Goal: Task Accomplishment & Management: Complete application form

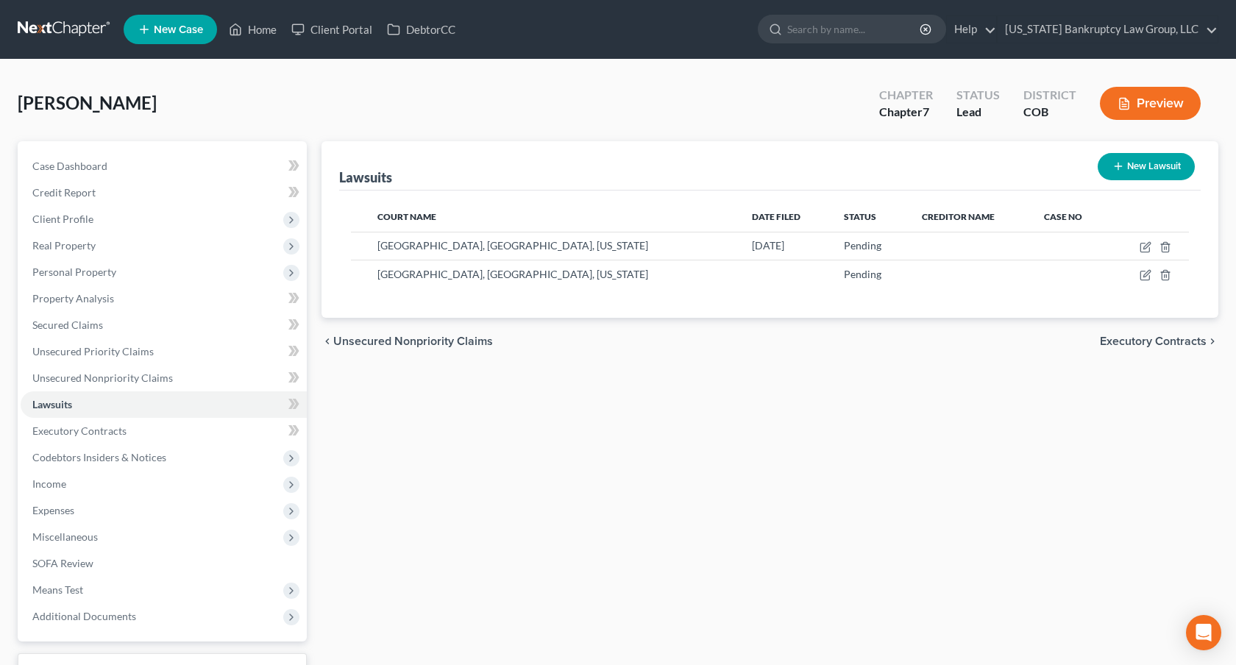
click at [71, 33] on link at bounding box center [65, 29] width 94 height 26
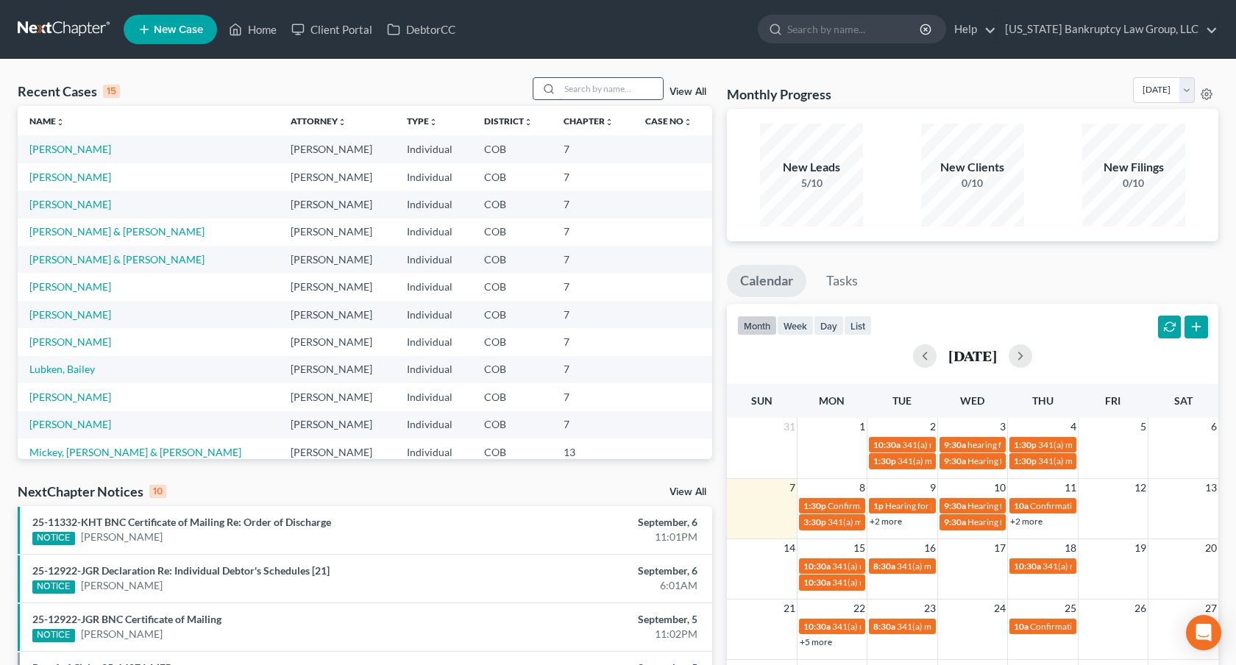
click at [602, 84] on input "search" at bounding box center [611, 88] width 103 height 21
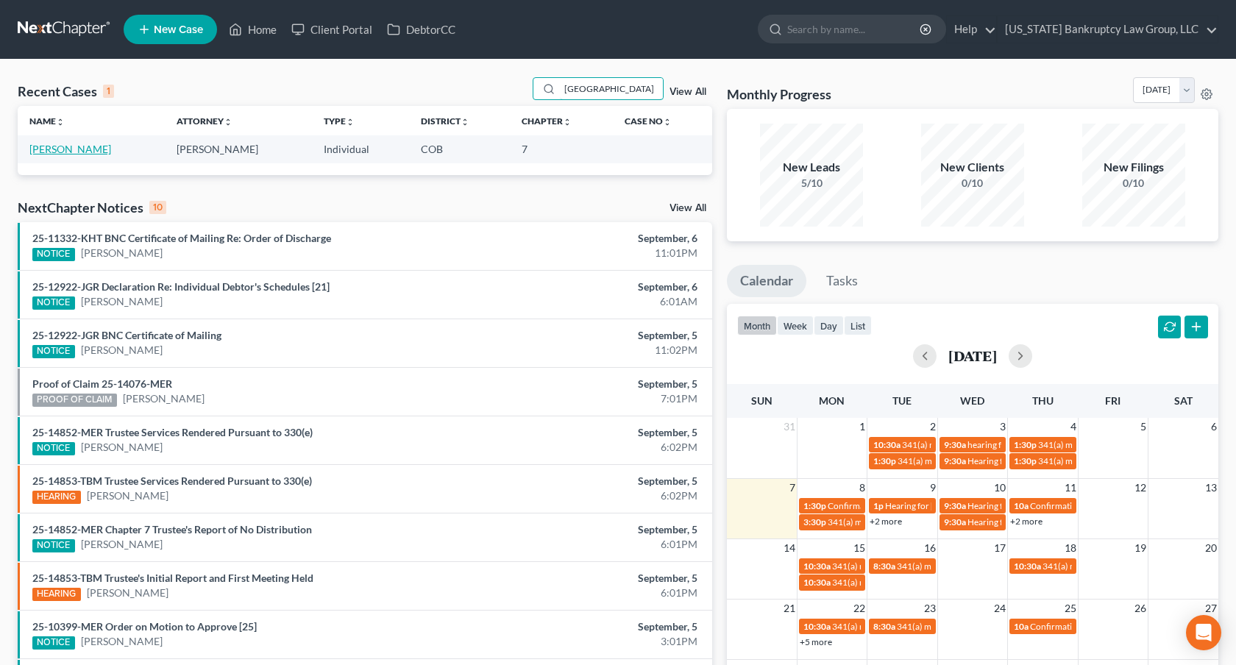
type input "[GEOGRAPHIC_DATA]"
click at [76, 146] on link "[PERSON_NAME]" at bounding box center [70, 149] width 82 height 13
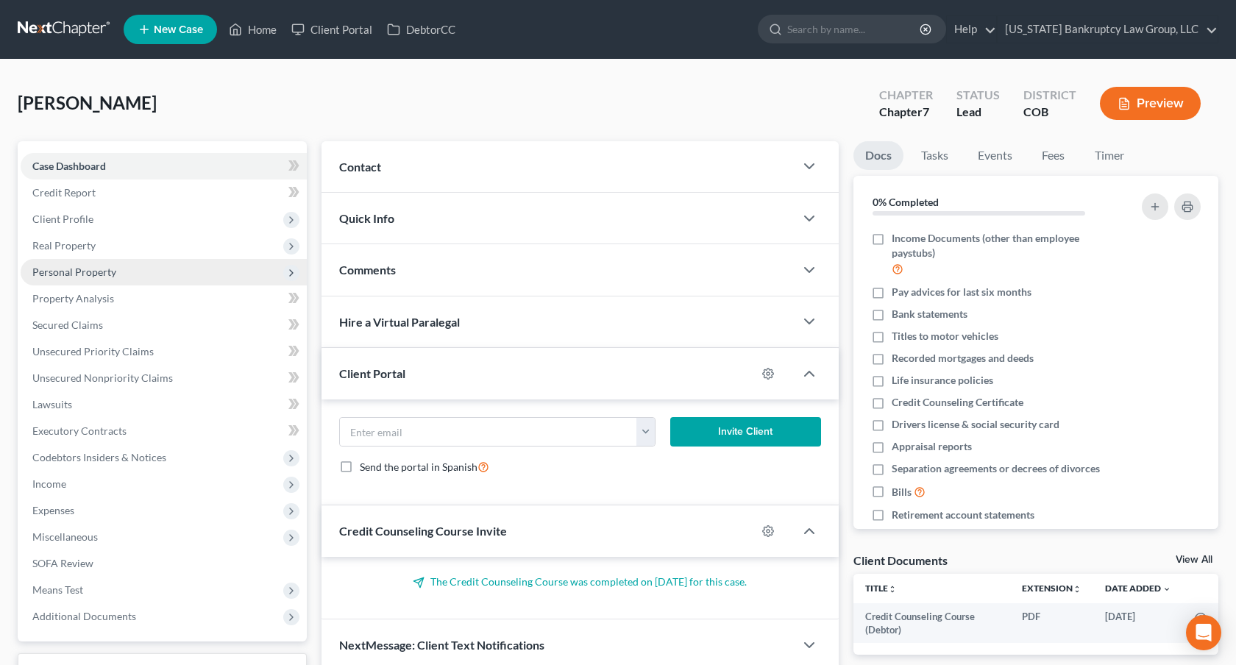
click at [86, 279] on span "Personal Property" at bounding box center [164, 272] width 286 height 26
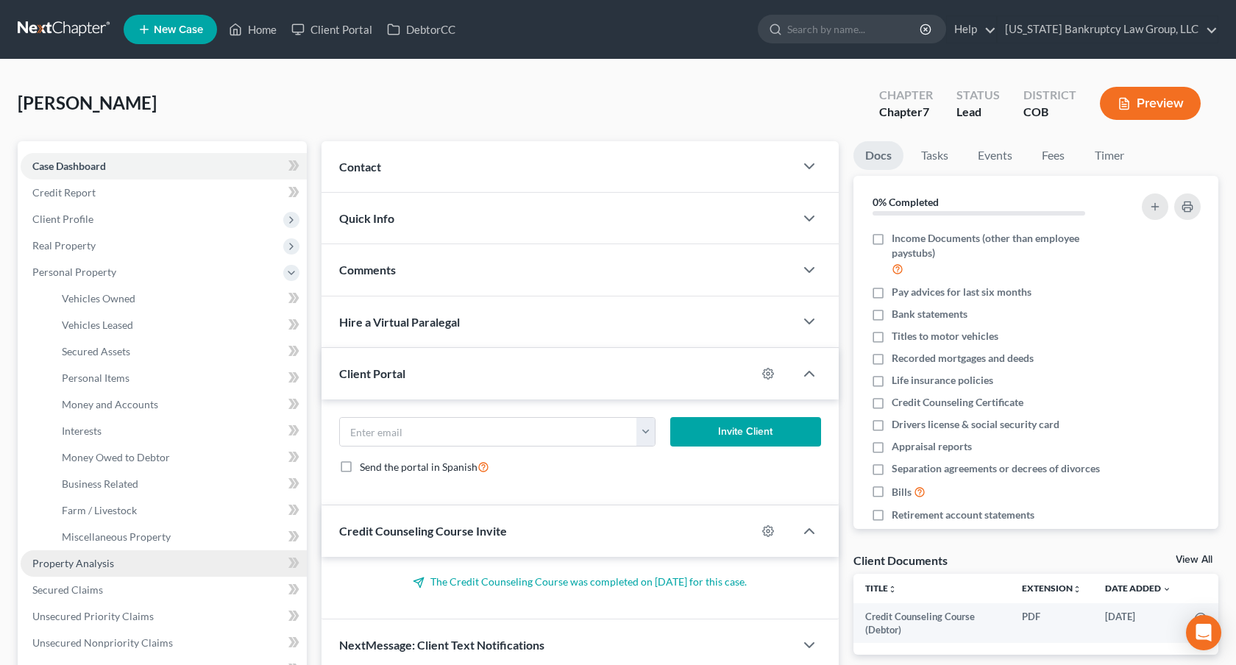
click at [88, 567] on span "Property Analysis" at bounding box center [73, 563] width 82 height 13
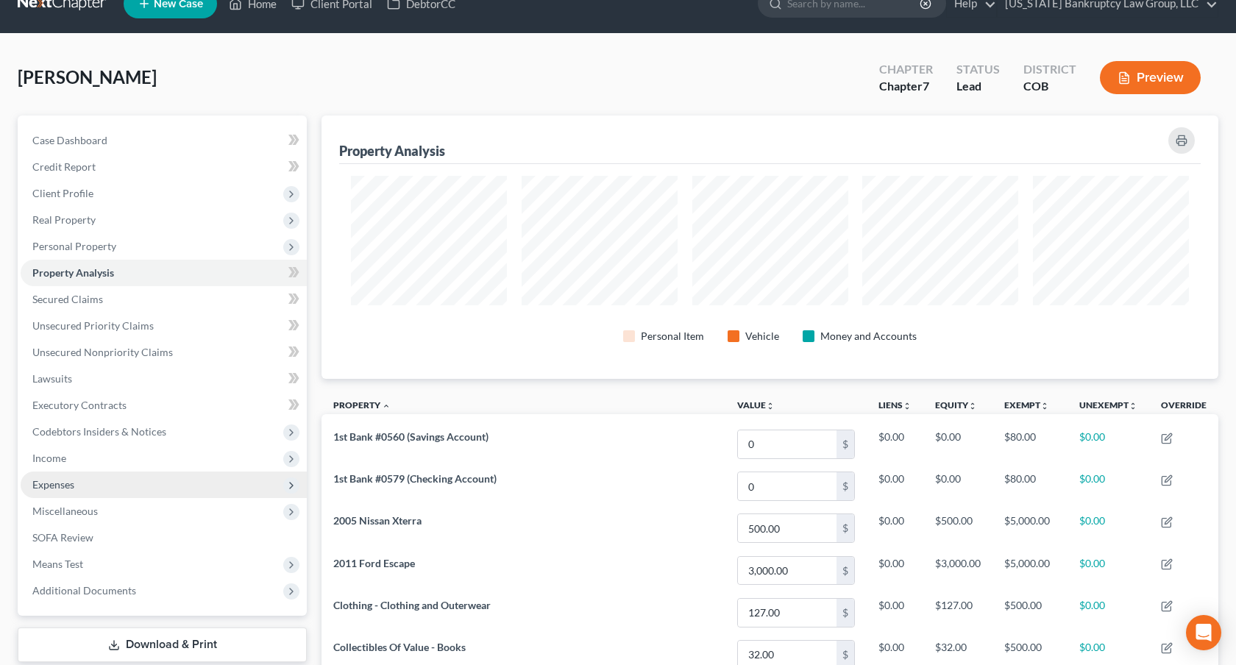
scroll to position [29, 0]
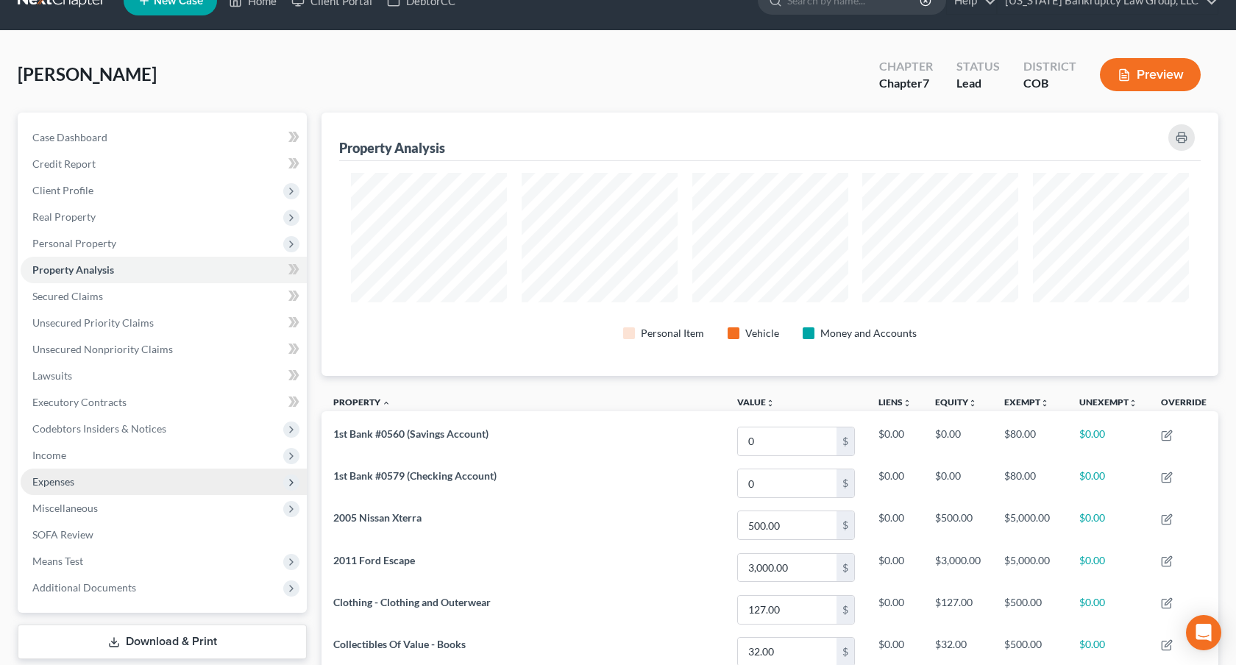
click at [136, 478] on span "Expenses" at bounding box center [164, 482] width 286 height 26
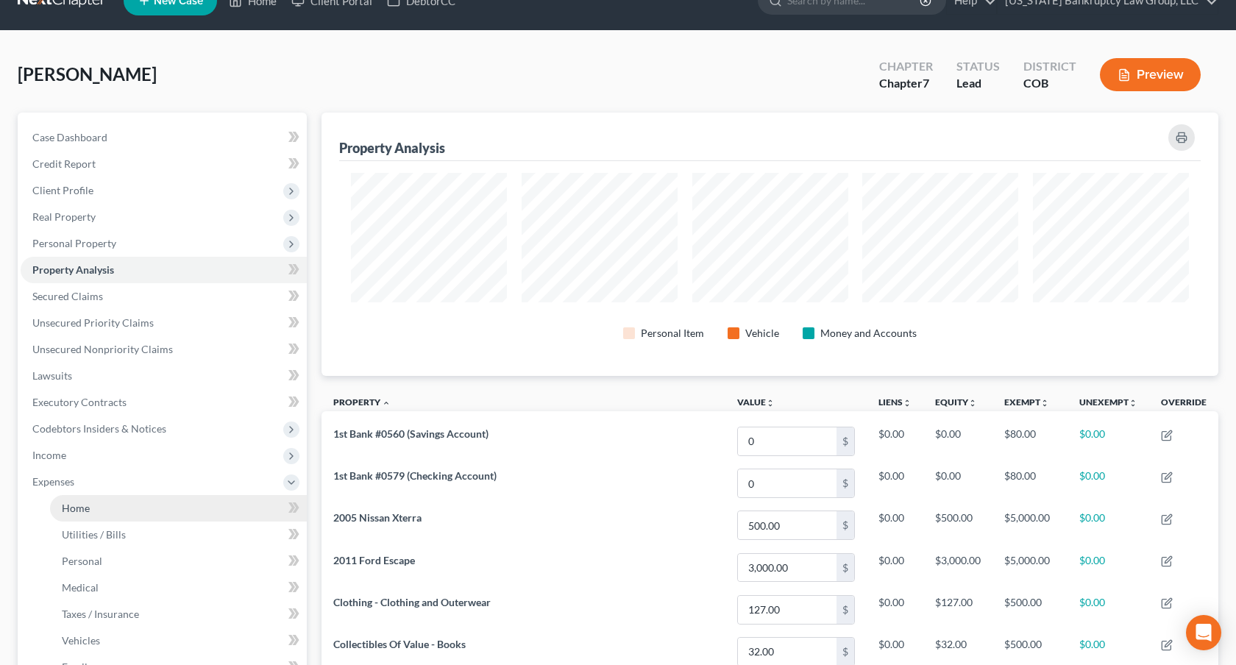
click at [140, 497] on link "Home" at bounding box center [178, 508] width 257 height 26
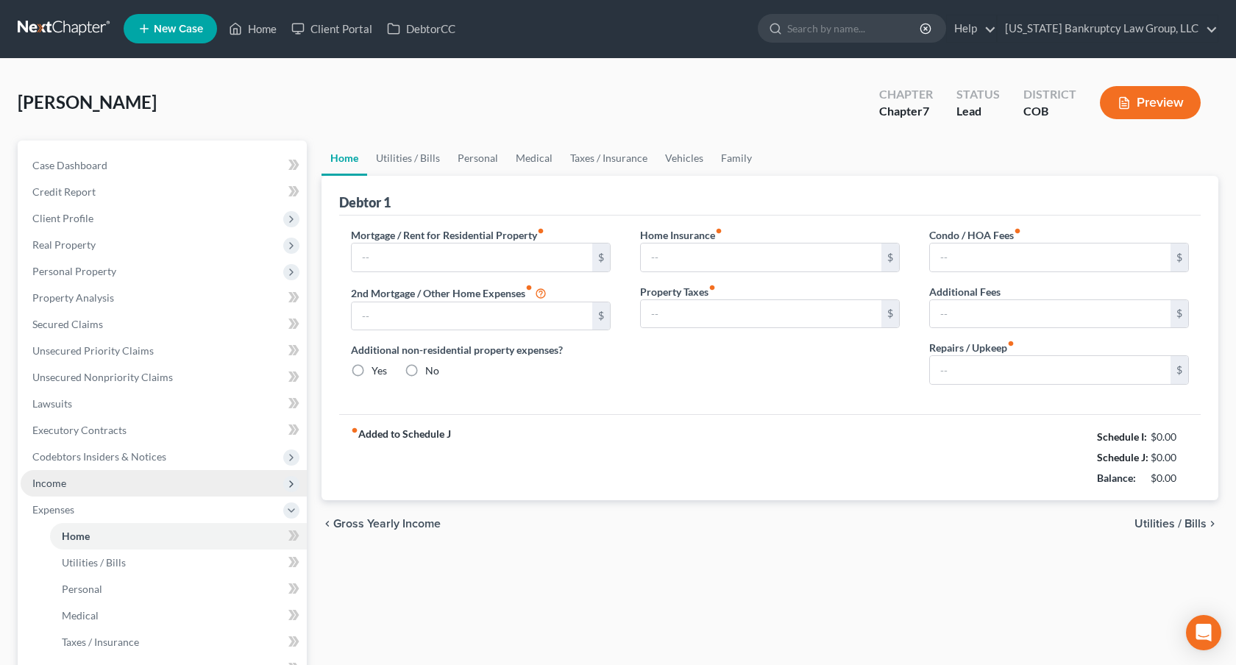
type input "1,250.00"
type input "0.00"
radio input "true"
type input "0.00"
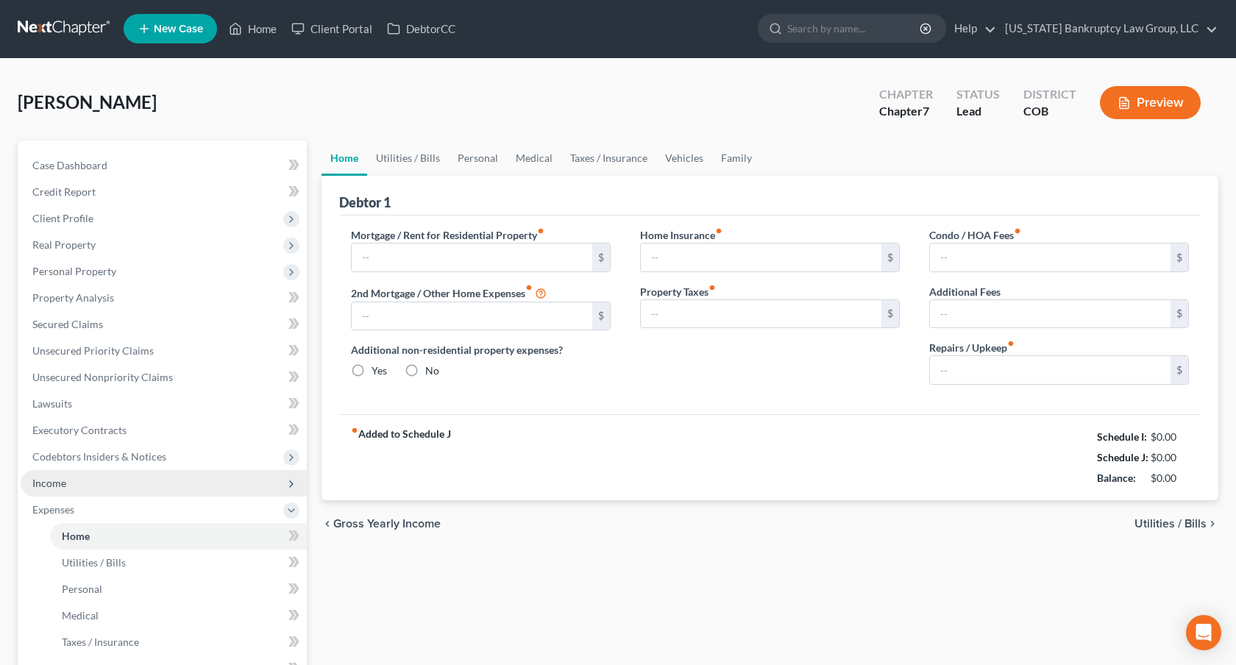
type input "0.00"
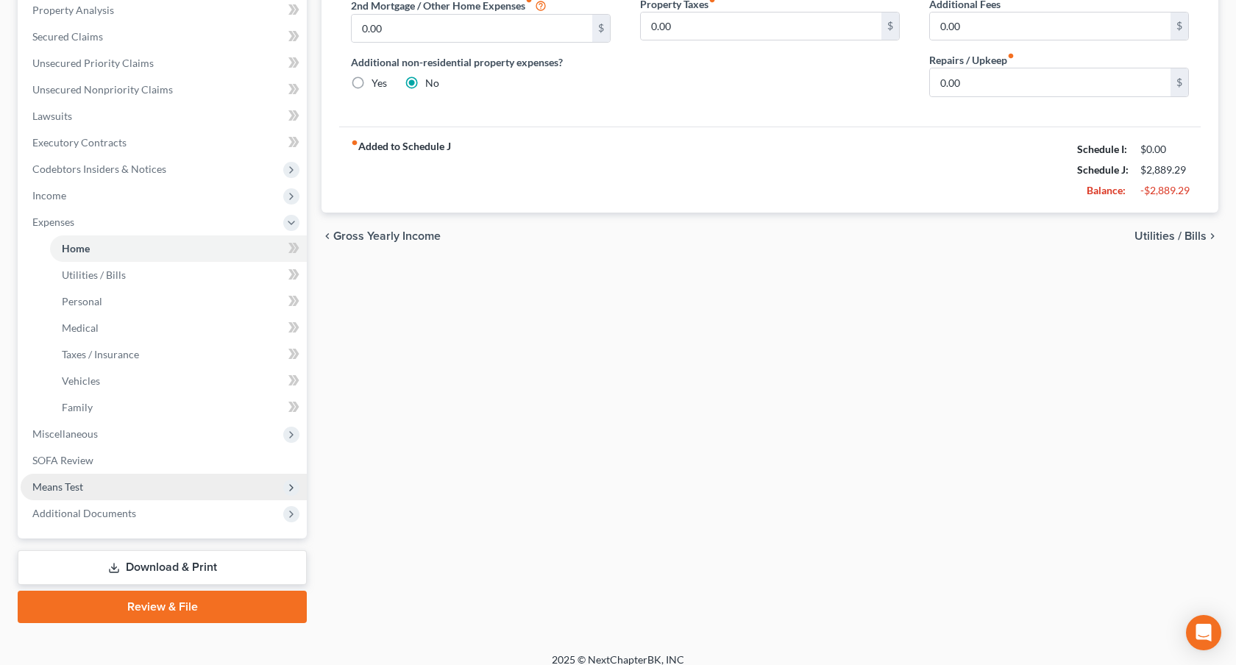
click at [159, 485] on span "Means Test" at bounding box center [164, 487] width 286 height 26
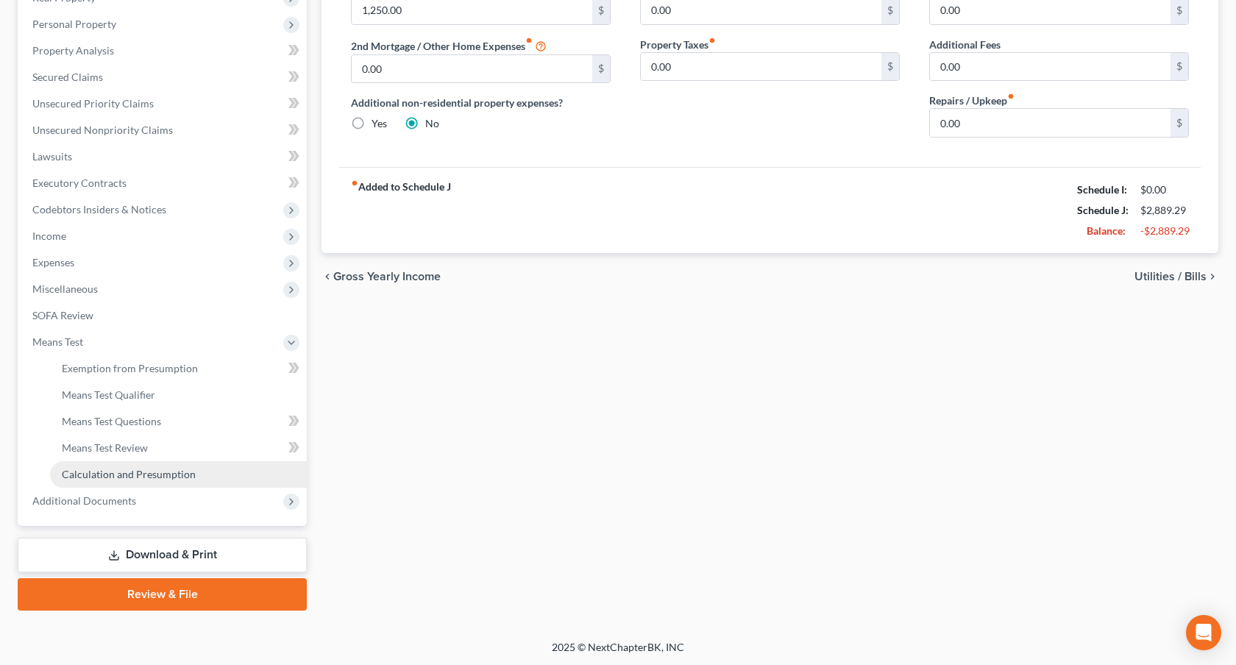
click at [173, 480] on link "Calculation and Presumption" at bounding box center [178, 474] width 257 height 26
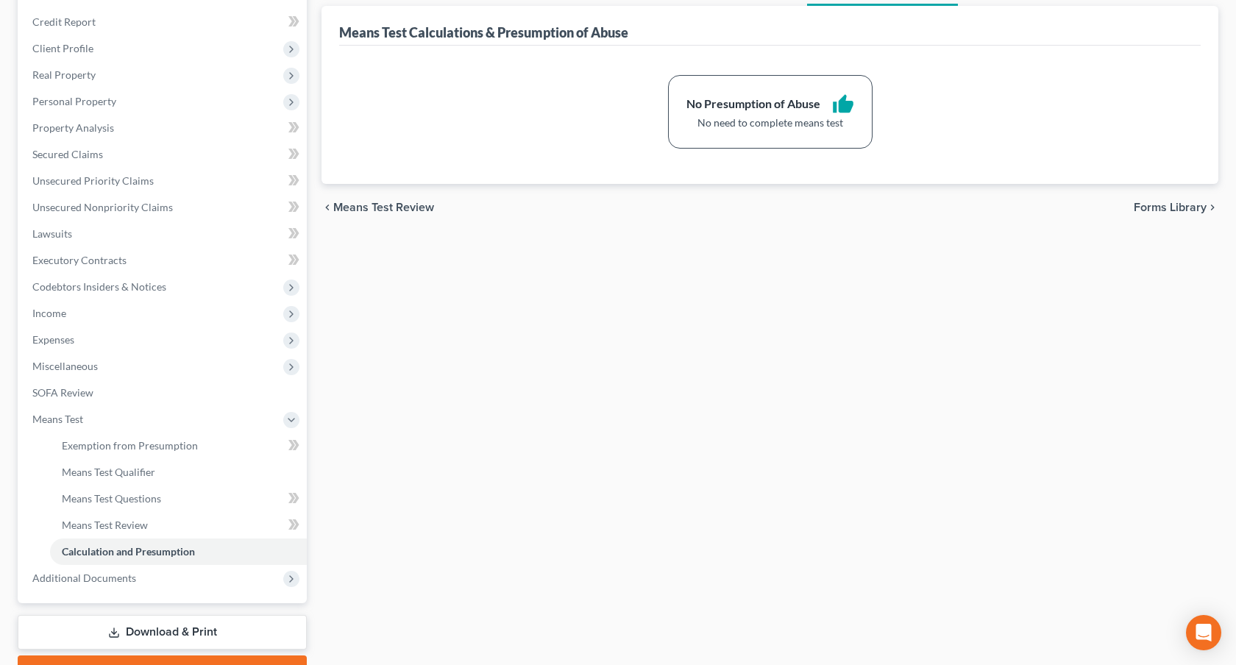
scroll to position [248, 0]
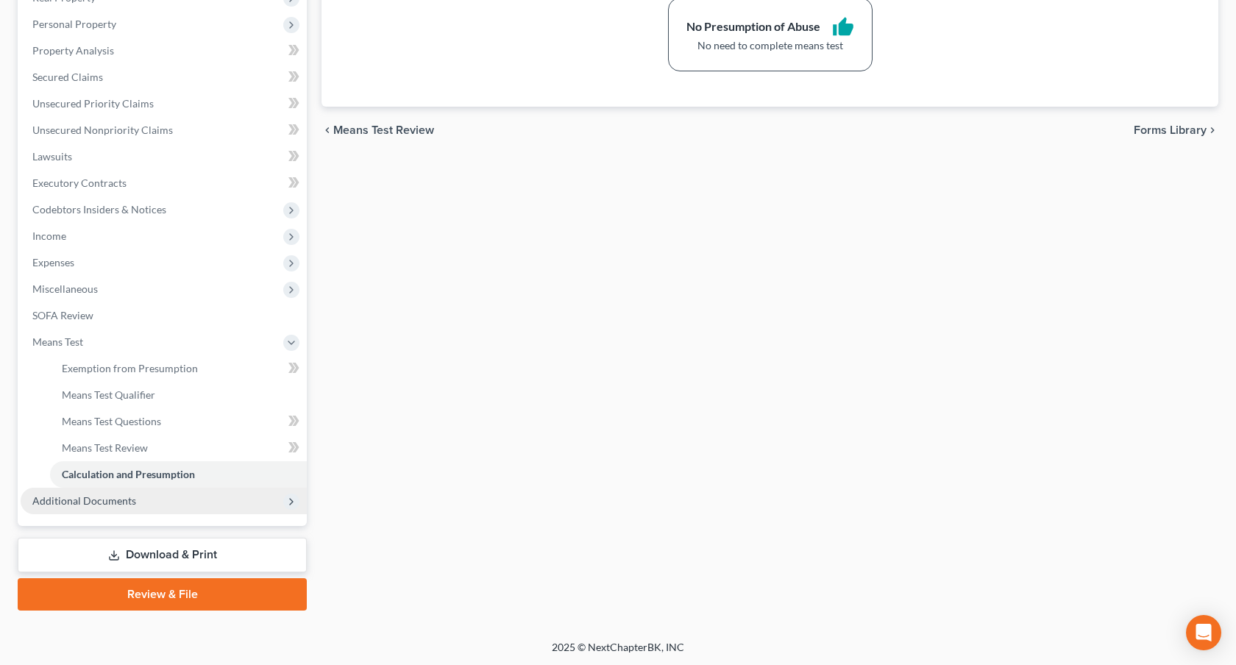
click at [202, 496] on span "Additional Documents" at bounding box center [164, 501] width 286 height 26
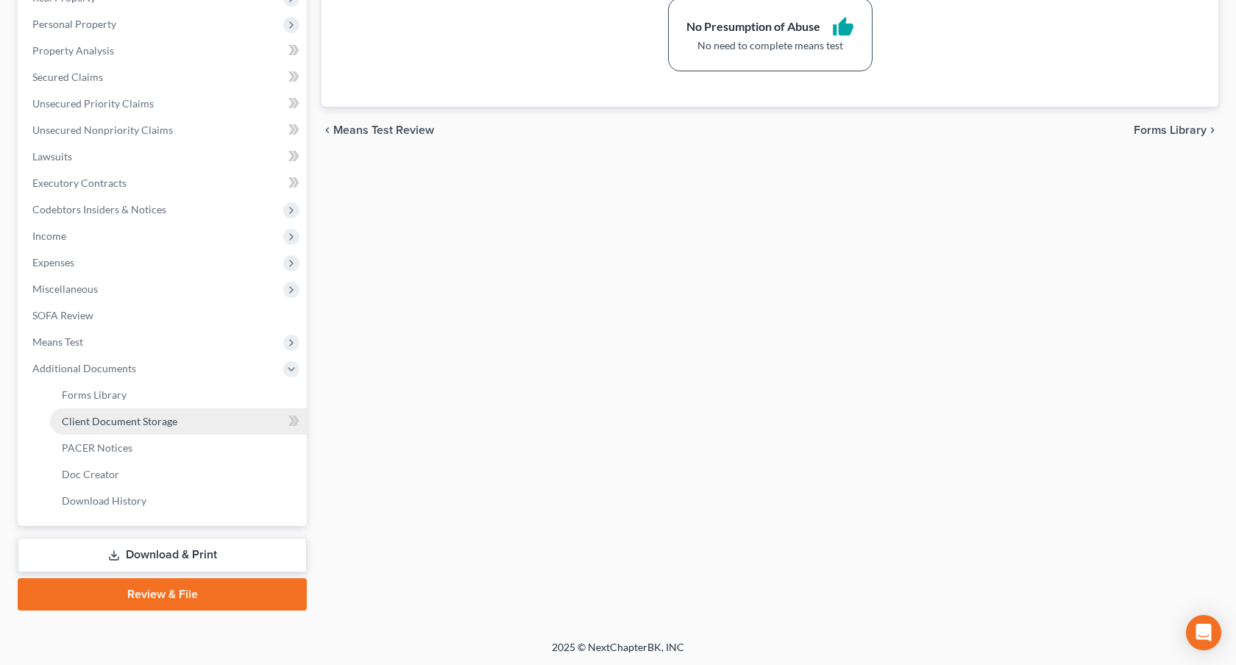
click at [175, 431] on link "Client Document Storage" at bounding box center [178, 421] width 257 height 26
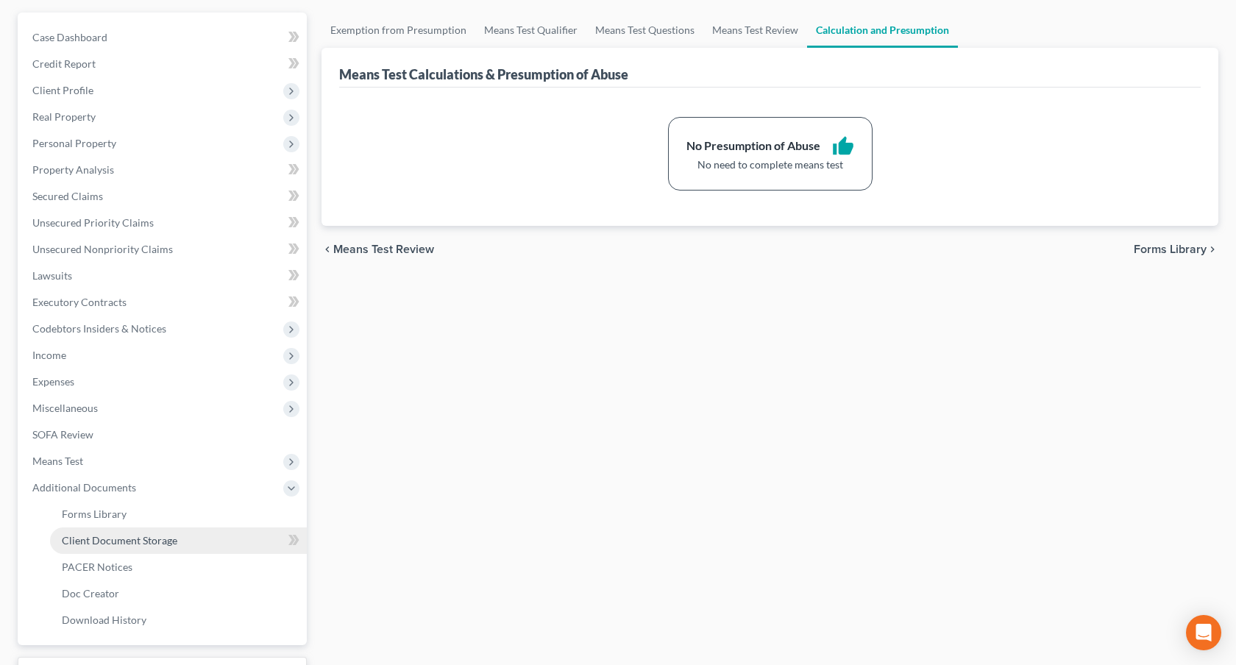
select select "5"
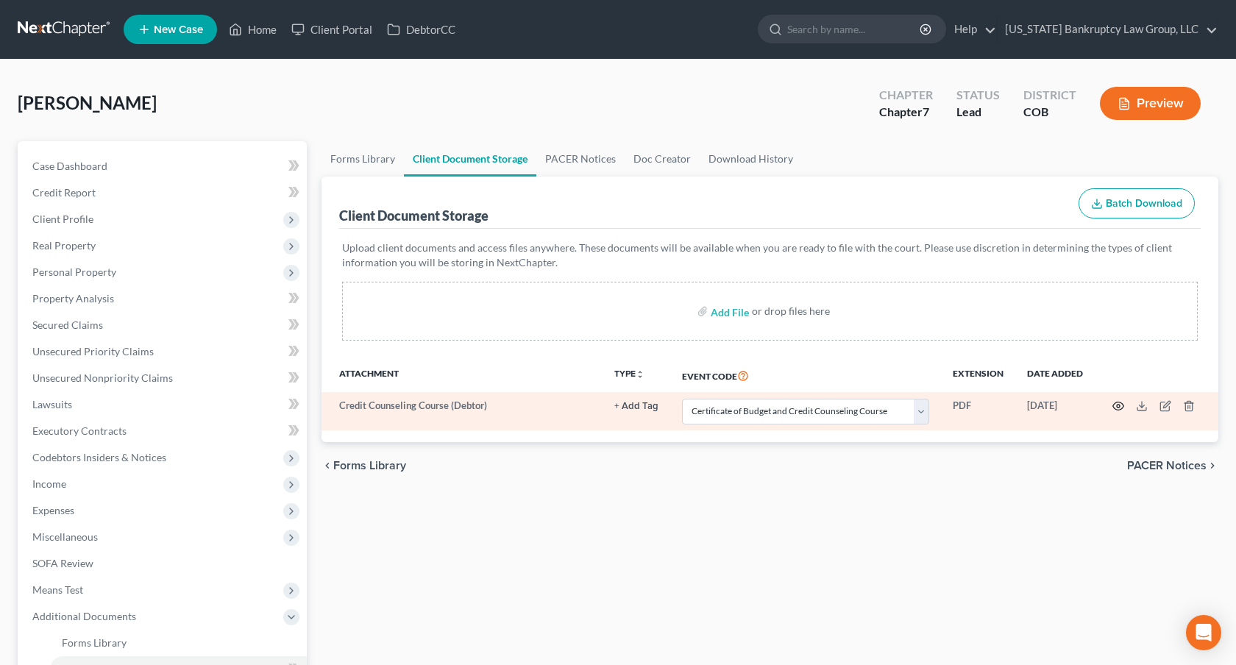
click at [1119, 403] on icon "button" at bounding box center [1118, 406] width 12 height 12
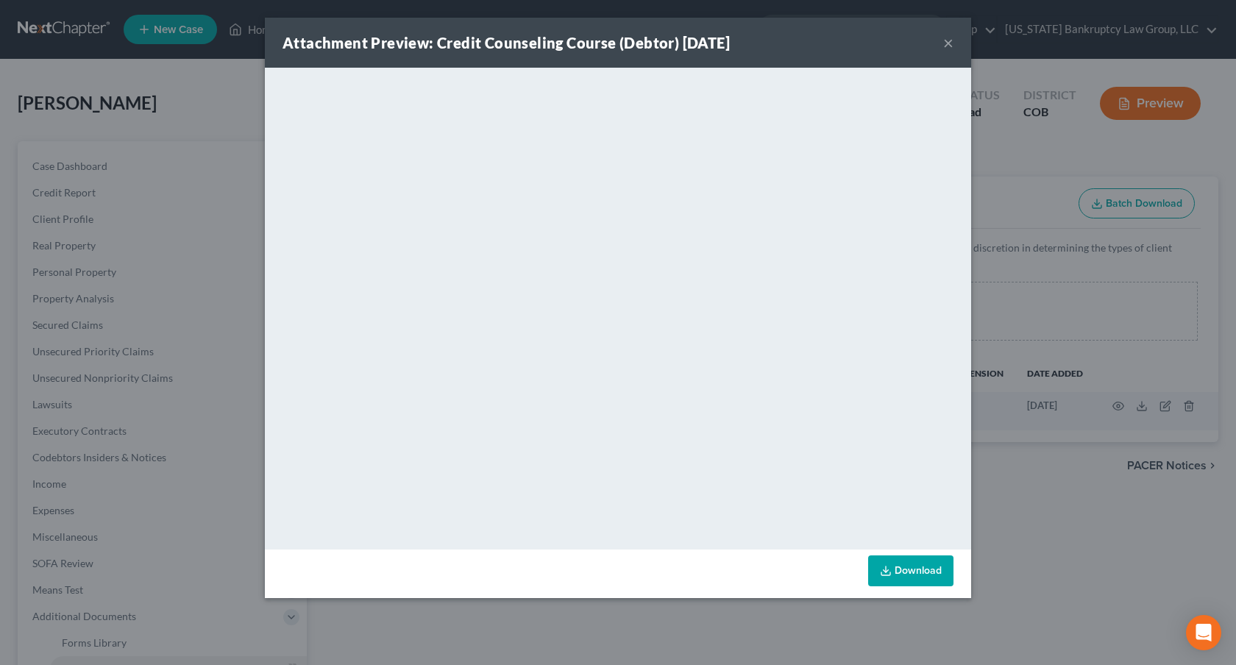
click at [947, 43] on button "×" at bounding box center [948, 43] width 10 height 18
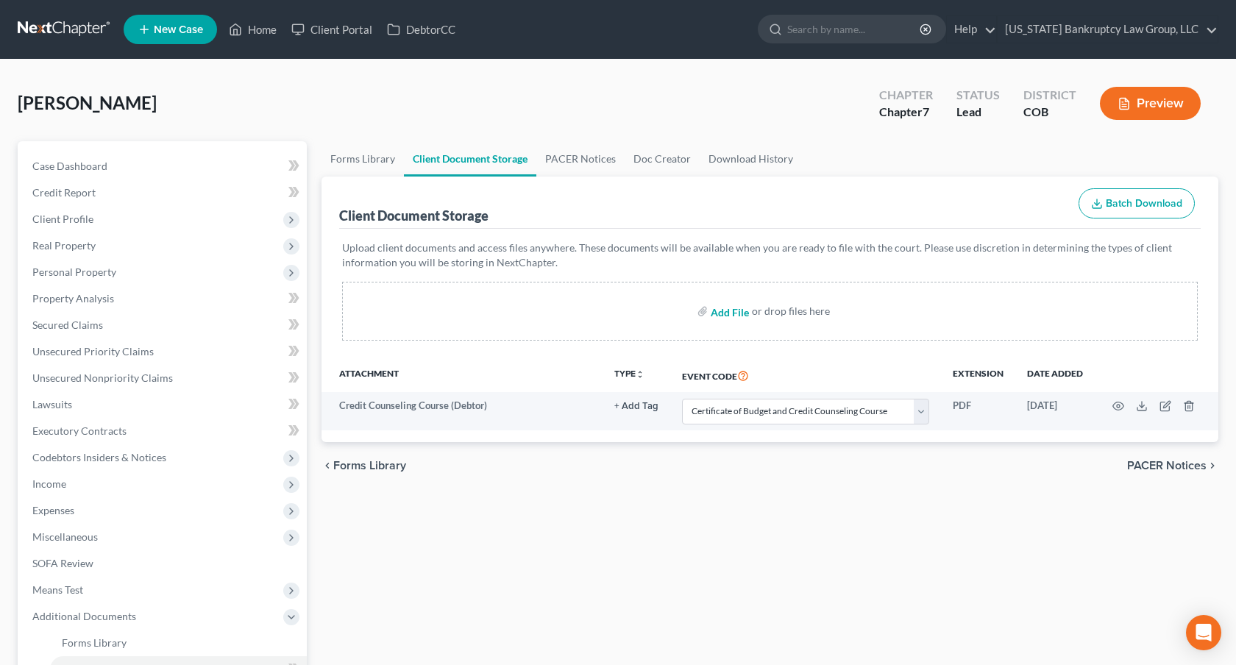
click at [728, 313] on input "file" at bounding box center [727, 311] width 35 height 26
type input "C:\fakepath\Paystubs for Filing.pdf"
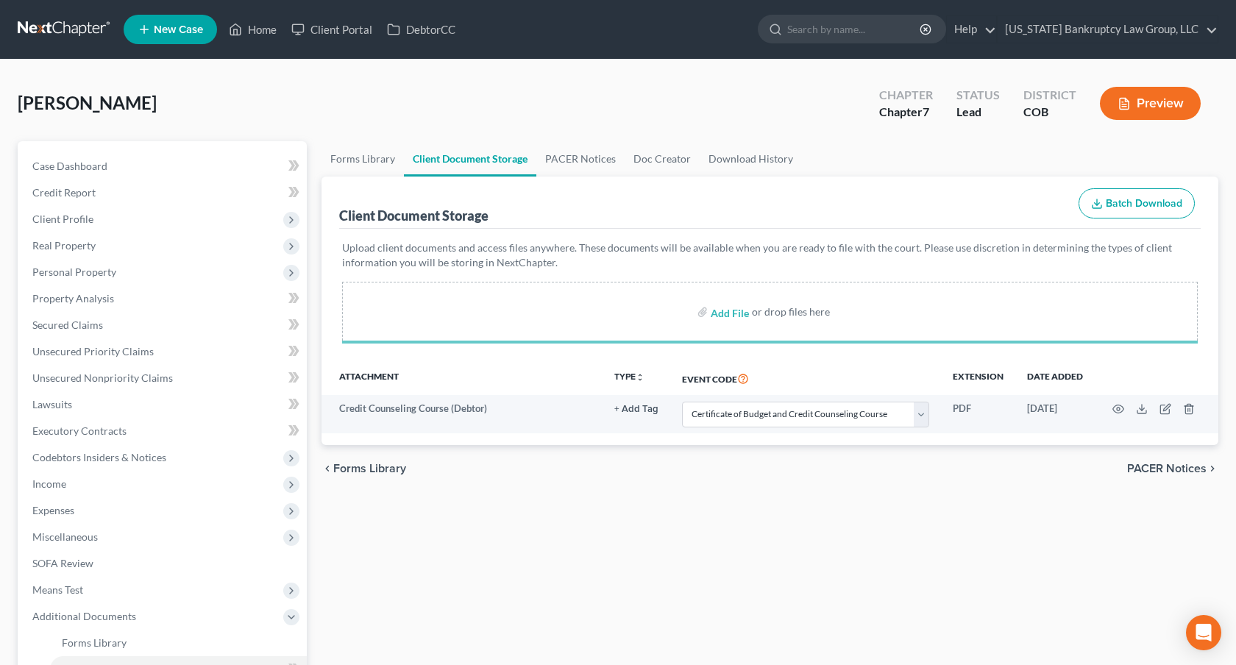
select select "5"
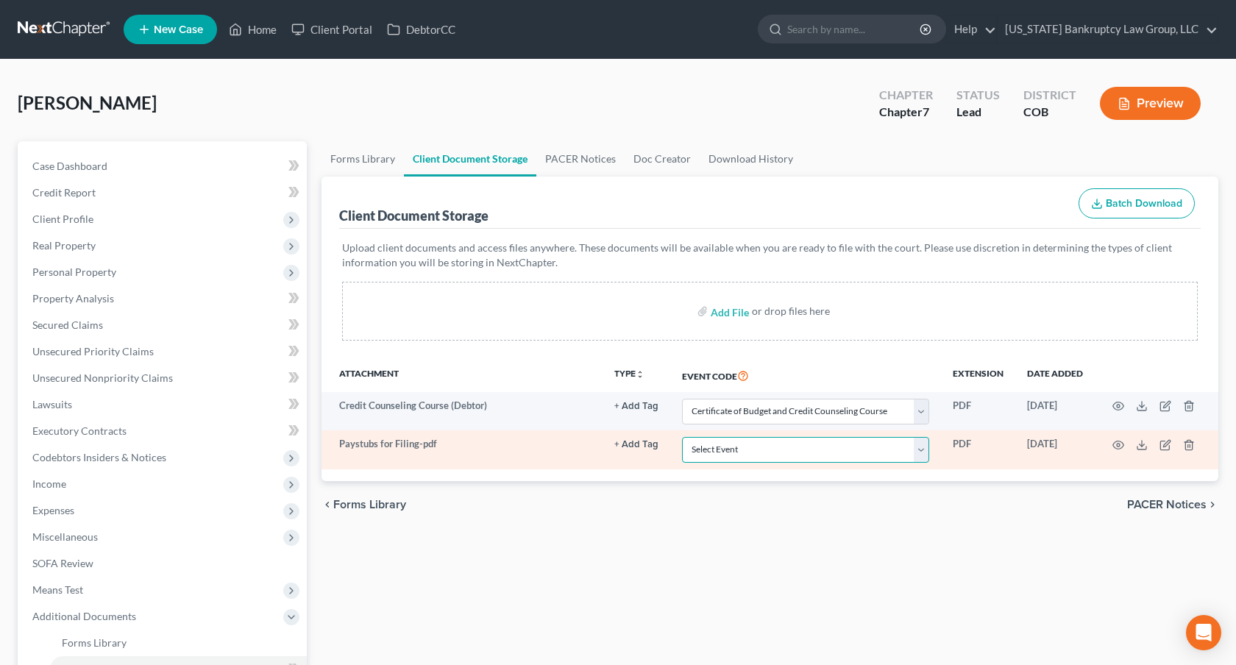
click at [844, 453] on select "Select Event 1009-1.1 Notice of Amendments 20 Largest Unsecured Creditors Amend…" at bounding box center [805, 450] width 247 height 26
select select "28"
click at [683, 437] on select "Select Event 1009-1.1 Notice of Amendments 20 Largest Unsecured Creditors Amend…" at bounding box center [805, 450] width 247 height 26
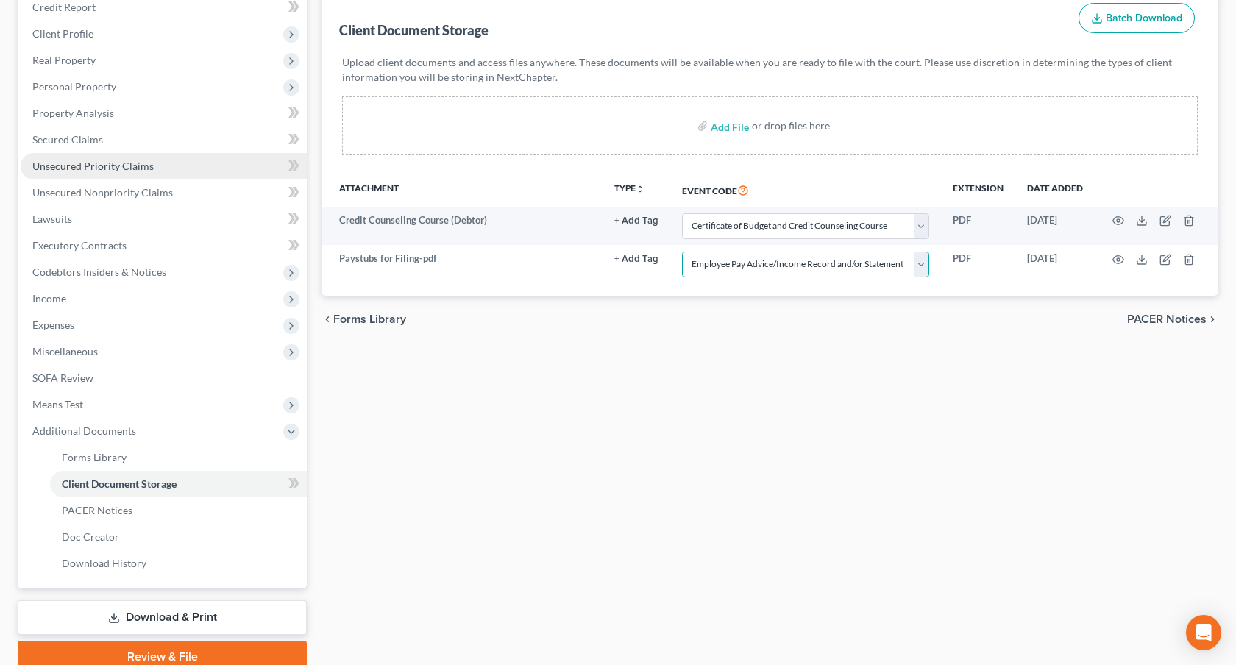
scroll to position [248, 0]
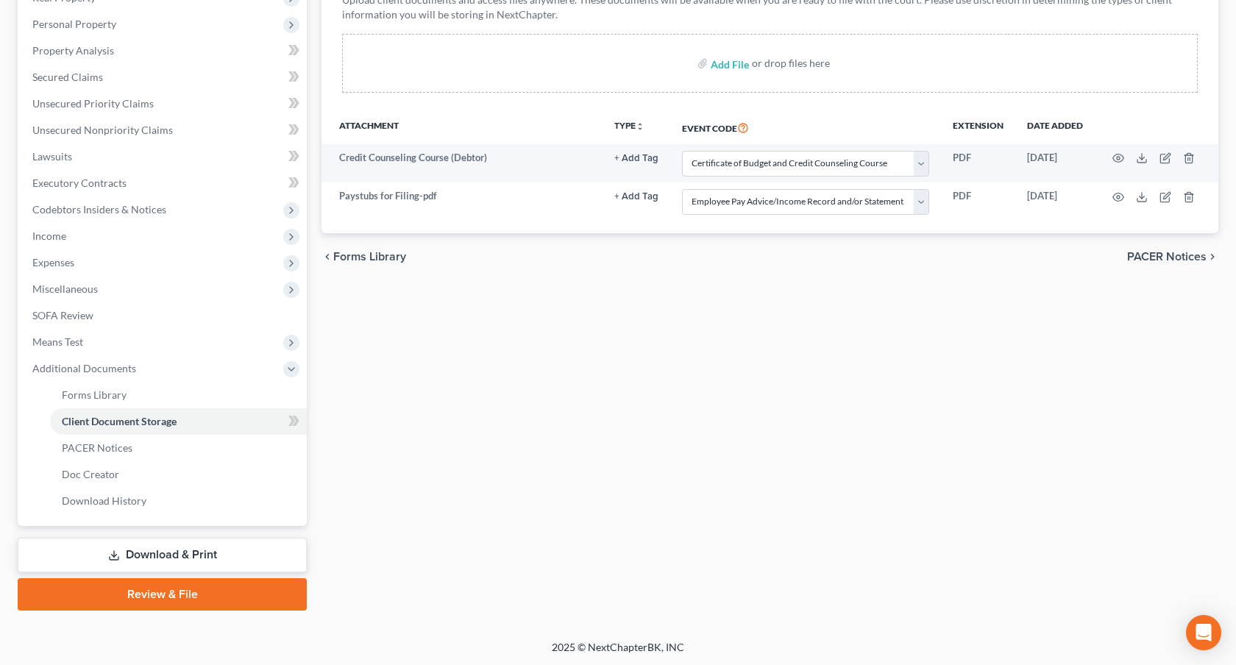
click at [217, 545] on link "Download & Print" at bounding box center [162, 555] width 289 height 35
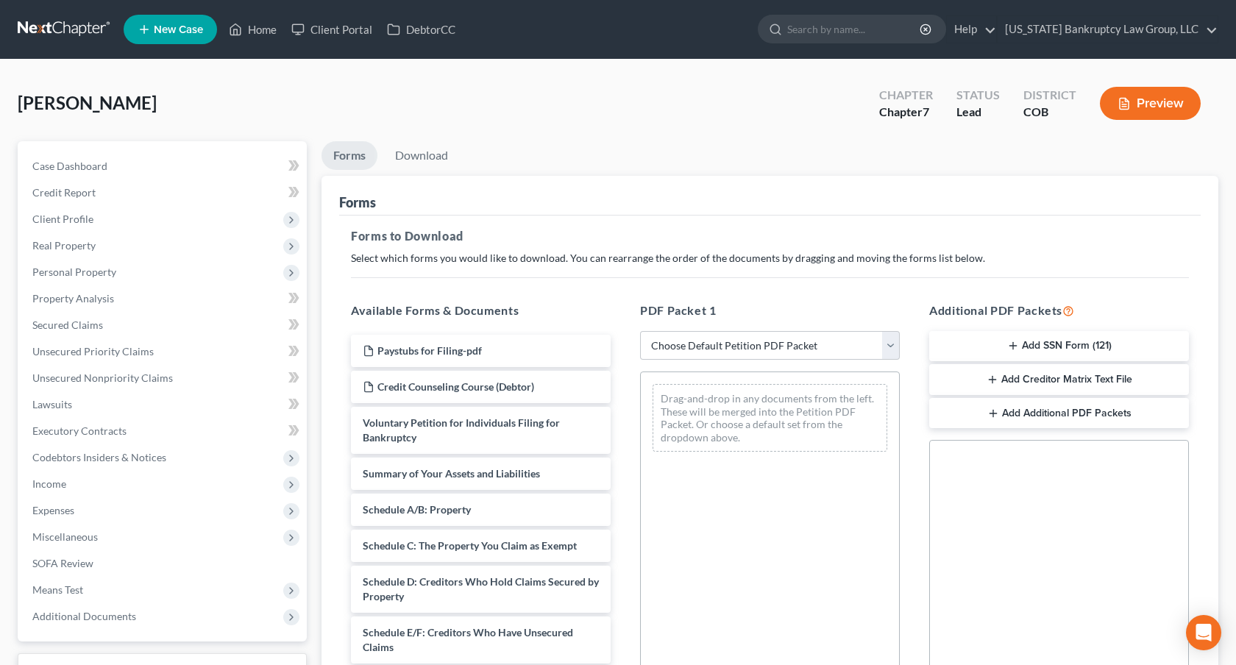
click at [1018, 344] on button "Add SSN Form (121)" at bounding box center [1059, 346] width 260 height 31
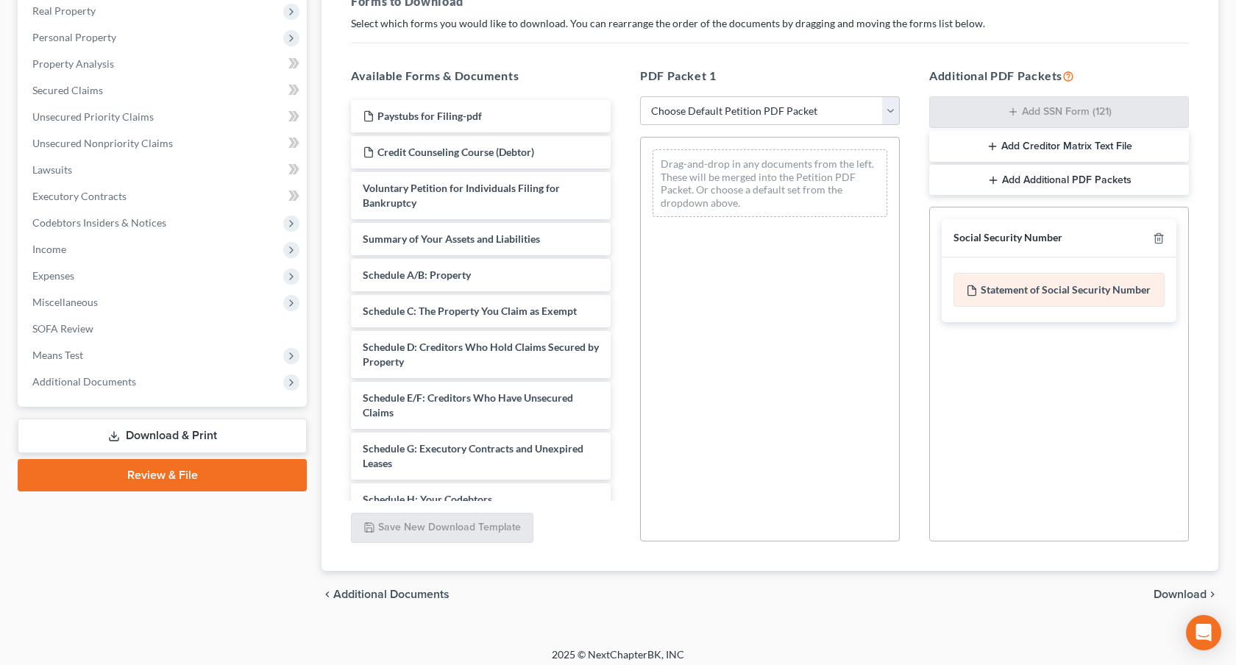
scroll to position [243, 0]
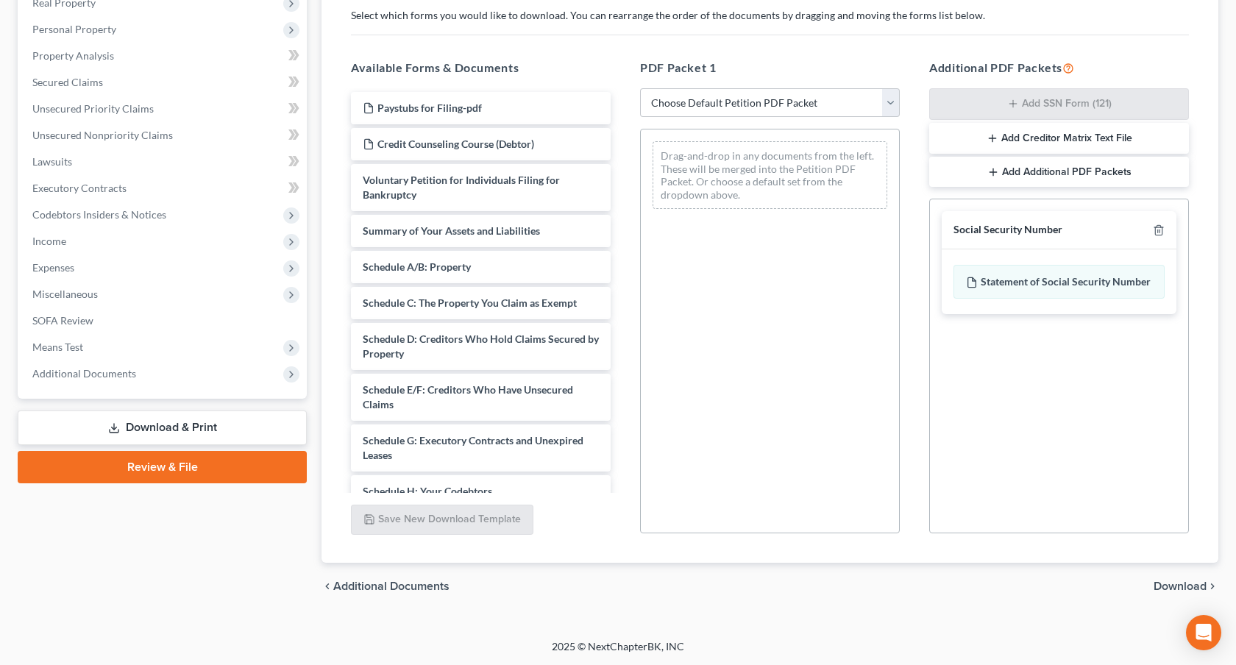
click at [1165, 583] on span "Download" at bounding box center [1179, 586] width 53 height 12
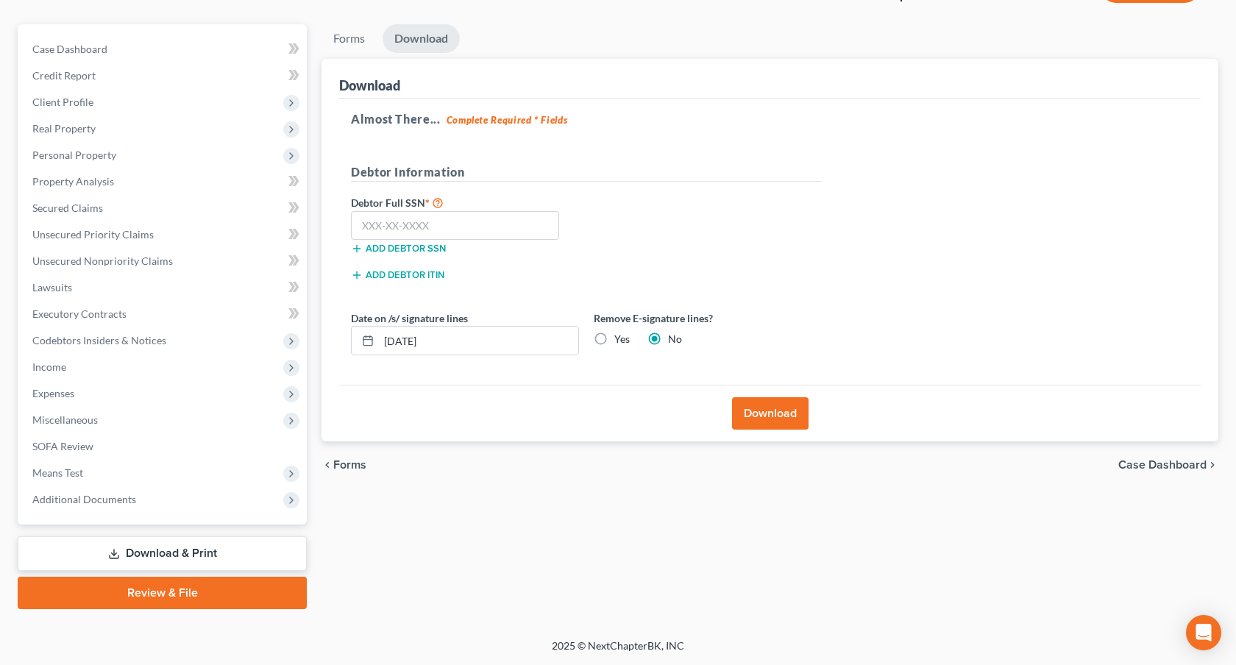
scroll to position [115, 0]
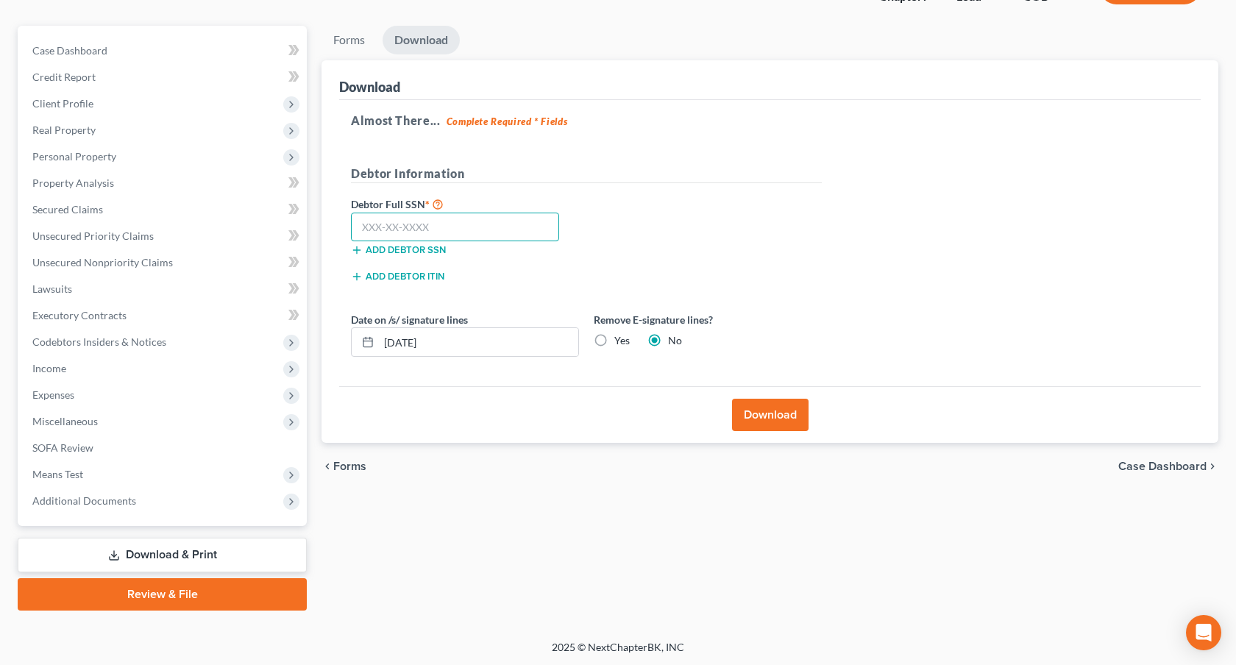
click at [492, 234] on input "text" at bounding box center [455, 227] width 208 height 29
type input "624-82-5784"
click at [775, 414] on button "Download" at bounding box center [770, 415] width 76 height 32
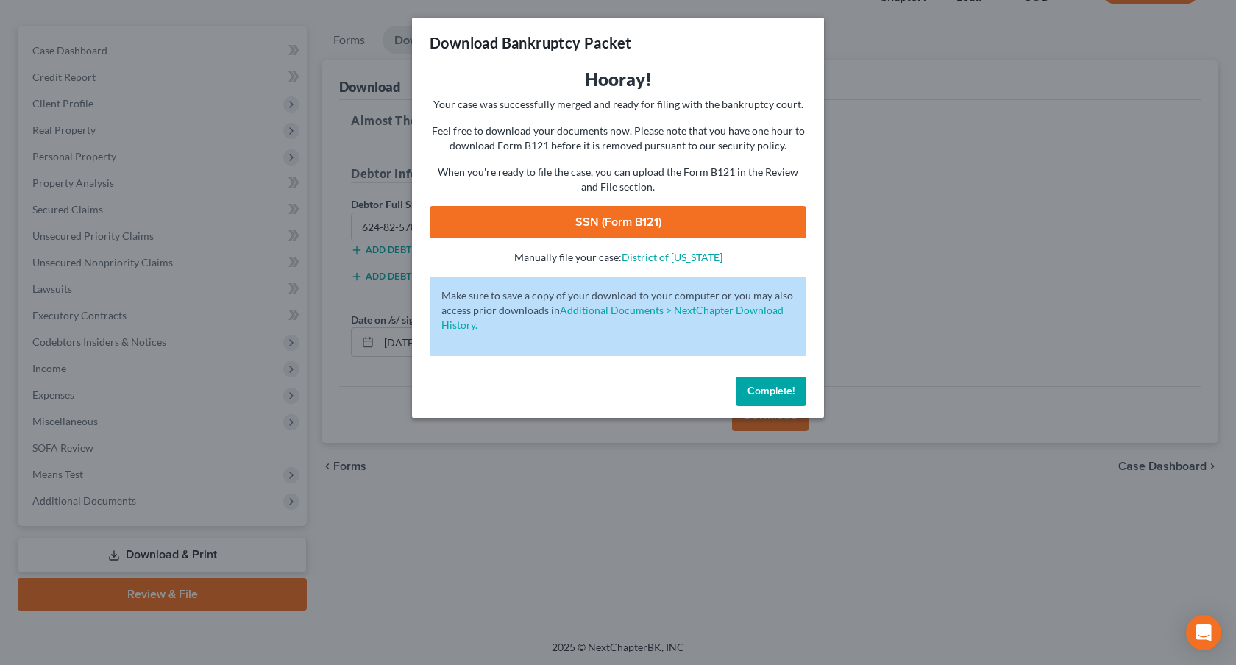
click at [710, 225] on link "SSN (Form B121)" at bounding box center [618, 222] width 377 height 32
click at [763, 389] on span "Complete!" at bounding box center [770, 391] width 47 height 13
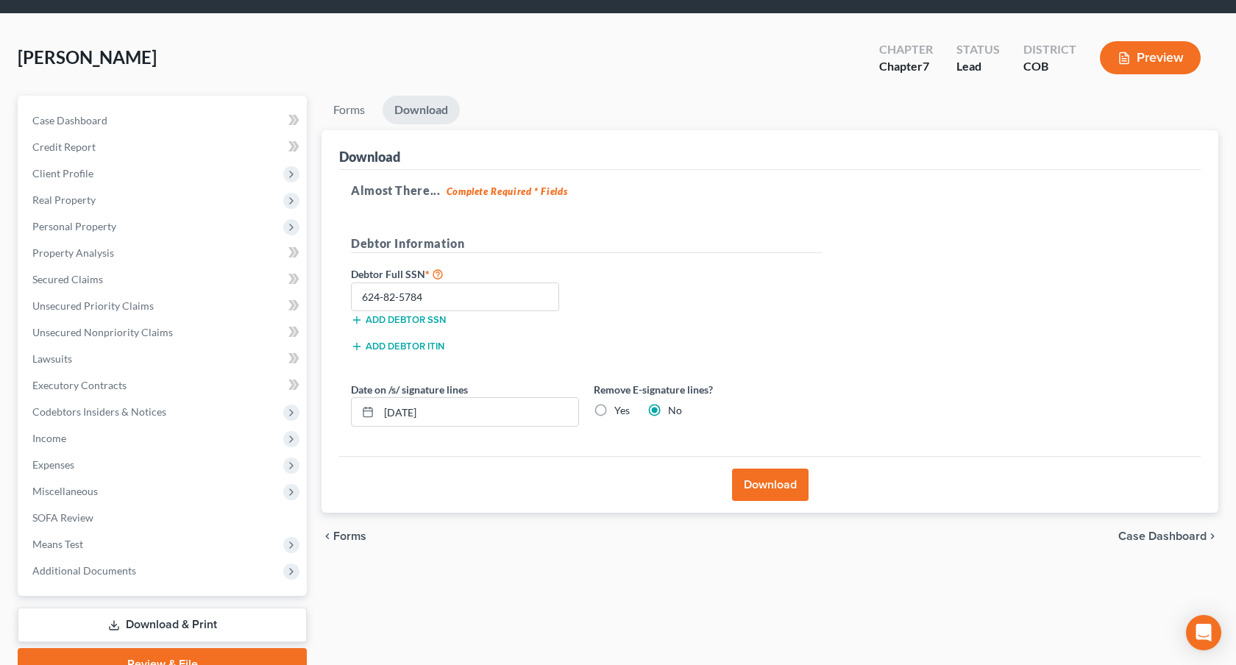
scroll to position [0, 0]
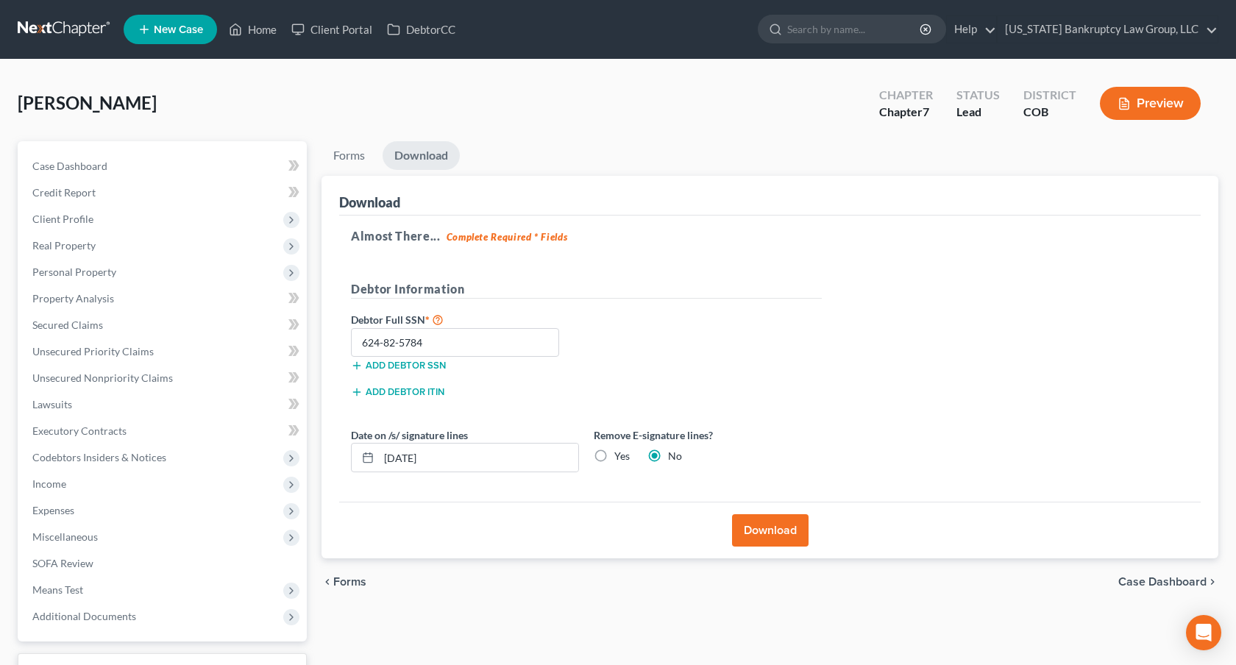
click at [62, 34] on link at bounding box center [65, 29] width 94 height 26
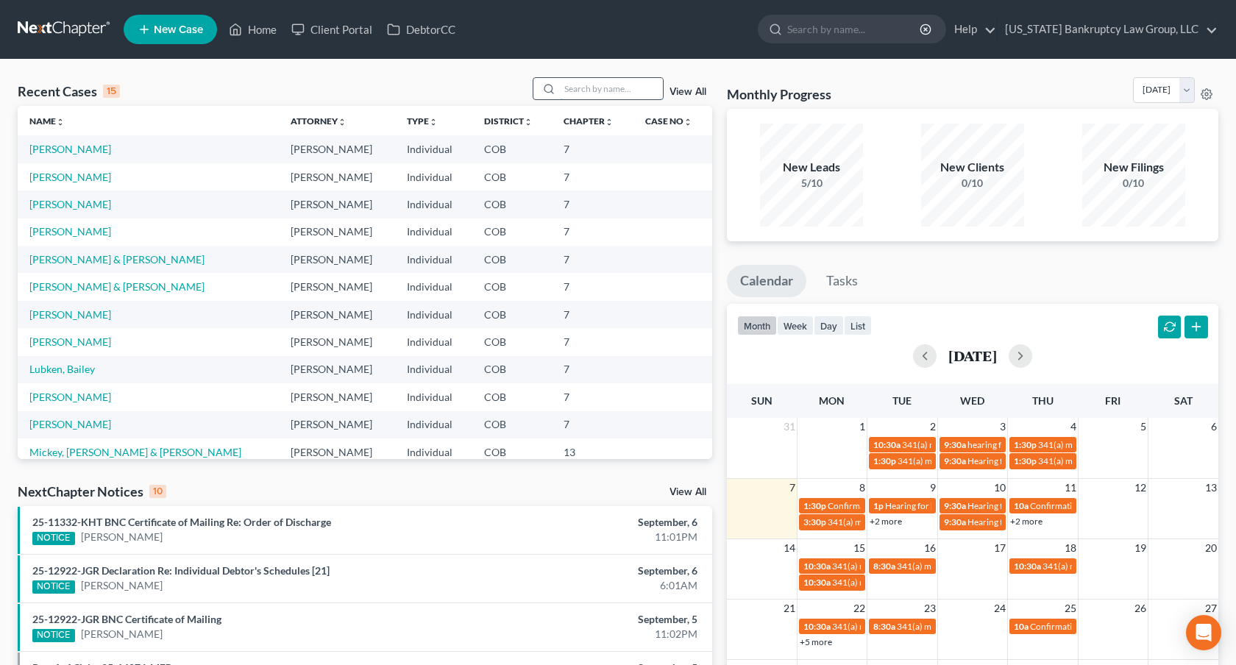
click at [619, 88] on input "search" at bounding box center [611, 88] width 103 height 21
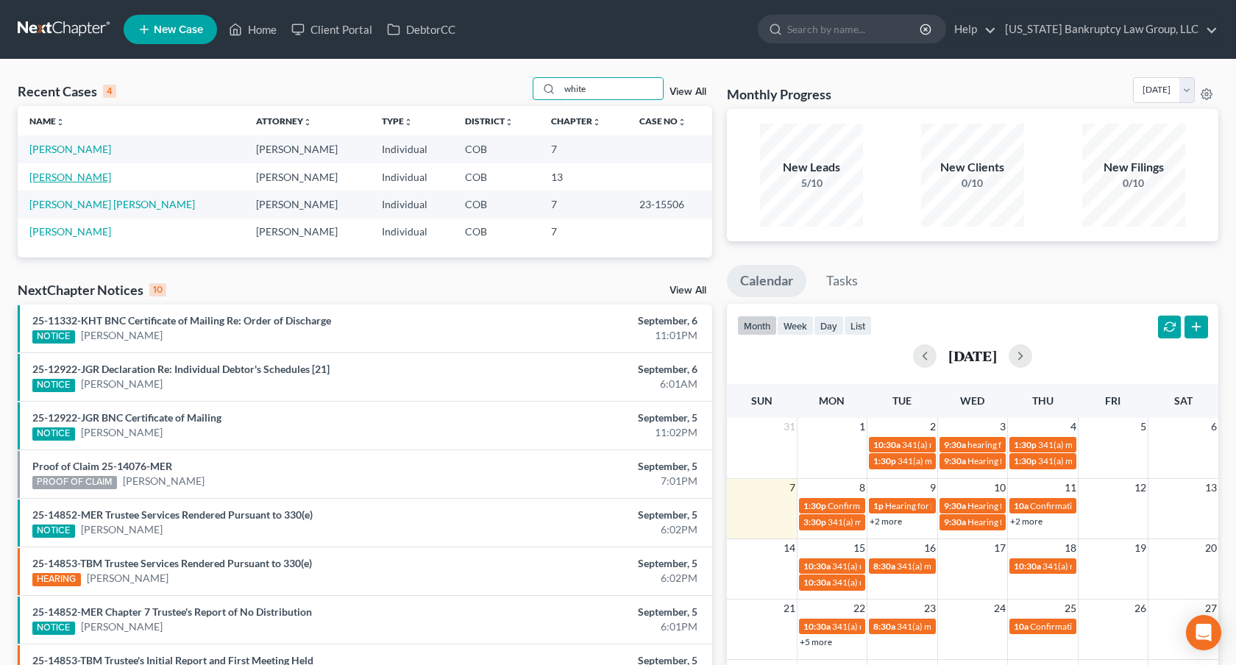
type input "white"
click at [61, 182] on link "White, Cody" at bounding box center [70, 177] width 82 height 13
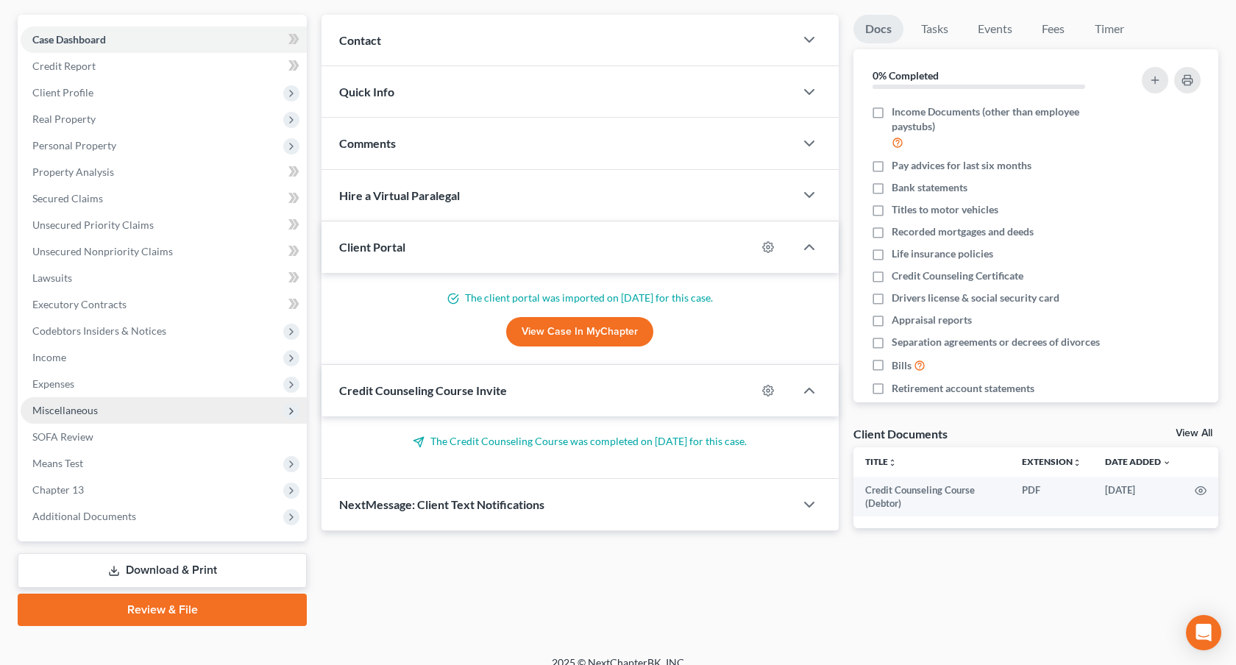
scroll to position [142, 0]
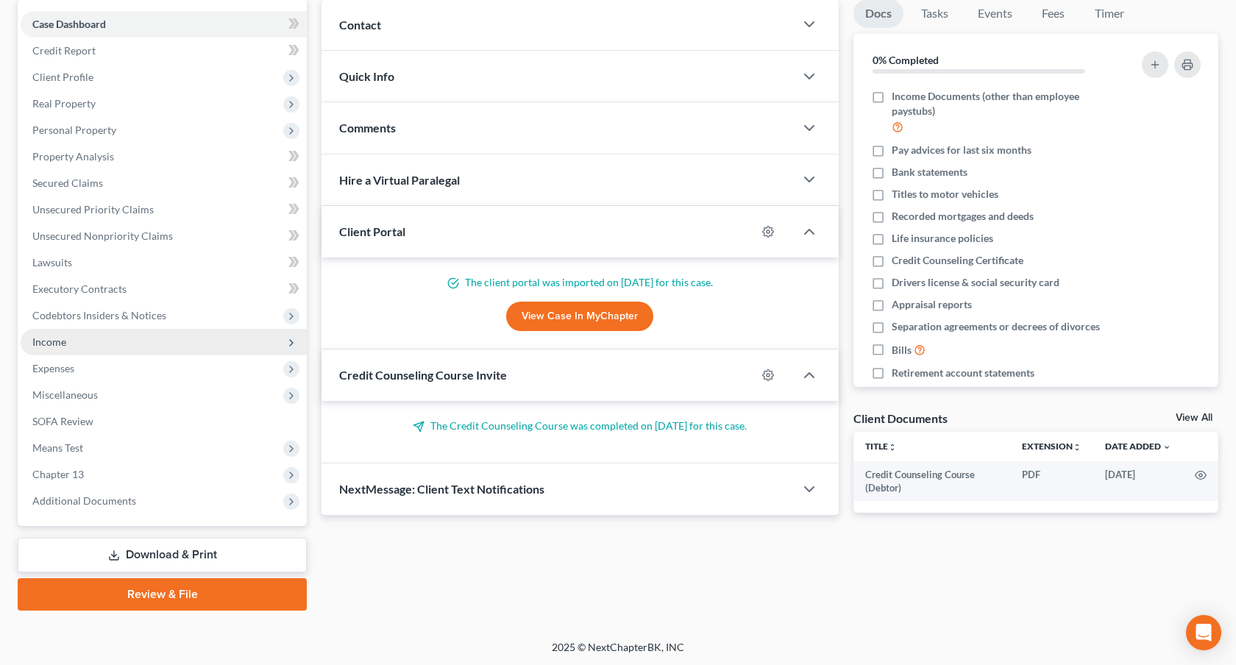
click at [129, 340] on span "Income" at bounding box center [164, 342] width 286 height 26
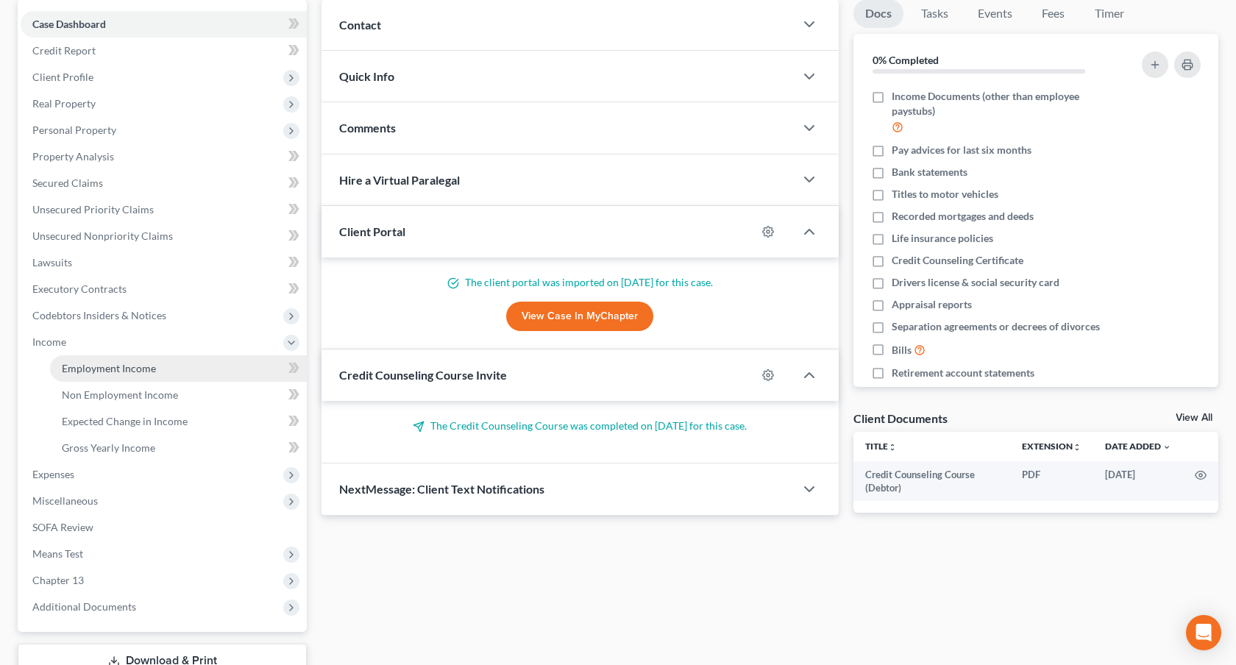
click at [130, 370] on span "Employment Income" at bounding box center [109, 368] width 94 height 13
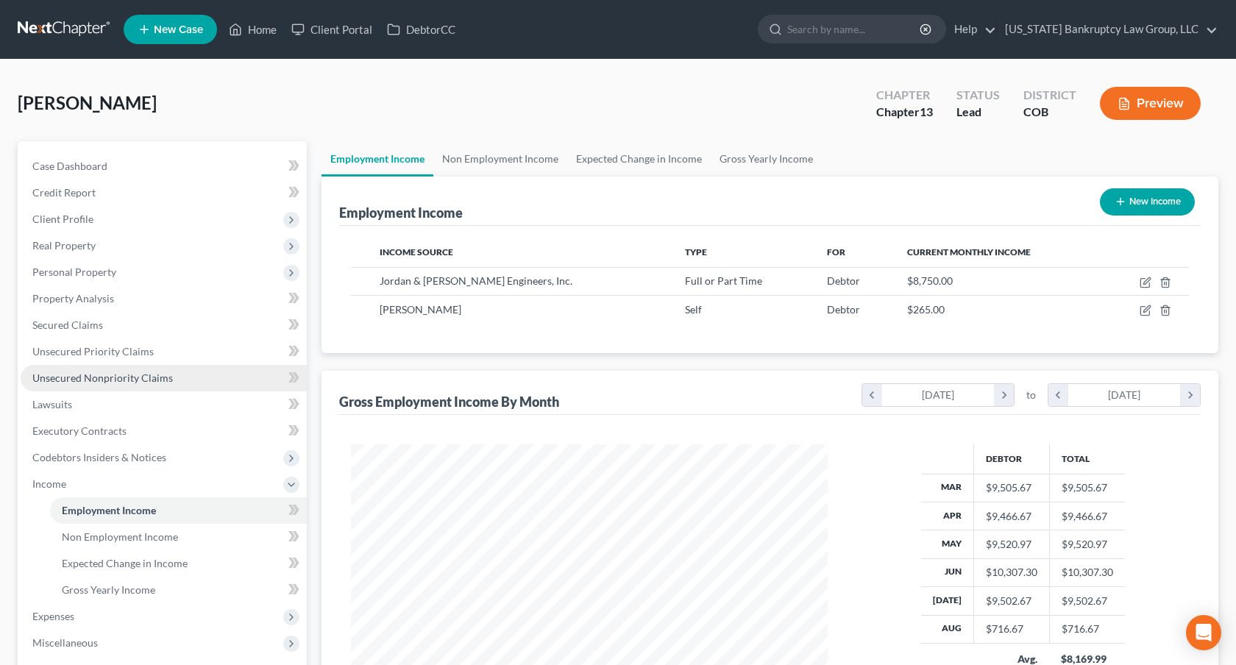
scroll to position [263, 505]
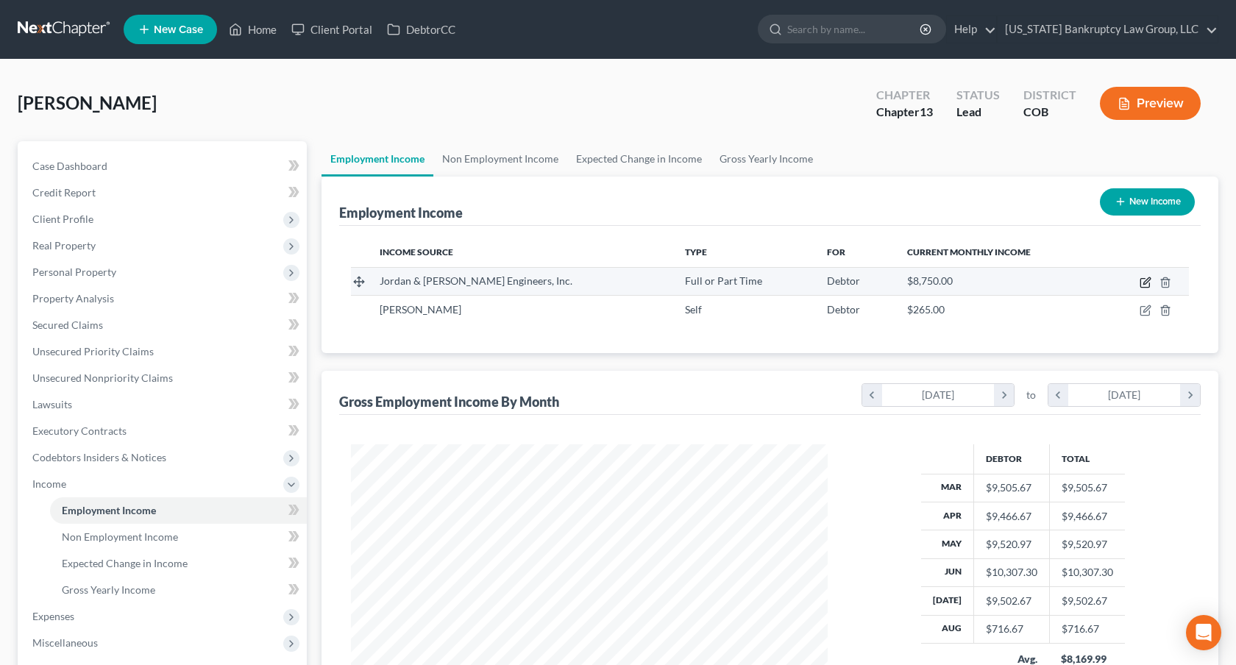
click at [1145, 282] on icon "button" at bounding box center [1146, 280] width 7 height 7
select select "0"
select select "10"
select select "1"
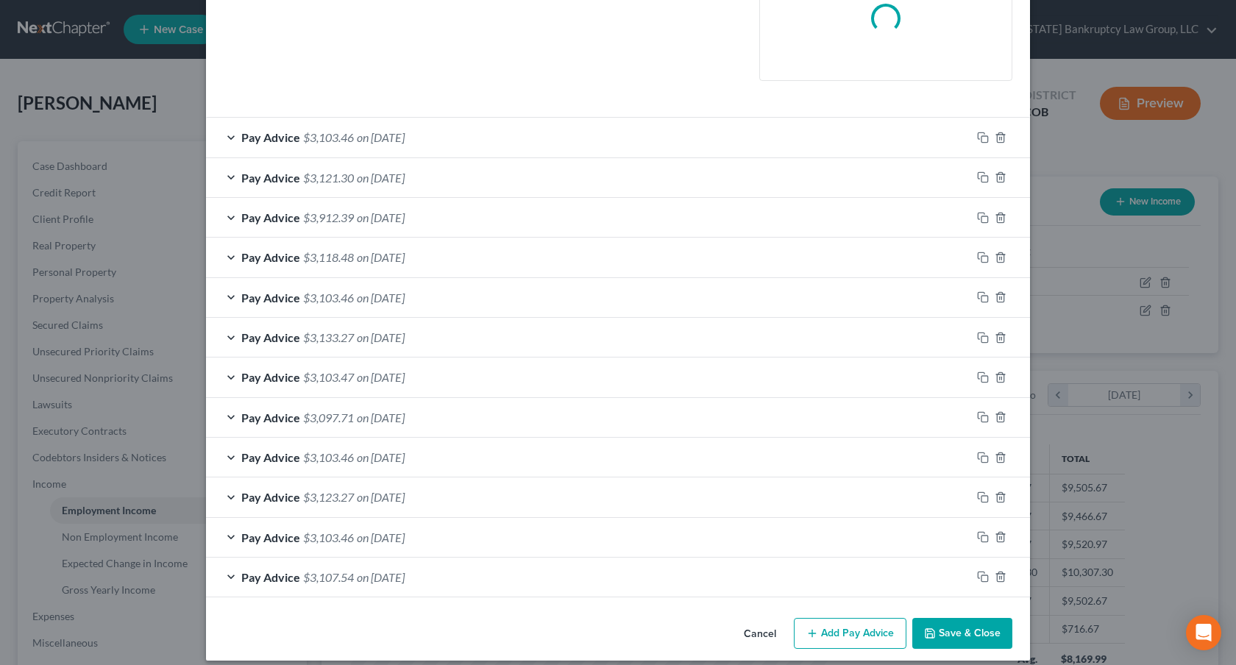
scroll to position [375, 0]
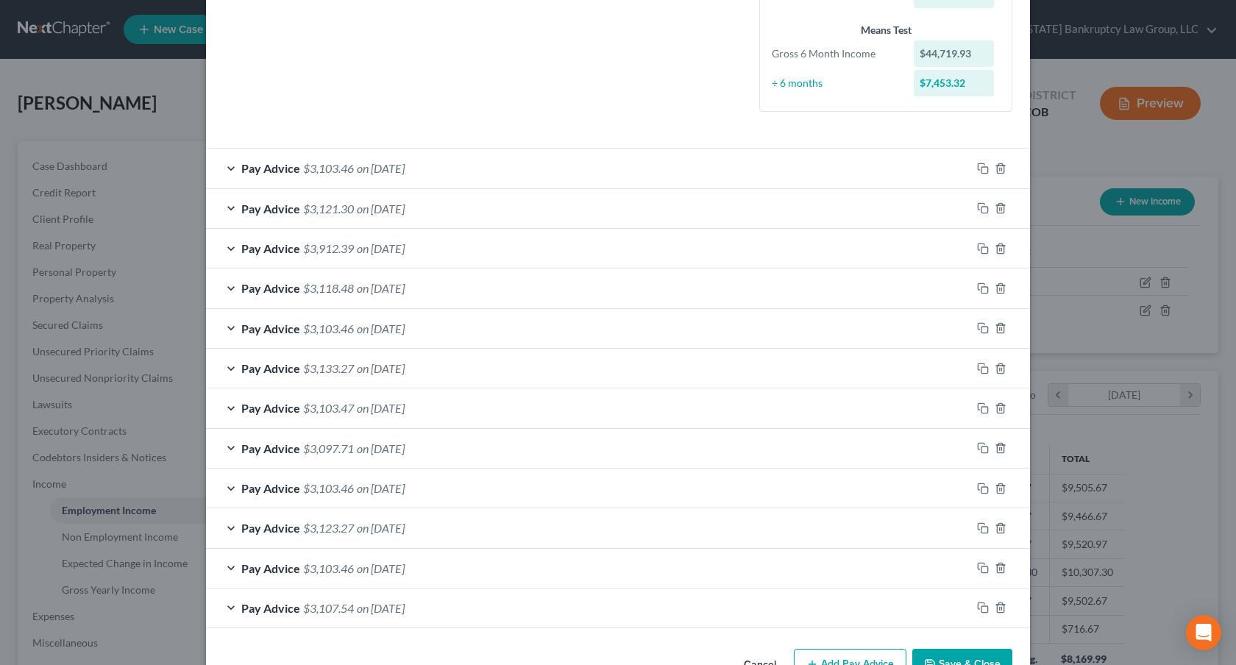
click at [794, 172] on div "Pay Advice $3,103.46 on 07/31/2025" at bounding box center [588, 168] width 765 height 39
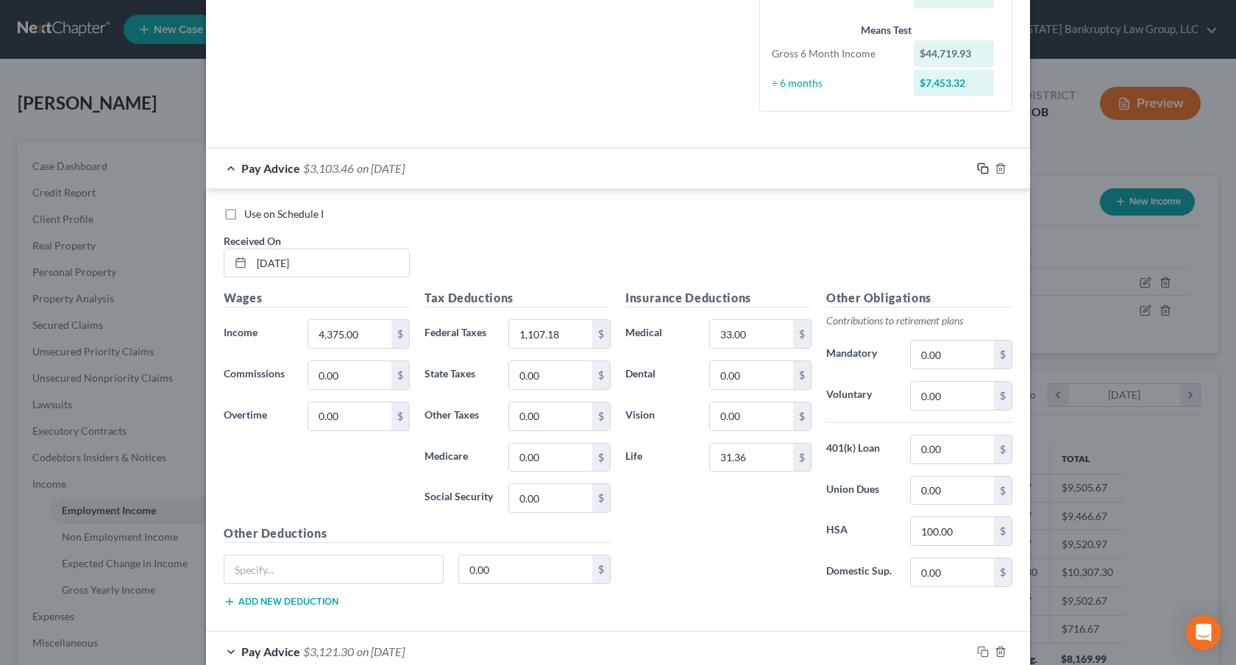
click at [982, 165] on icon "button" at bounding box center [983, 169] width 12 height 12
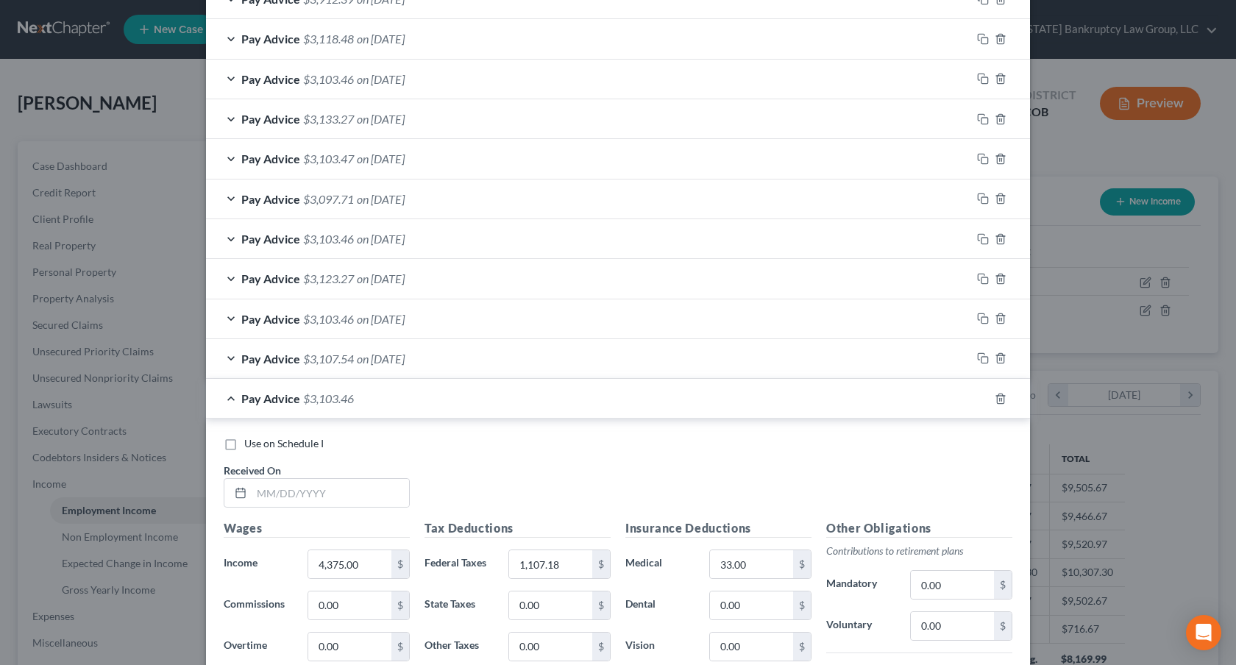
scroll to position [901, 0]
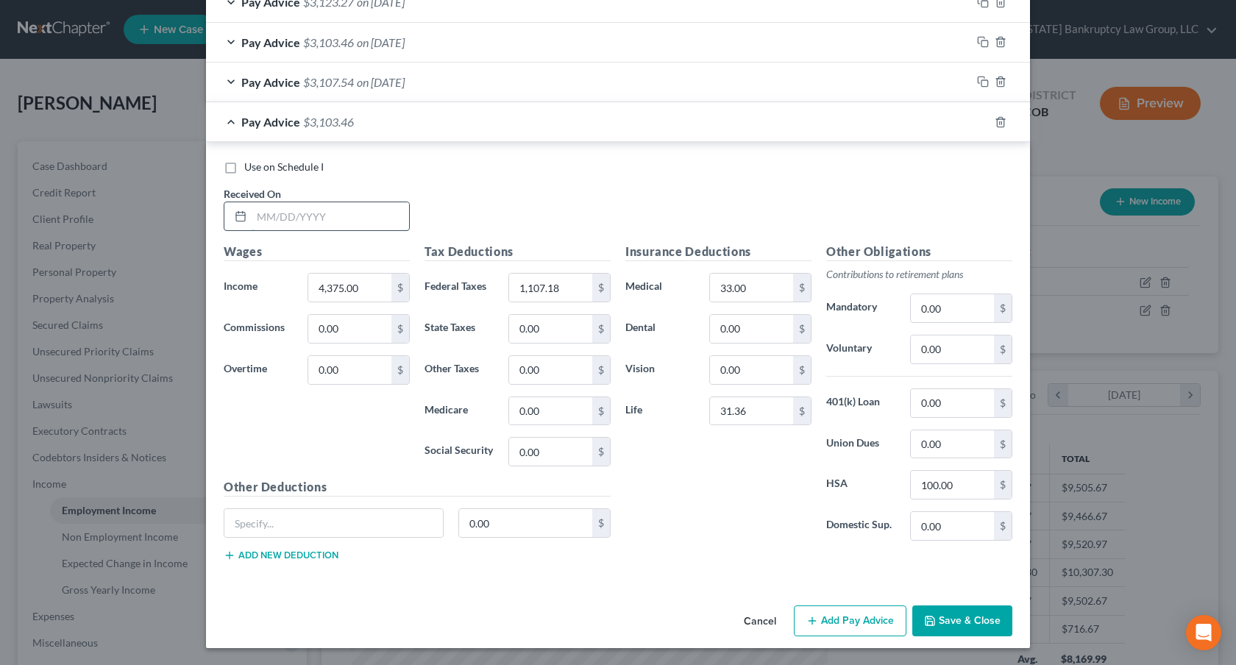
click at [321, 218] on input "text" at bounding box center [330, 216] width 157 height 28
type input "08/15/2025"
click at [981, 119] on icon "button" at bounding box center [983, 122] width 12 height 12
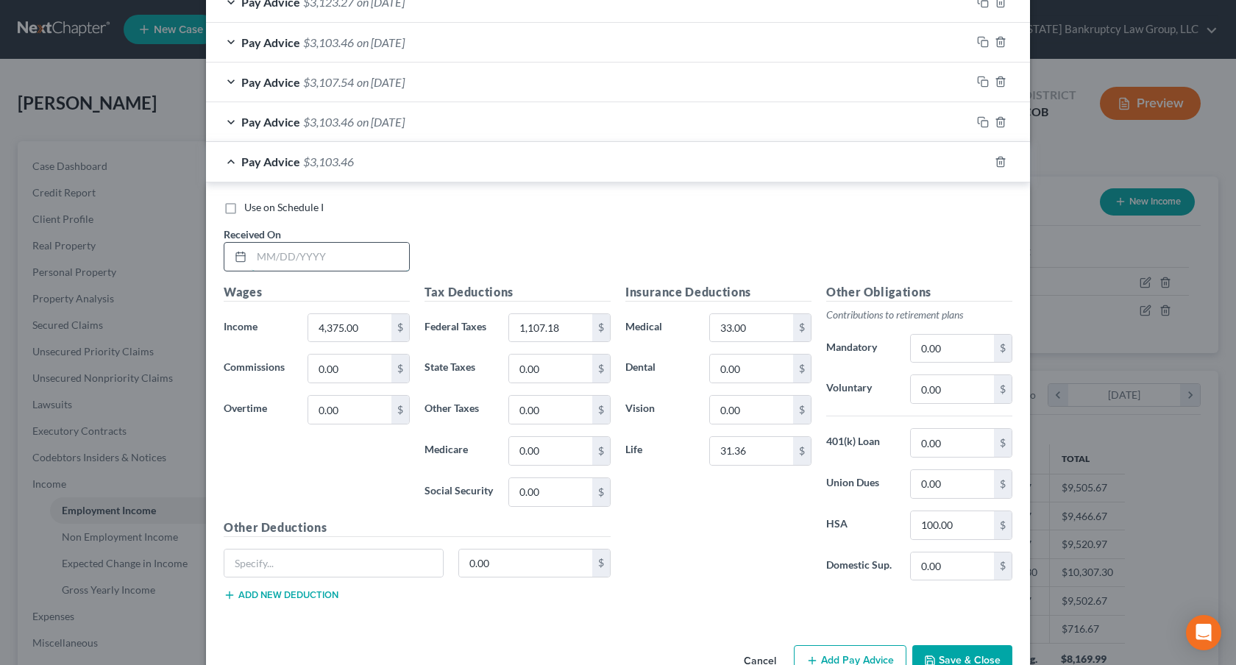
click at [276, 253] on input "text" at bounding box center [330, 257] width 157 height 28
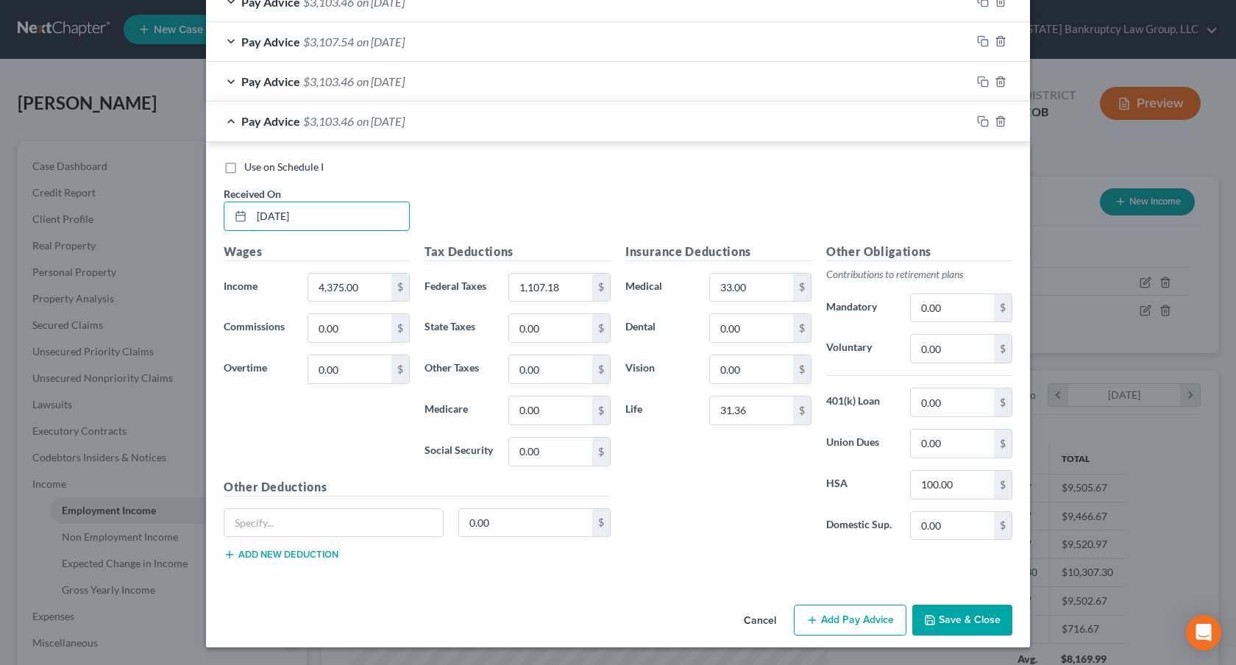
type input "08/31/2025"
click at [947, 616] on button "Save & Close" at bounding box center [962, 620] width 100 height 31
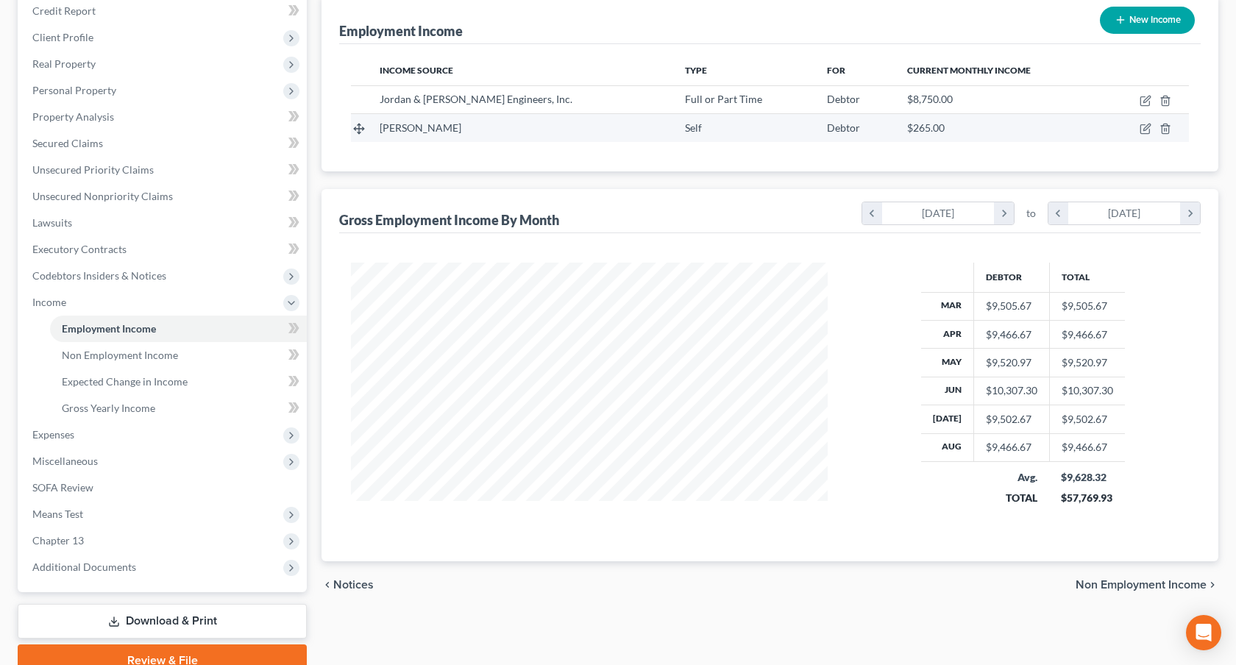
scroll to position [185, 0]
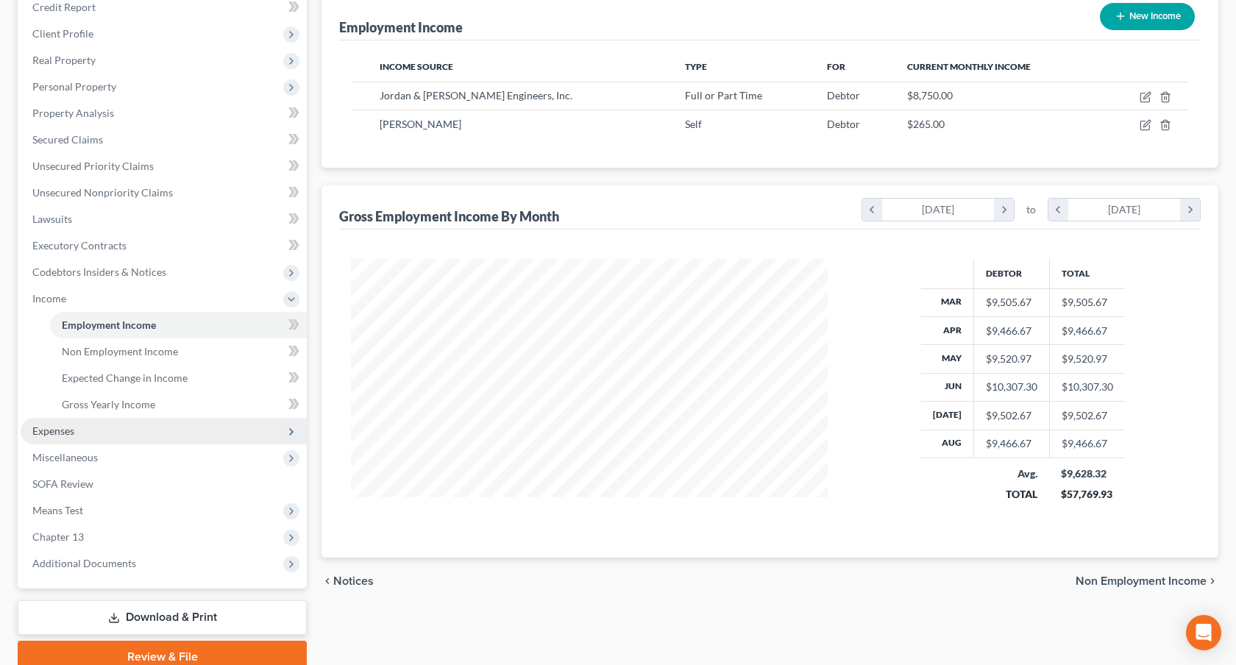
click at [81, 426] on span "Expenses" at bounding box center [164, 431] width 286 height 26
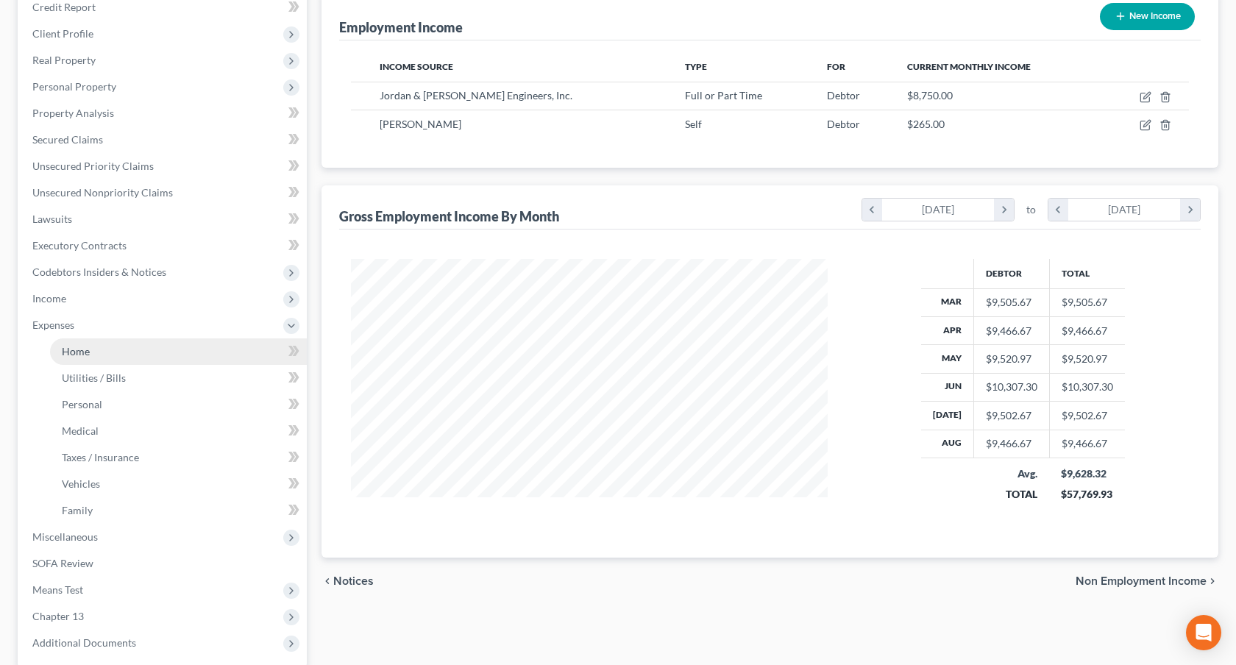
click at [88, 350] on span "Home" at bounding box center [76, 351] width 28 height 13
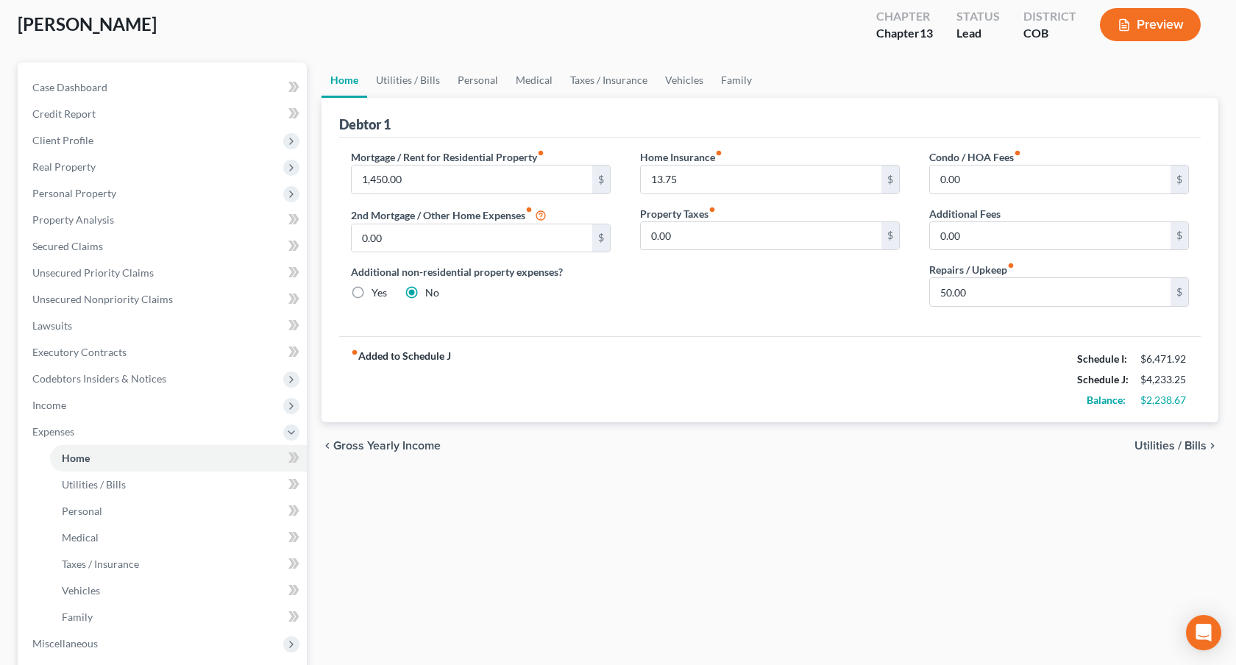
scroll to position [327, 0]
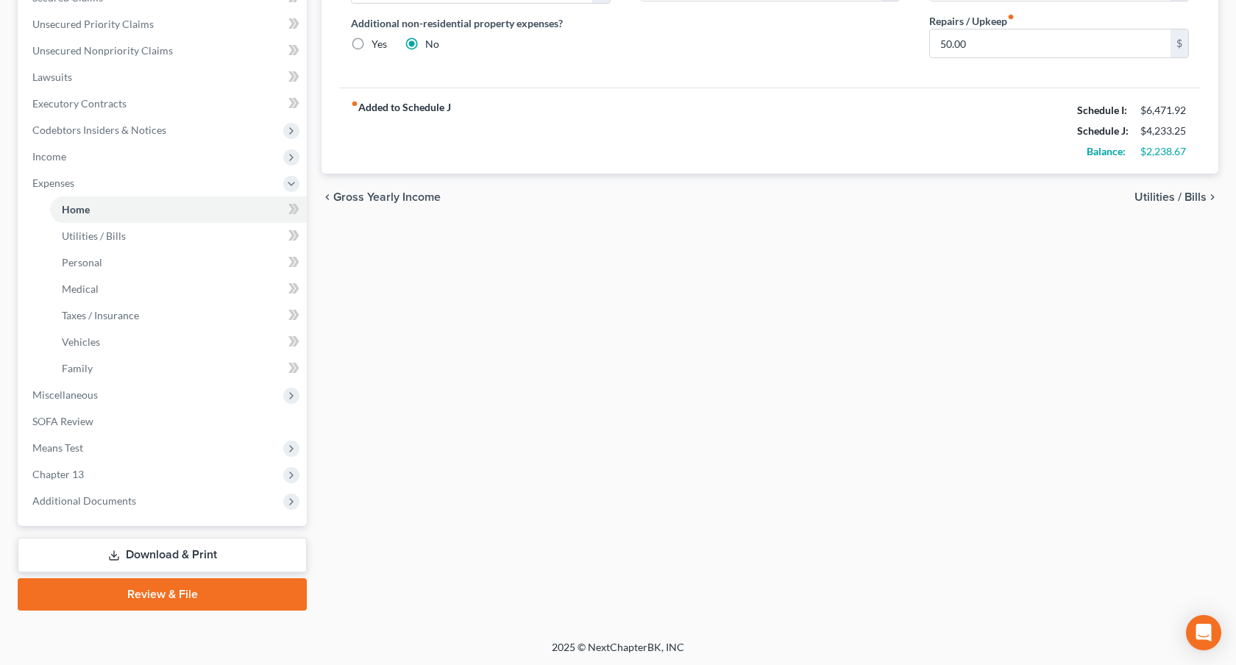
click at [244, 555] on link "Download & Print" at bounding box center [162, 555] width 289 height 35
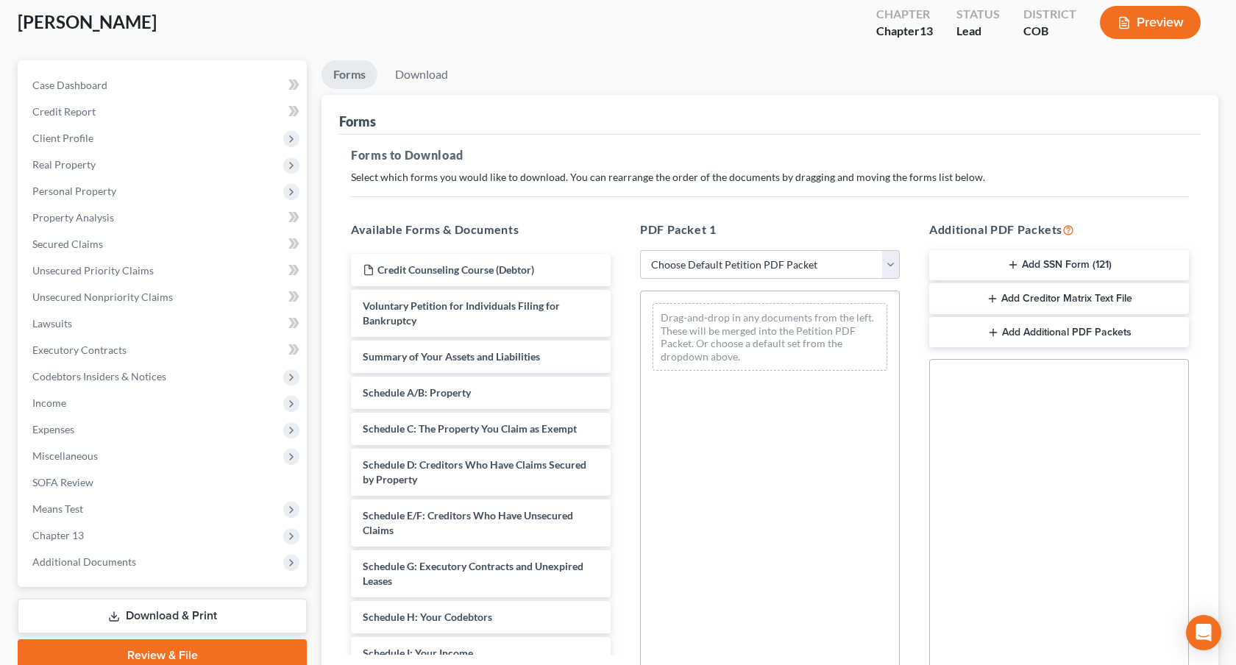
scroll to position [85, 0]
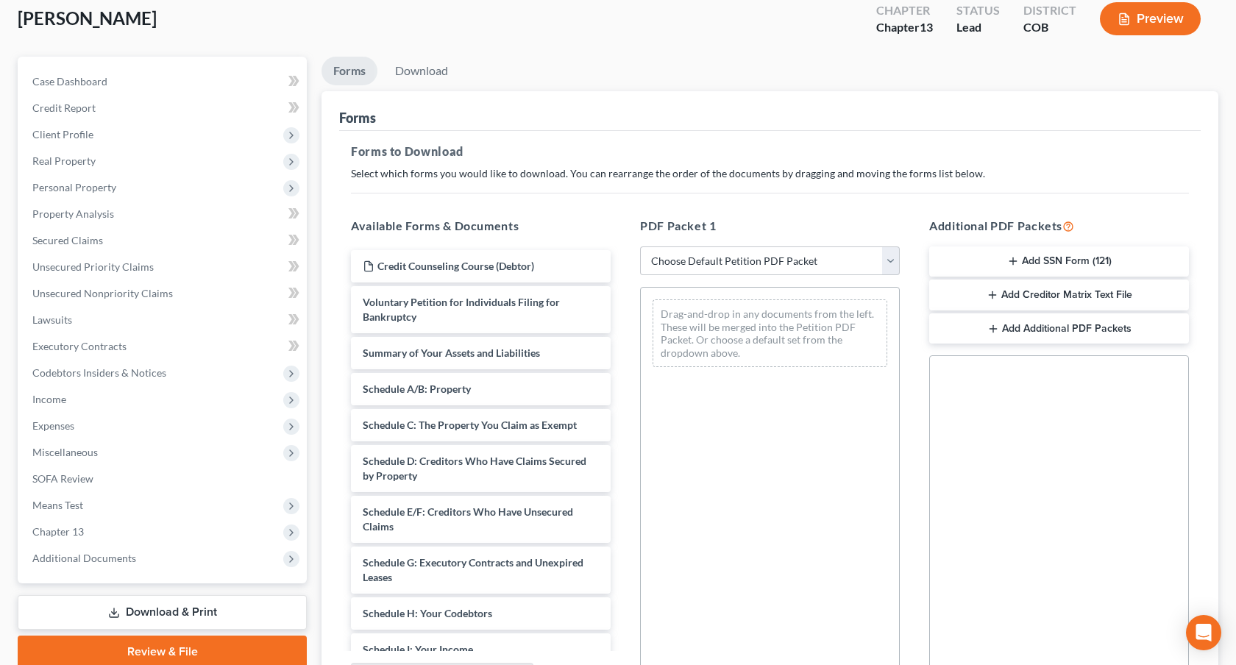
click at [1014, 264] on icon "button" at bounding box center [1013, 261] width 12 height 12
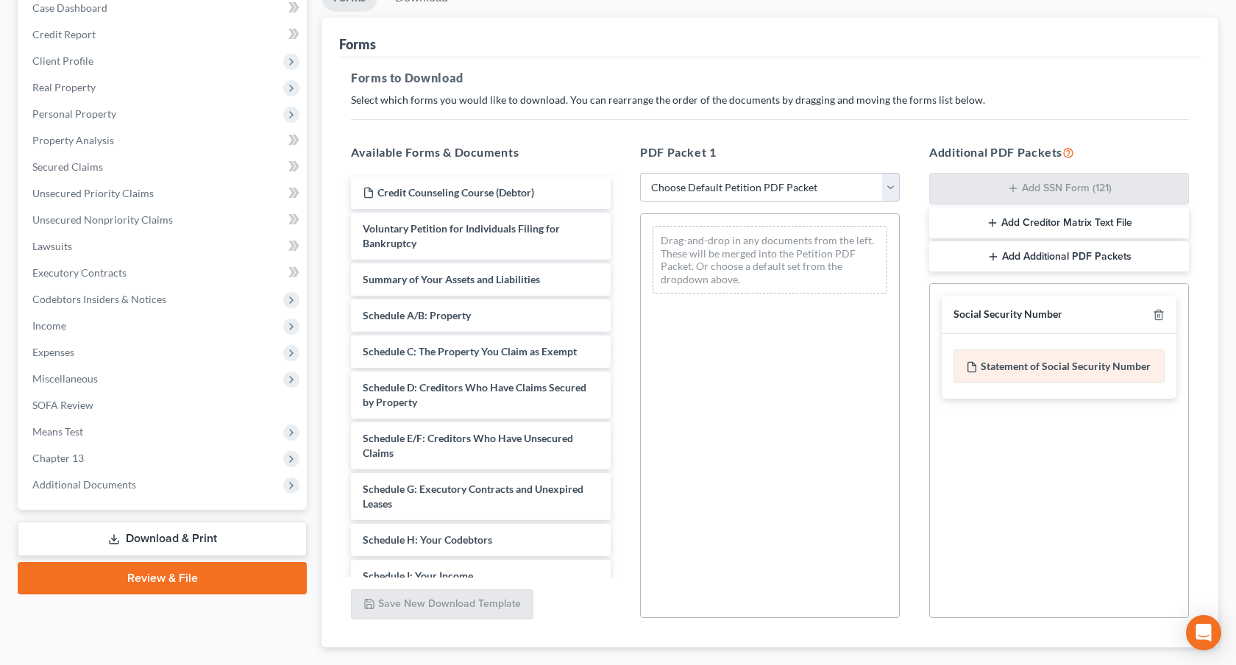
scroll to position [243, 0]
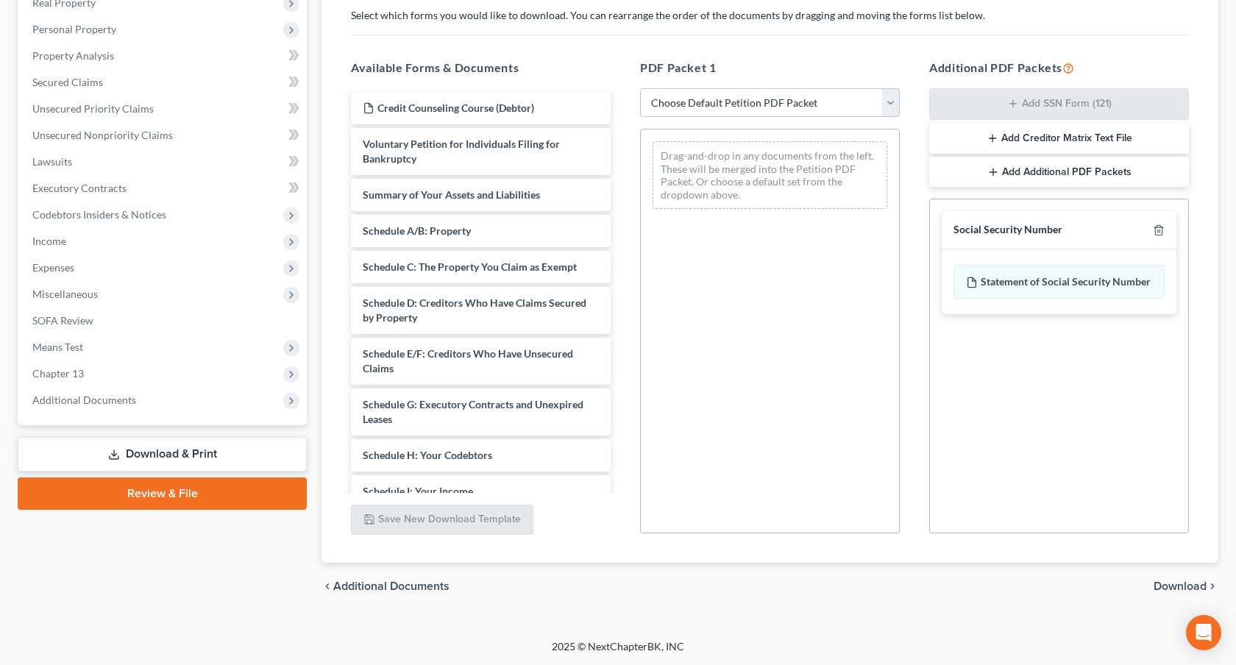
click at [1171, 585] on span "Download" at bounding box center [1179, 586] width 53 height 12
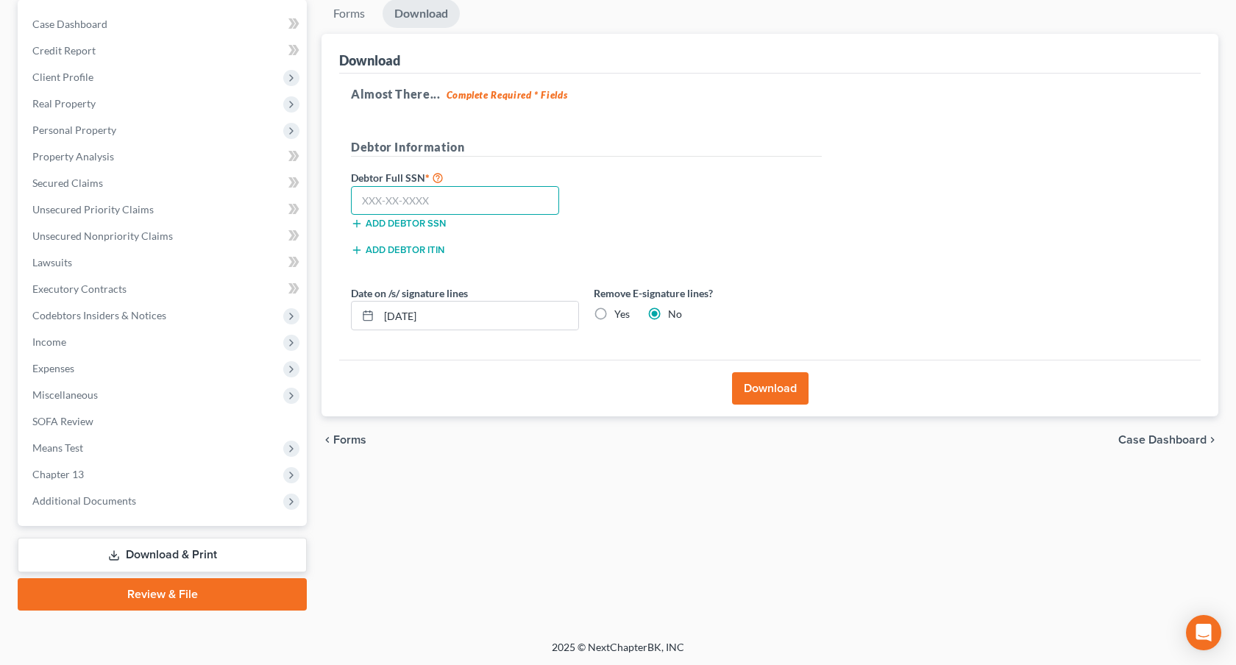
click at [515, 203] on input "text" at bounding box center [455, 200] width 208 height 29
type input "488-13-8451"
click at [762, 382] on button "Download" at bounding box center [770, 388] width 76 height 32
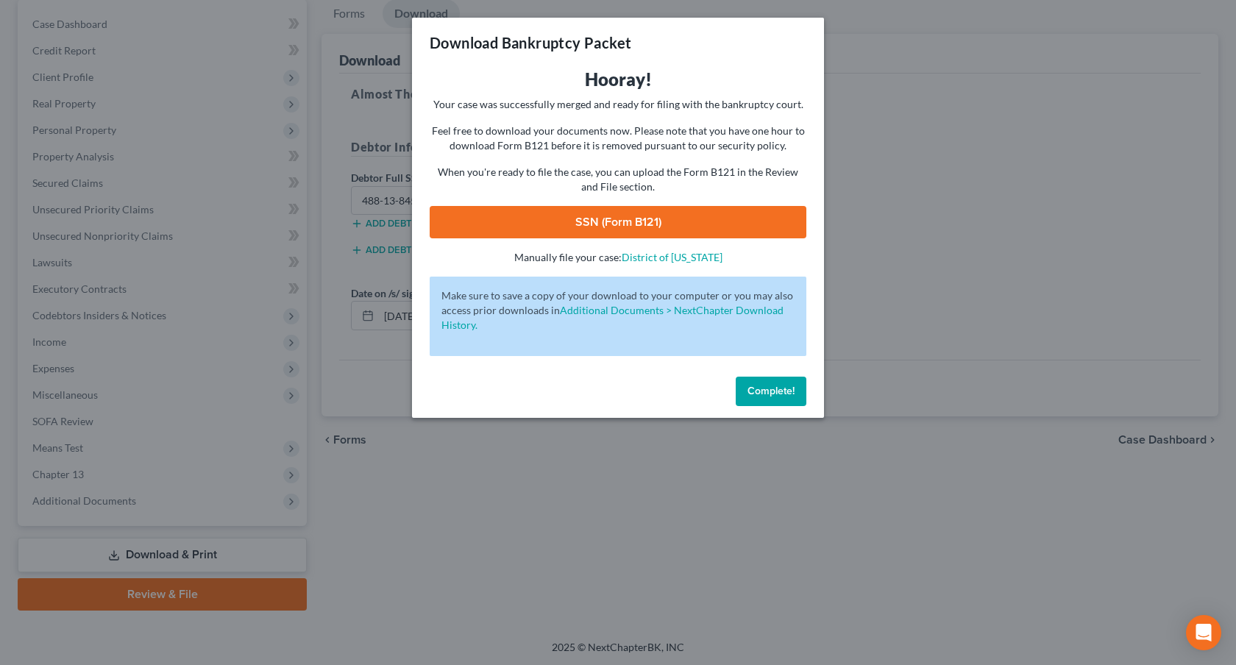
click at [739, 223] on link "SSN (Form B121)" at bounding box center [618, 222] width 377 height 32
click at [775, 391] on span "Complete!" at bounding box center [770, 391] width 47 height 13
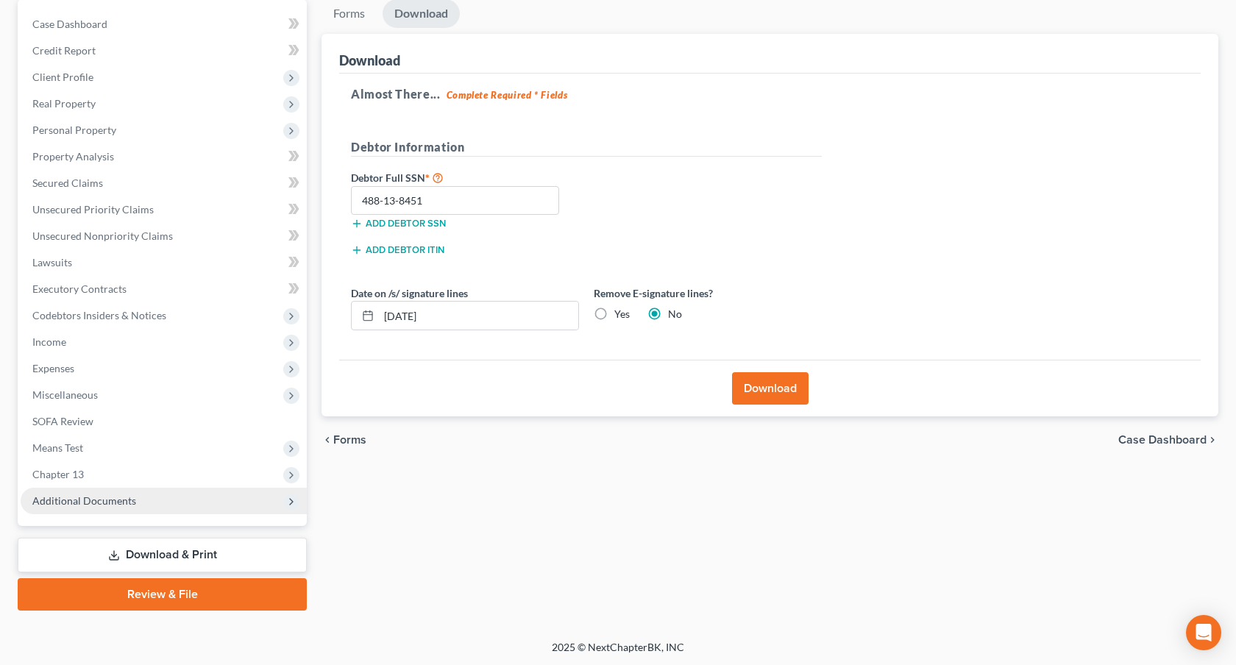
click at [147, 499] on span "Additional Documents" at bounding box center [164, 501] width 286 height 26
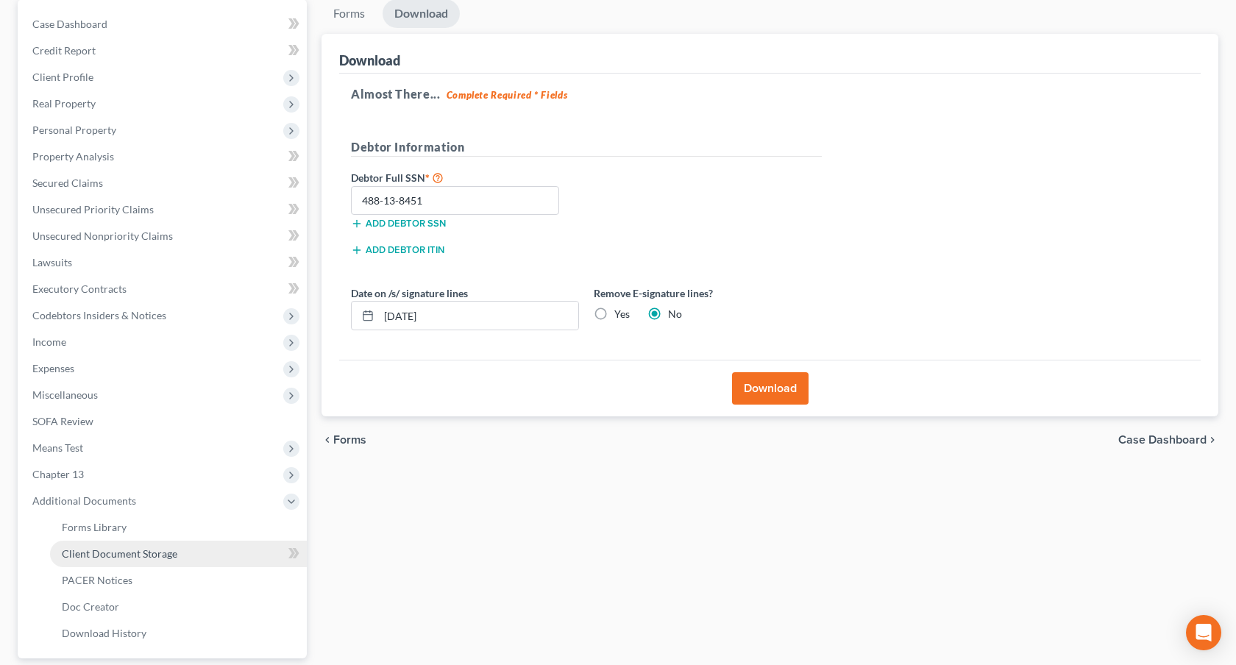
click at [162, 552] on span "Client Document Storage" at bounding box center [119, 553] width 115 height 13
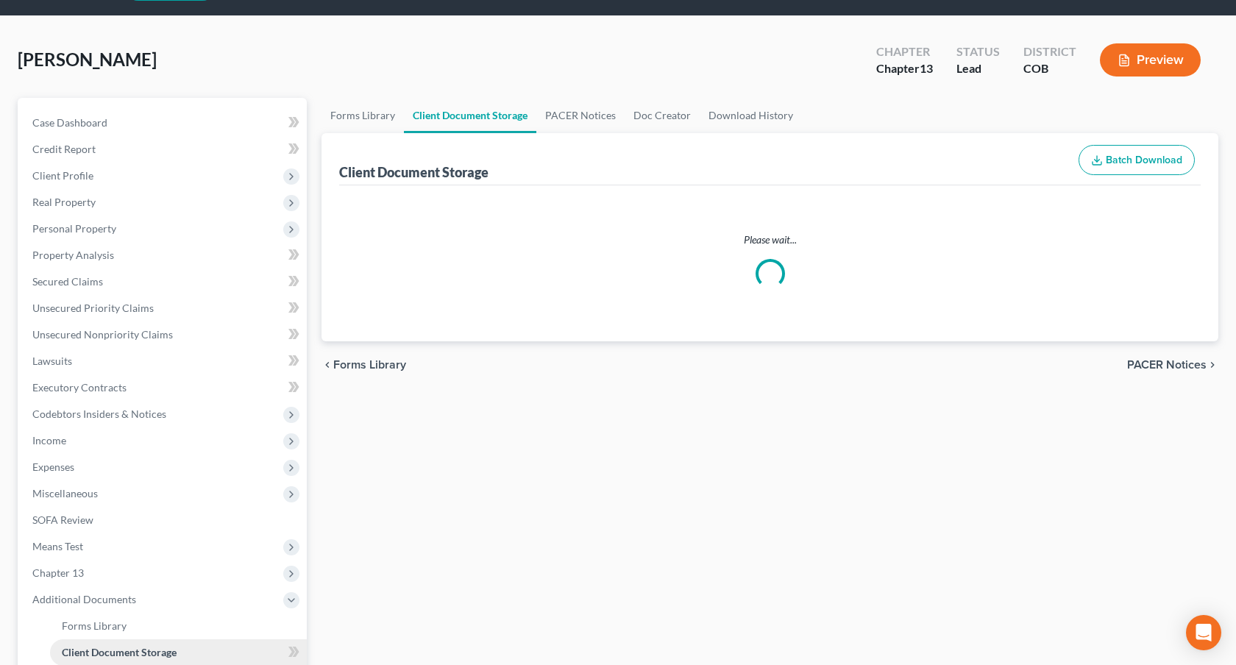
select select "5"
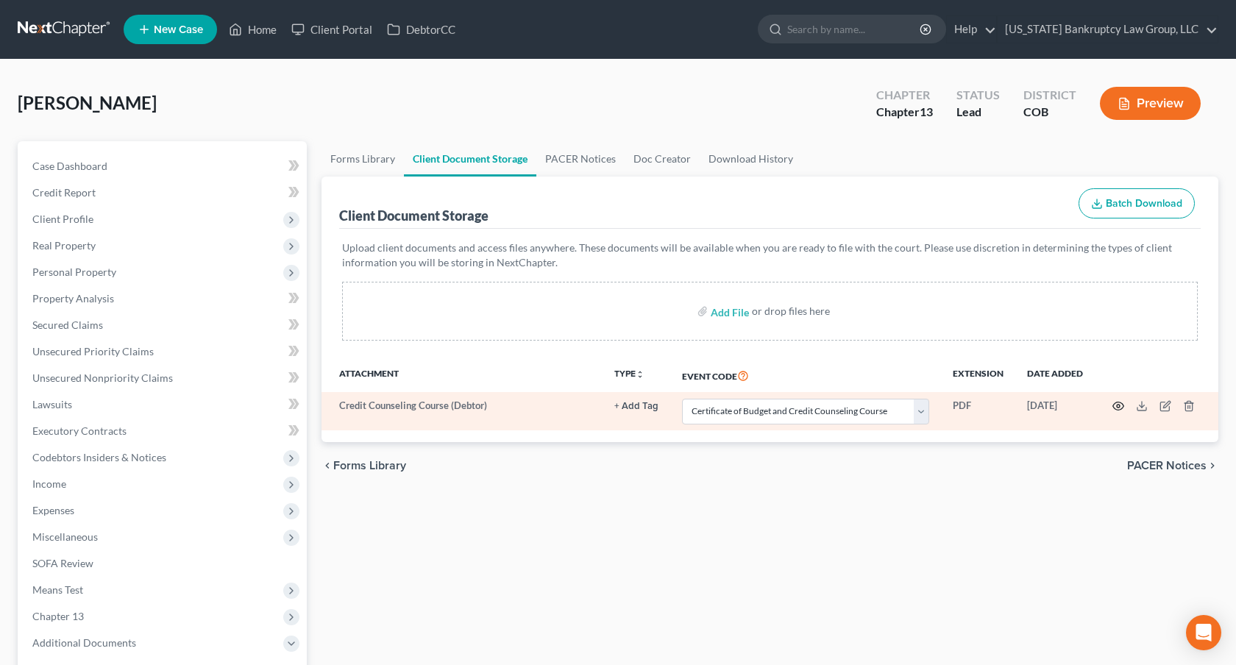
click at [1119, 407] on icon "button" at bounding box center [1118, 406] width 12 height 12
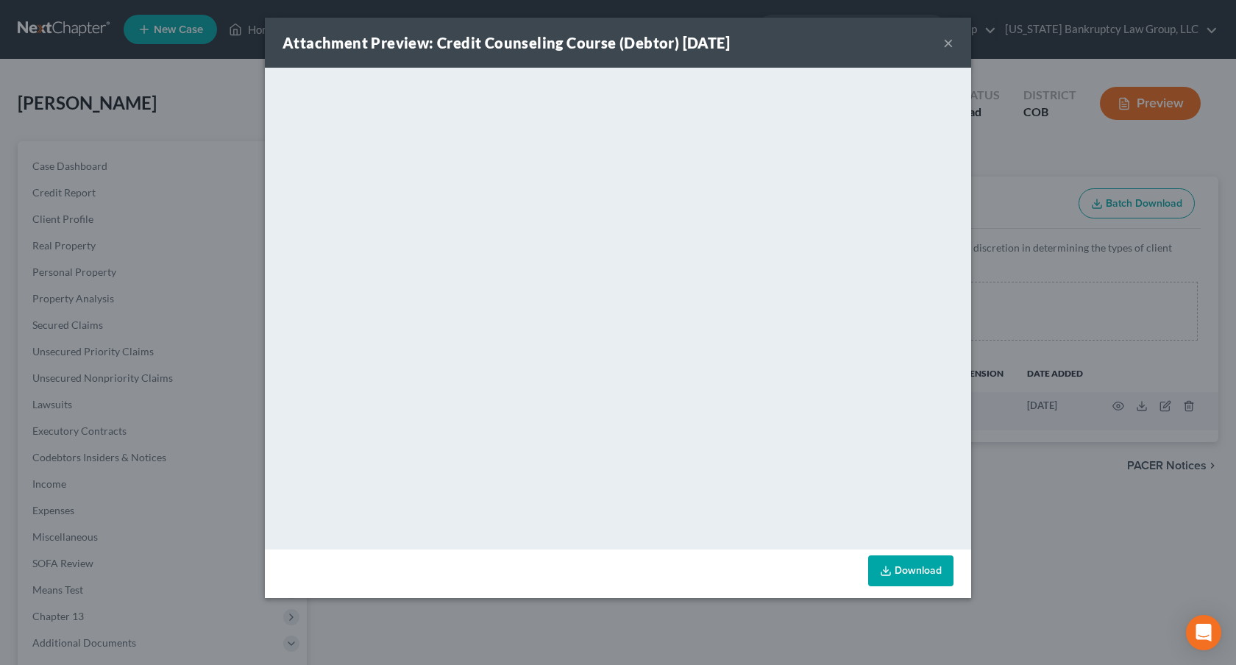
click at [949, 43] on button "×" at bounding box center [948, 43] width 10 height 18
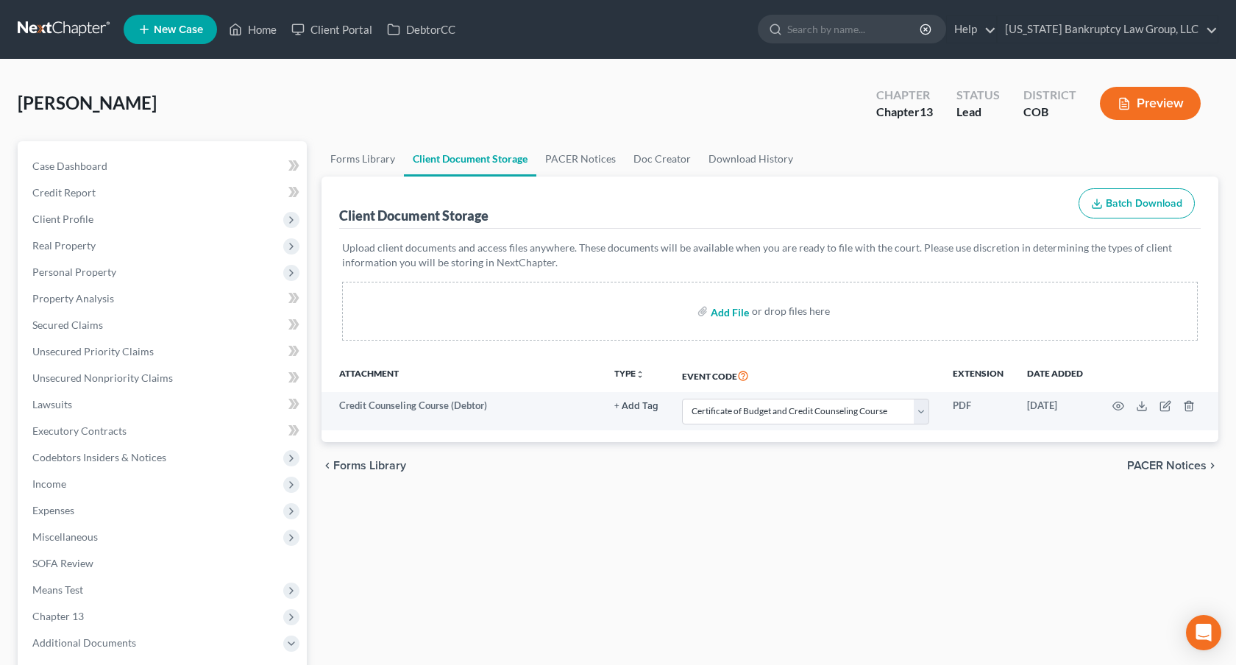
click at [725, 309] on input "file" at bounding box center [727, 311] width 35 height 26
type input "C:\fakepath\Chapter 13 Plan.pdf"
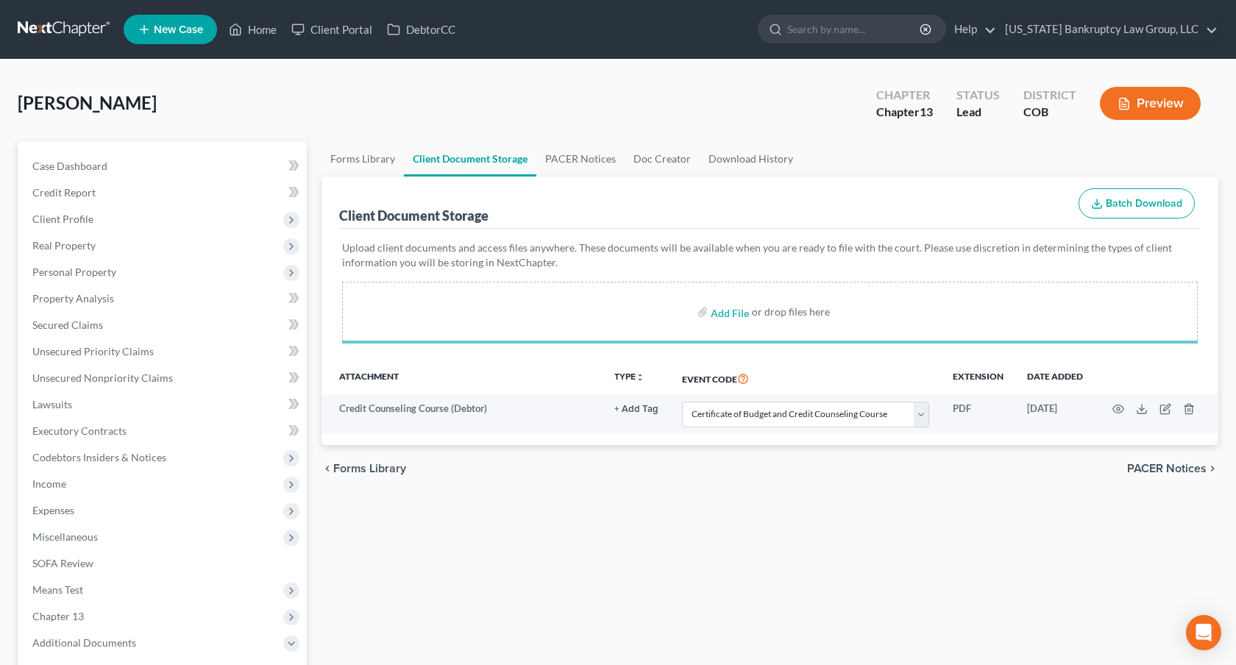
select select "5"
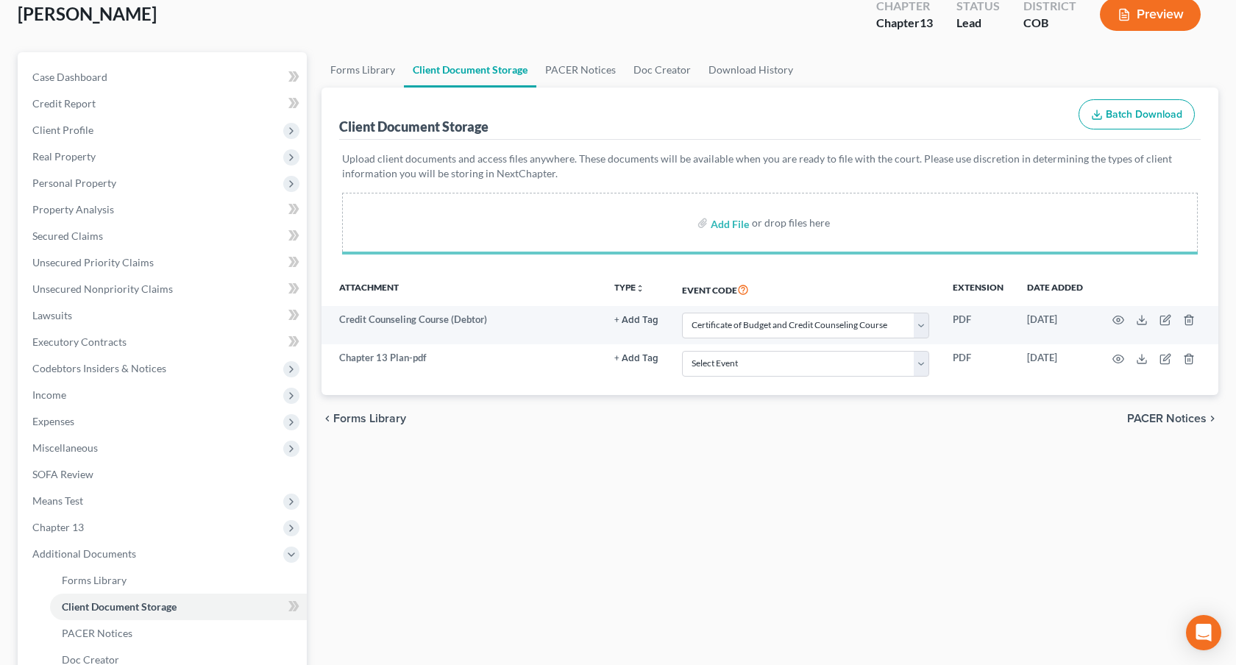
select select "5"
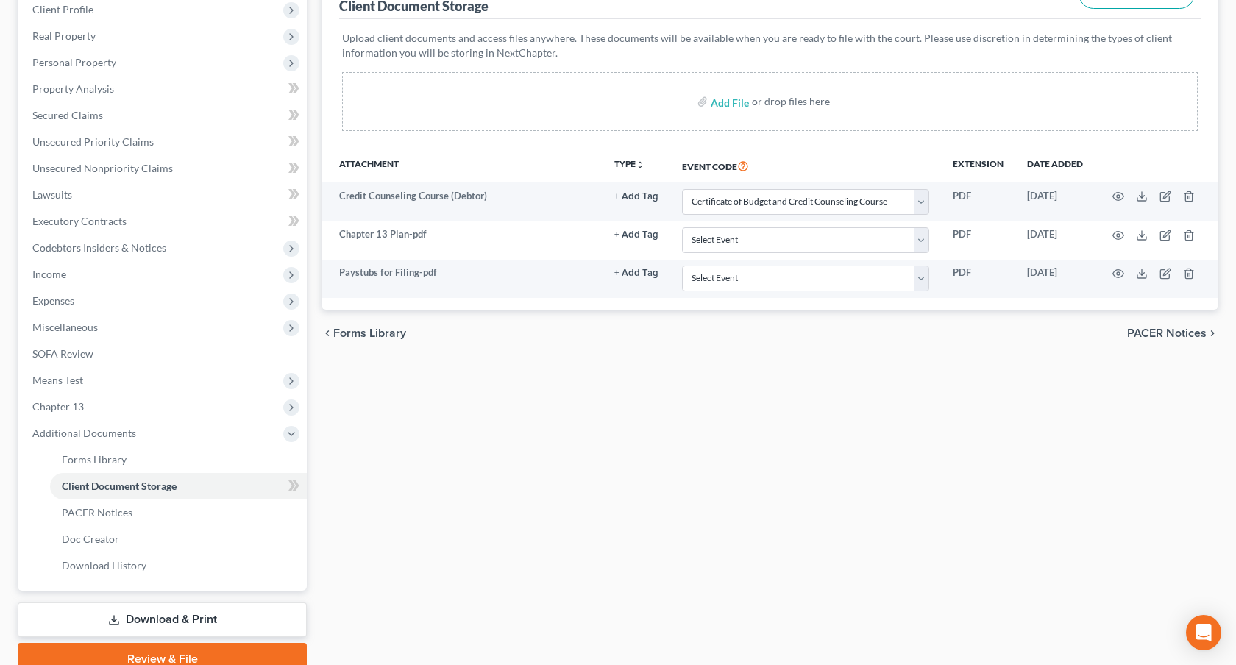
scroll to position [274, 0]
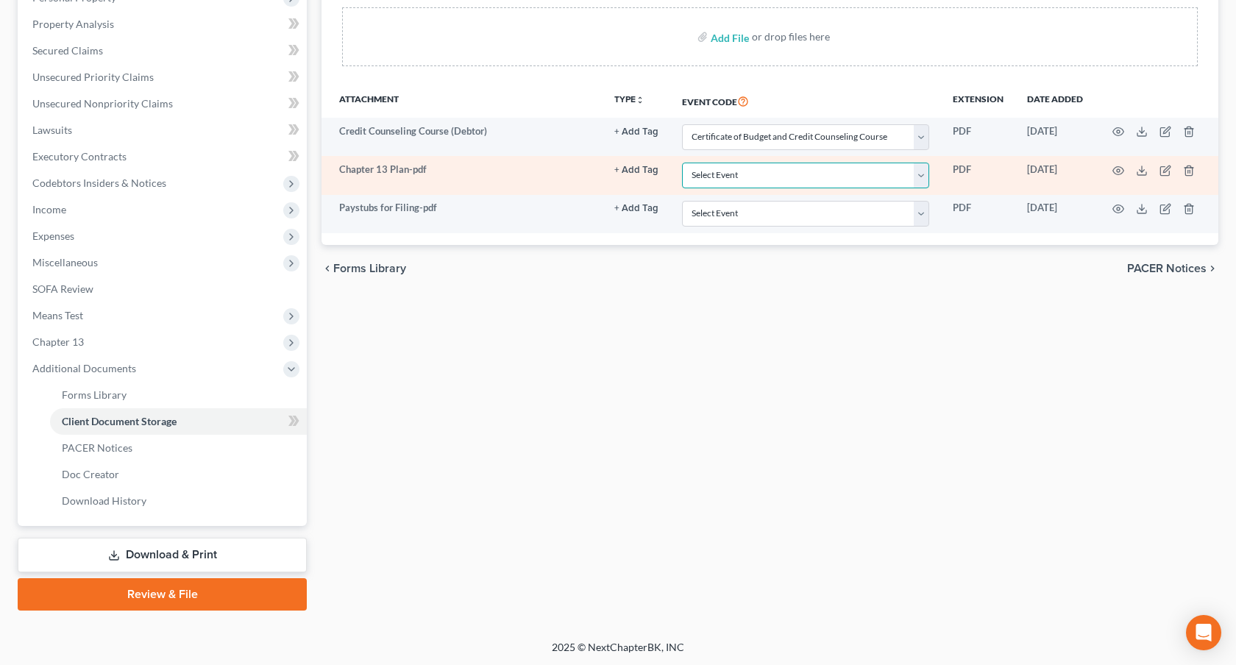
click at [788, 177] on select "Select Event 1009-1.1 Notice of Amendments 20 Largest Unsecured Creditors Amend…" at bounding box center [805, 176] width 247 height 26
select select "12"
click at [683, 163] on select "Select Event 1009-1.1 Notice of Amendments 20 Largest Unsecured Creditors Amend…" at bounding box center [805, 176] width 247 height 26
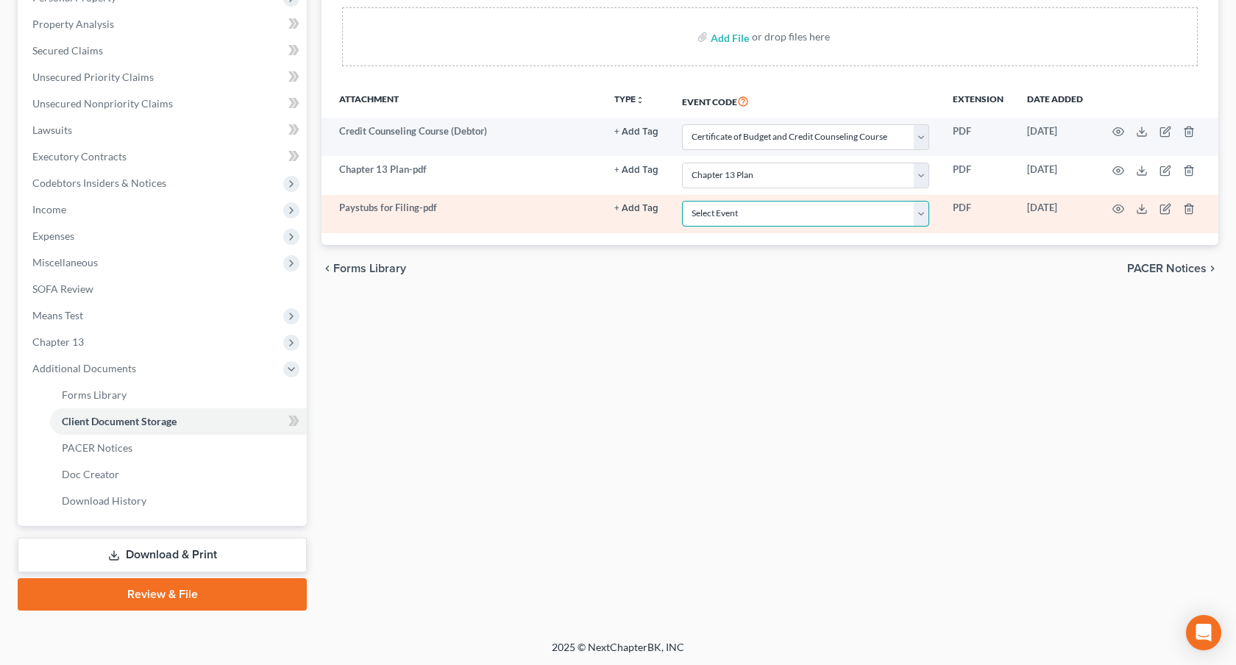
click at [758, 213] on select "Select Event 1009-1.1 Notice of Amendments 20 Largest Unsecured Creditors Amend…" at bounding box center [805, 214] width 247 height 26
select select "28"
click at [683, 201] on select "Select Event 1009-1.1 Notice of Amendments 20 Largest Unsecured Creditors Amend…" at bounding box center [805, 214] width 247 height 26
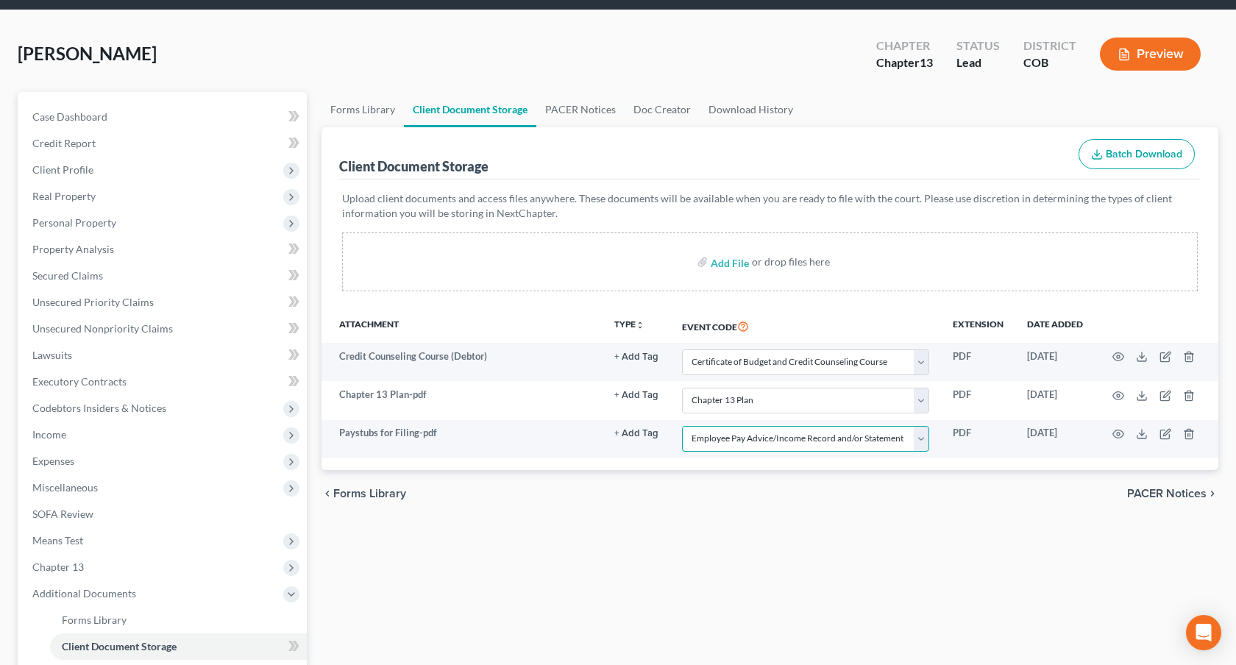
scroll to position [0, 0]
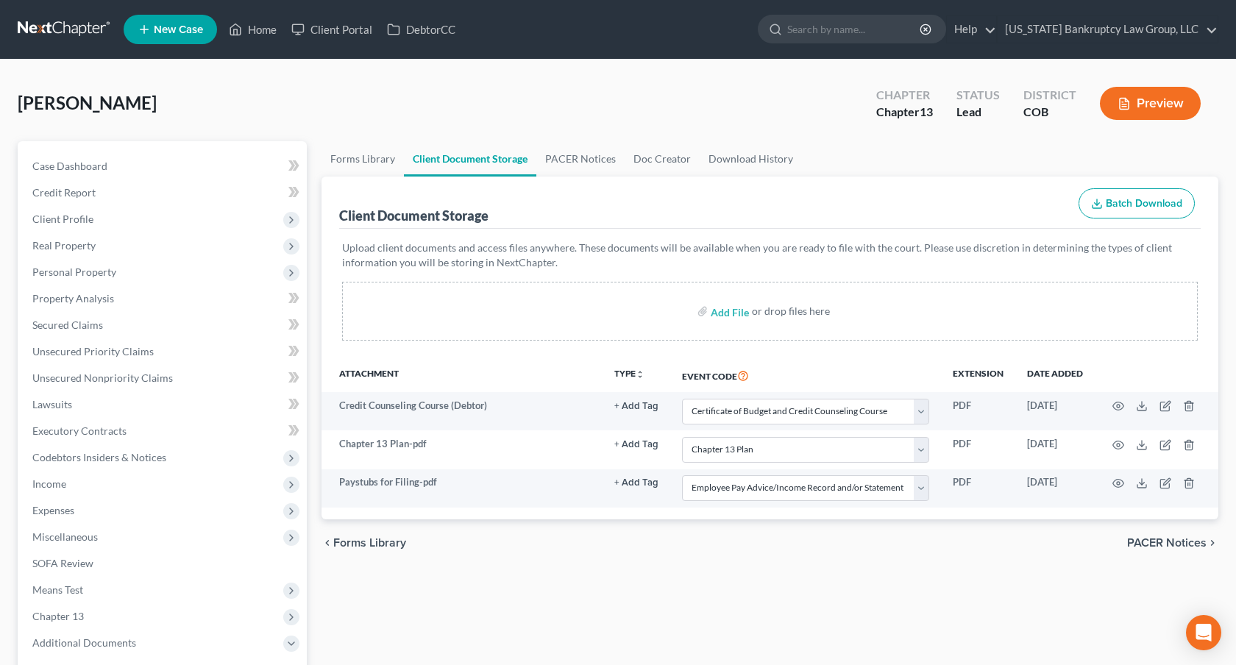
click at [75, 28] on link at bounding box center [65, 29] width 94 height 26
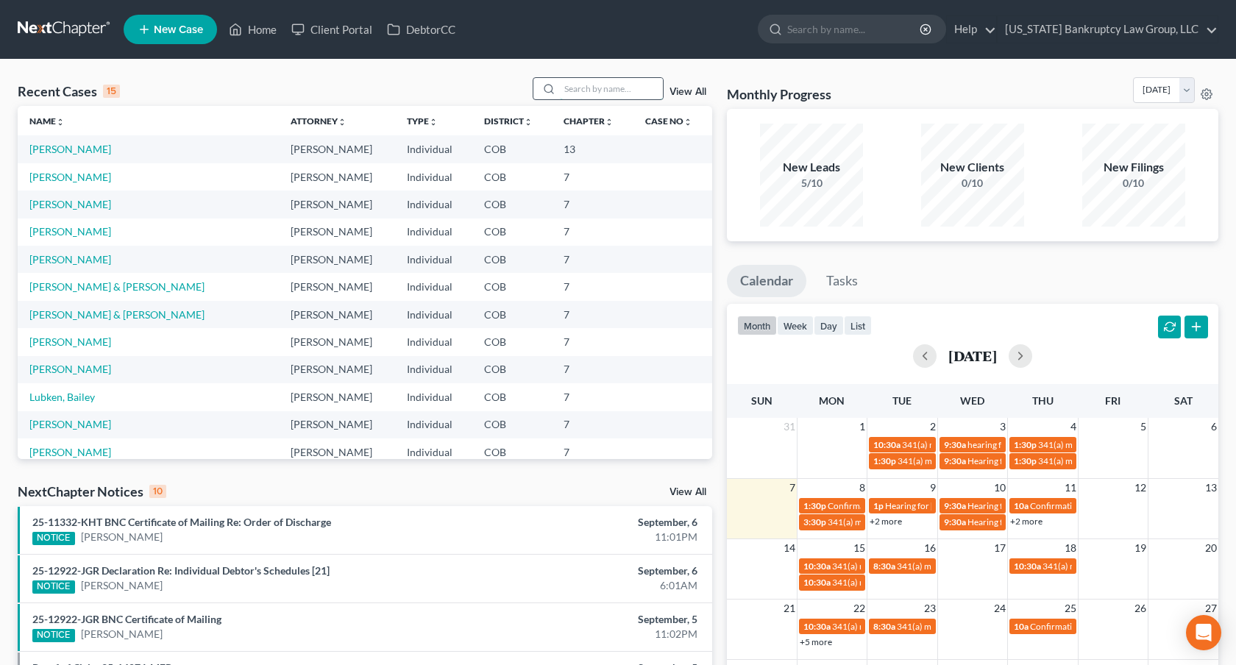
click at [612, 92] on input "search" at bounding box center [611, 88] width 103 height 21
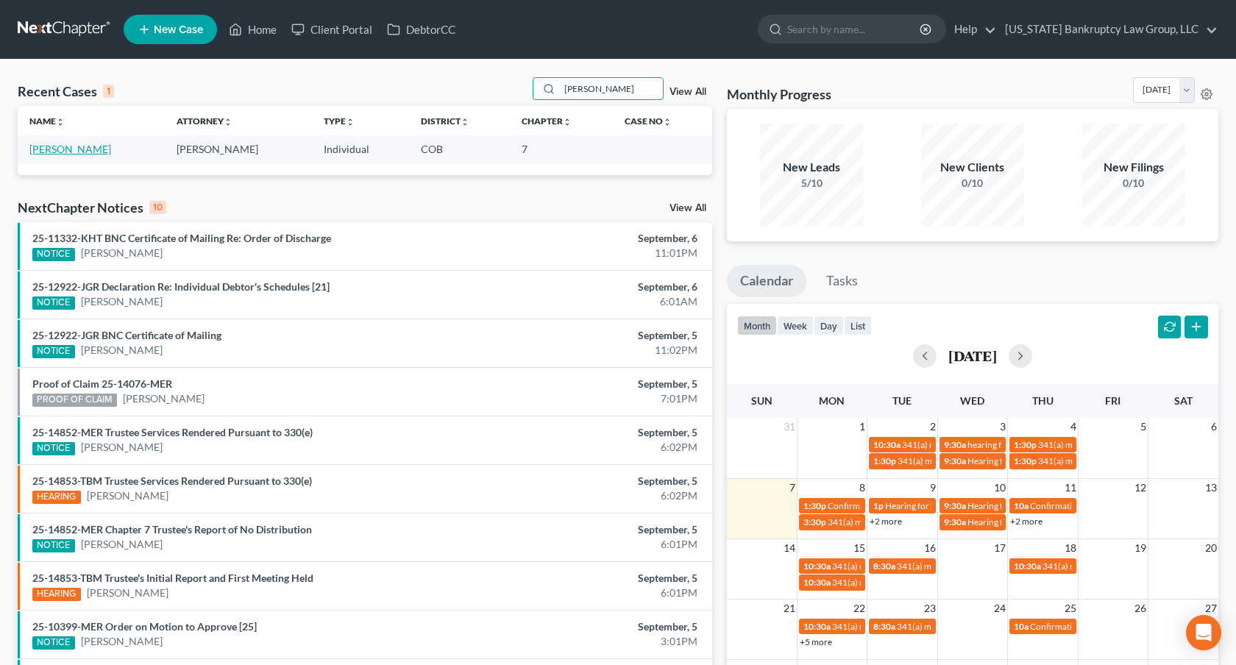
type input "barron"
click at [62, 154] on link "[PERSON_NAME]" at bounding box center [70, 149] width 82 height 13
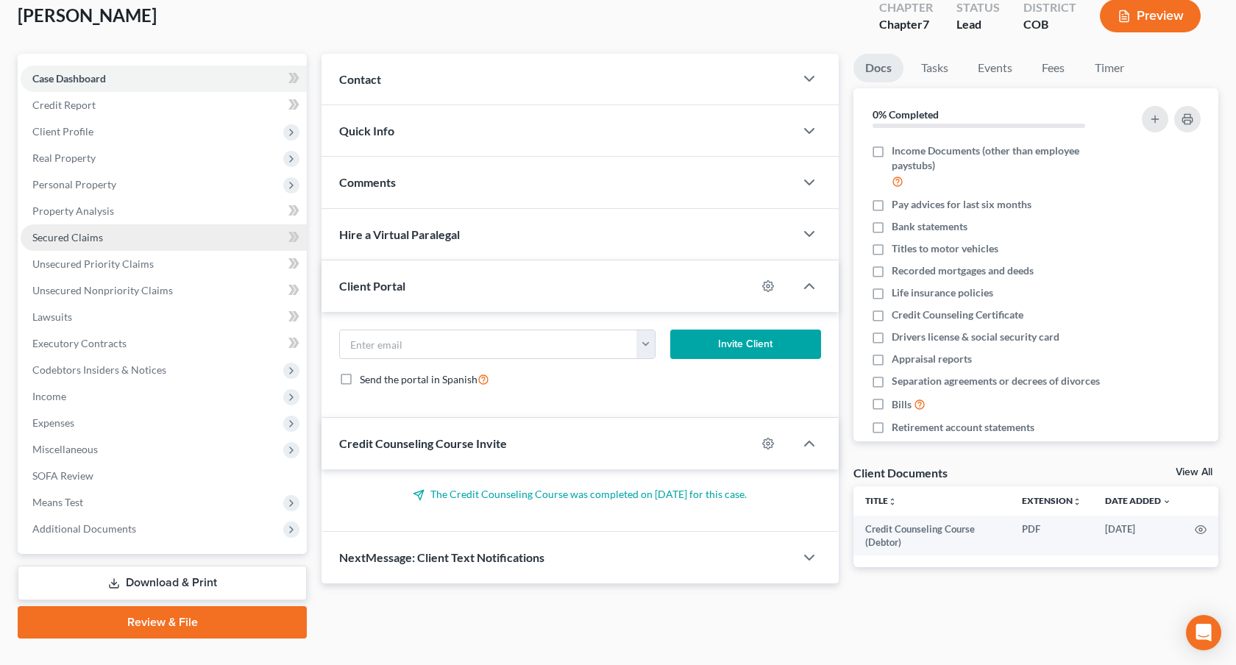
scroll to position [115, 0]
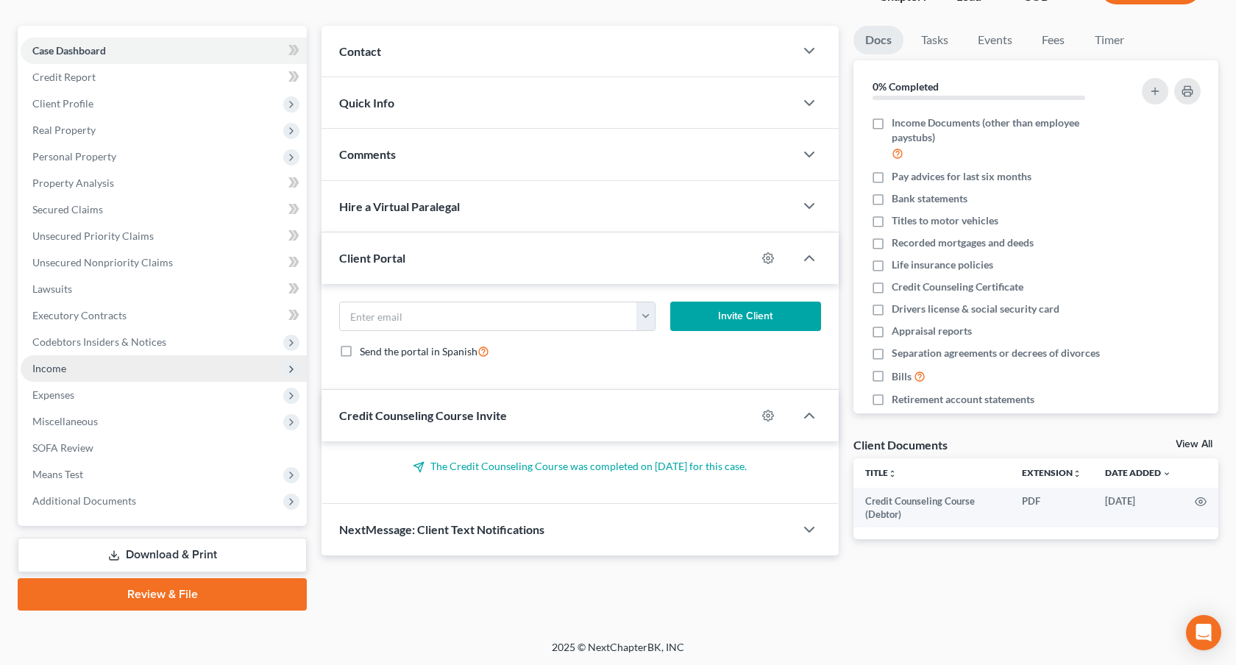
click at [94, 367] on span "Income" at bounding box center [164, 368] width 286 height 26
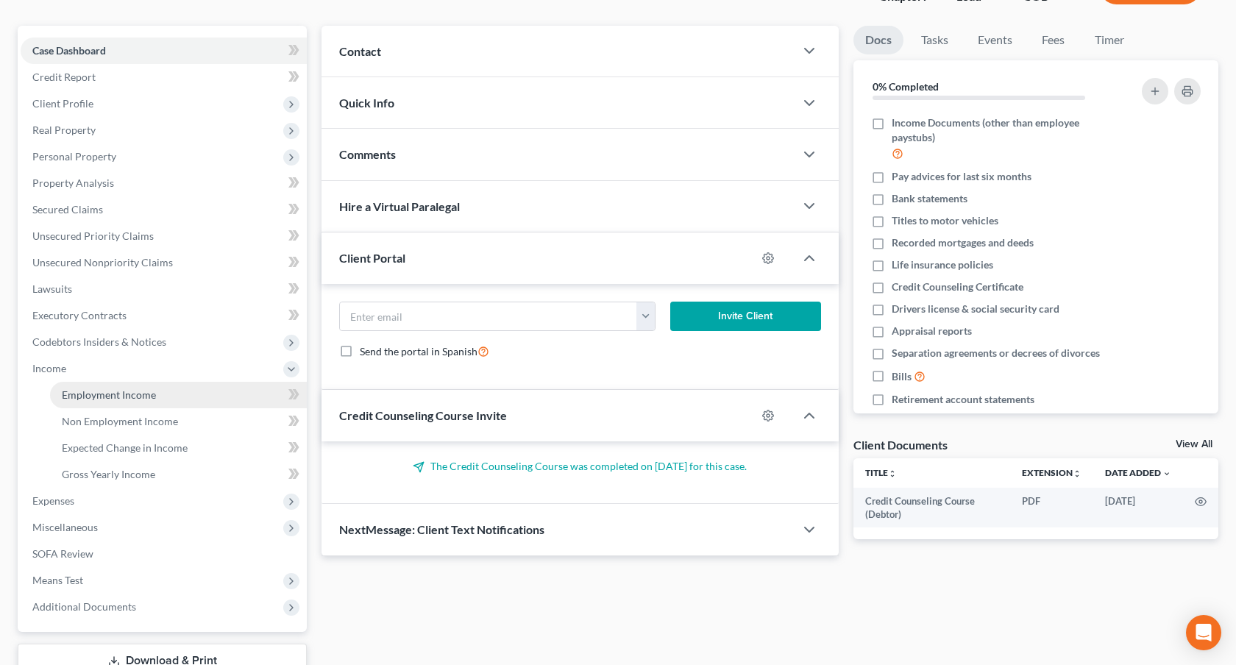
click at [120, 393] on span "Employment Income" at bounding box center [109, 394] width 94 height 13
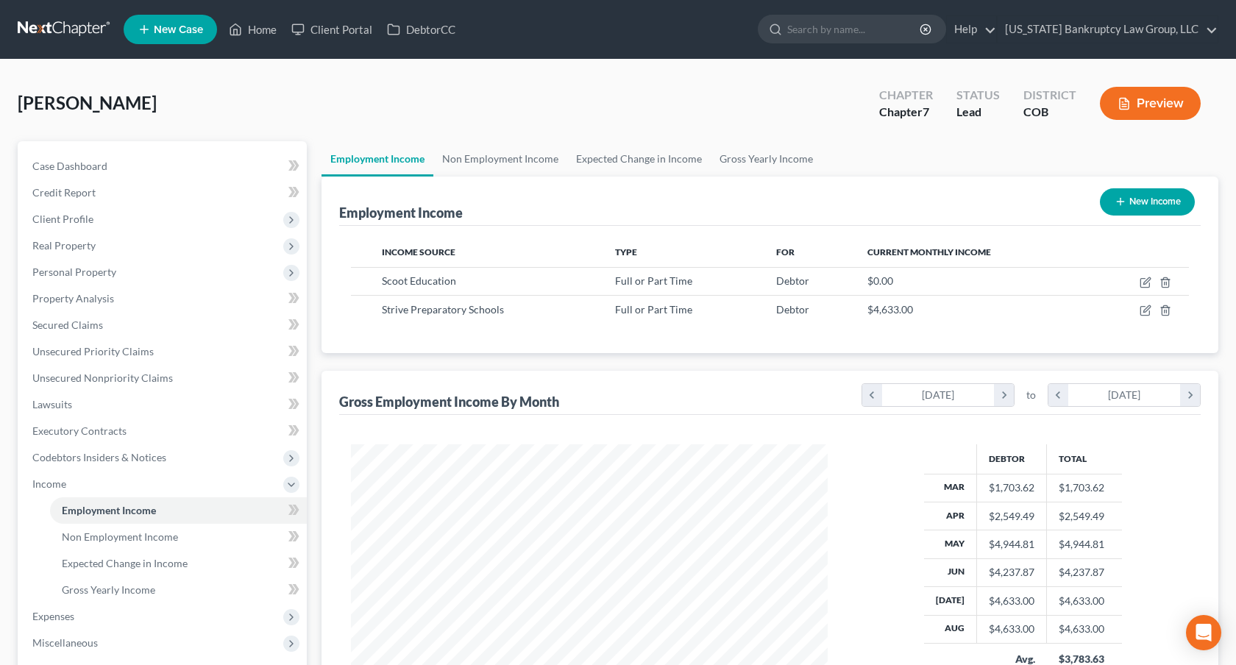
scroll to position [263, 505]
click at [1145, 308] on icon "button" at bounding box center [1146, 309] width 7 height 7
select select "0"
select select "5"
select select "0"
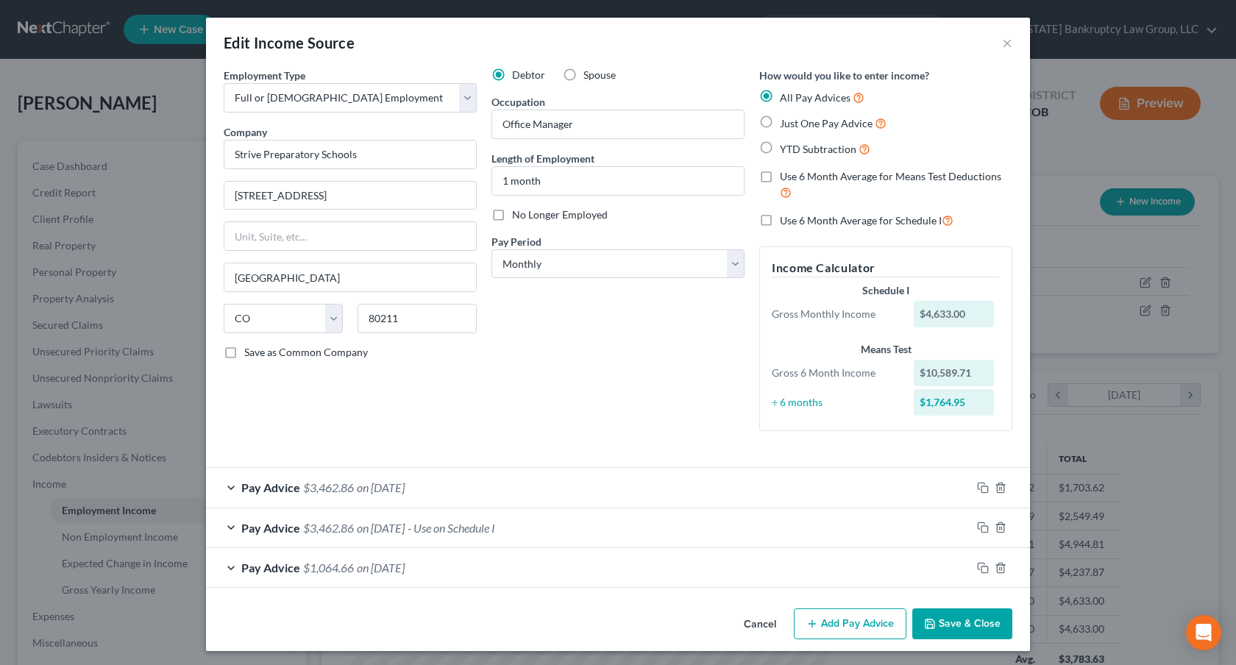
click at [942, 622] on button "Save & Close" at bounding box center [962, 623] width 100 height 31
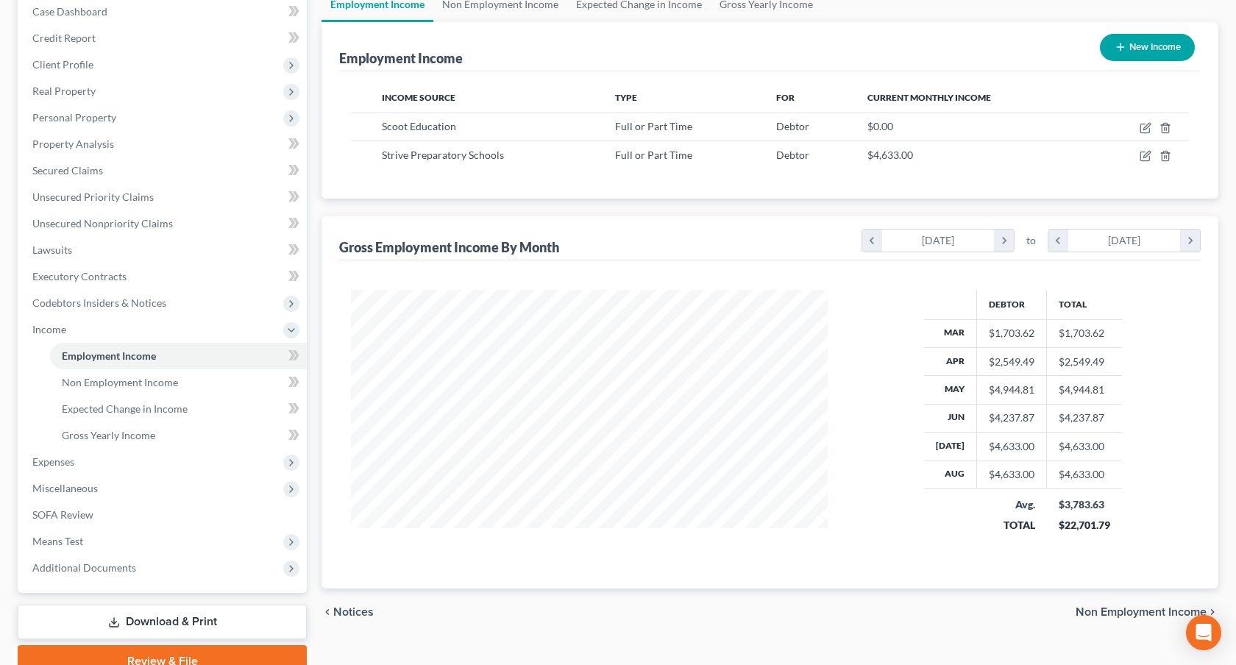
scroll to position [174, 0]
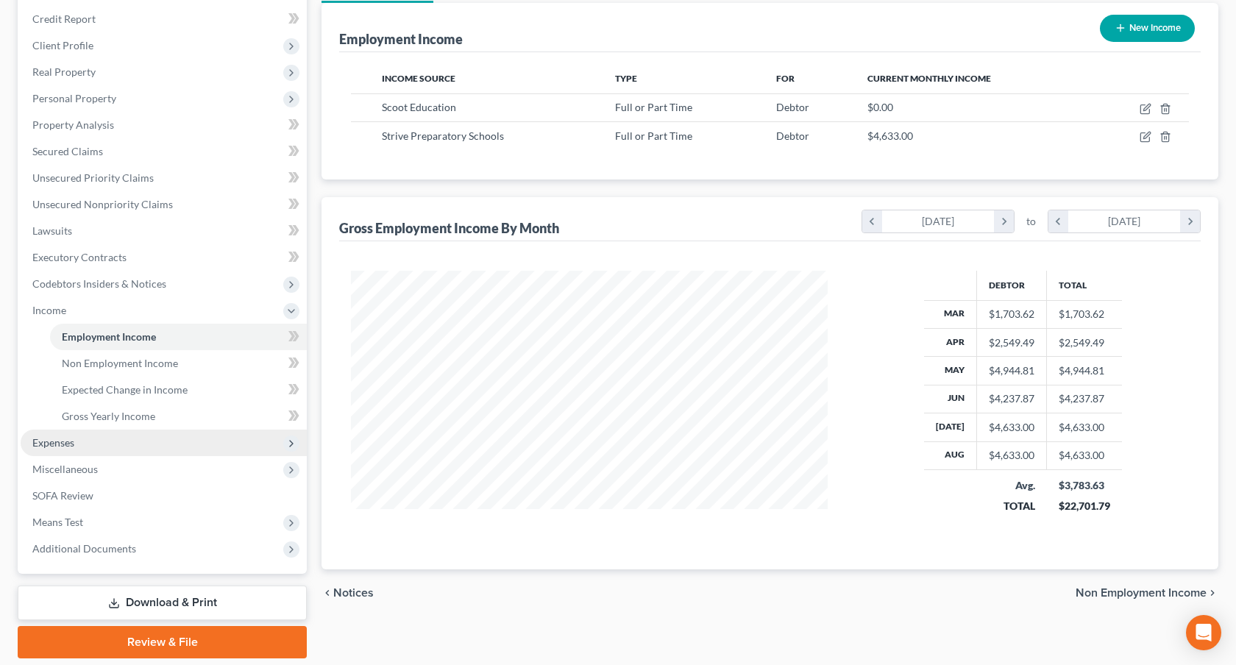
click at [185, 430] on span "Expenses" at bounding box center [164, 443] width 286 height 26
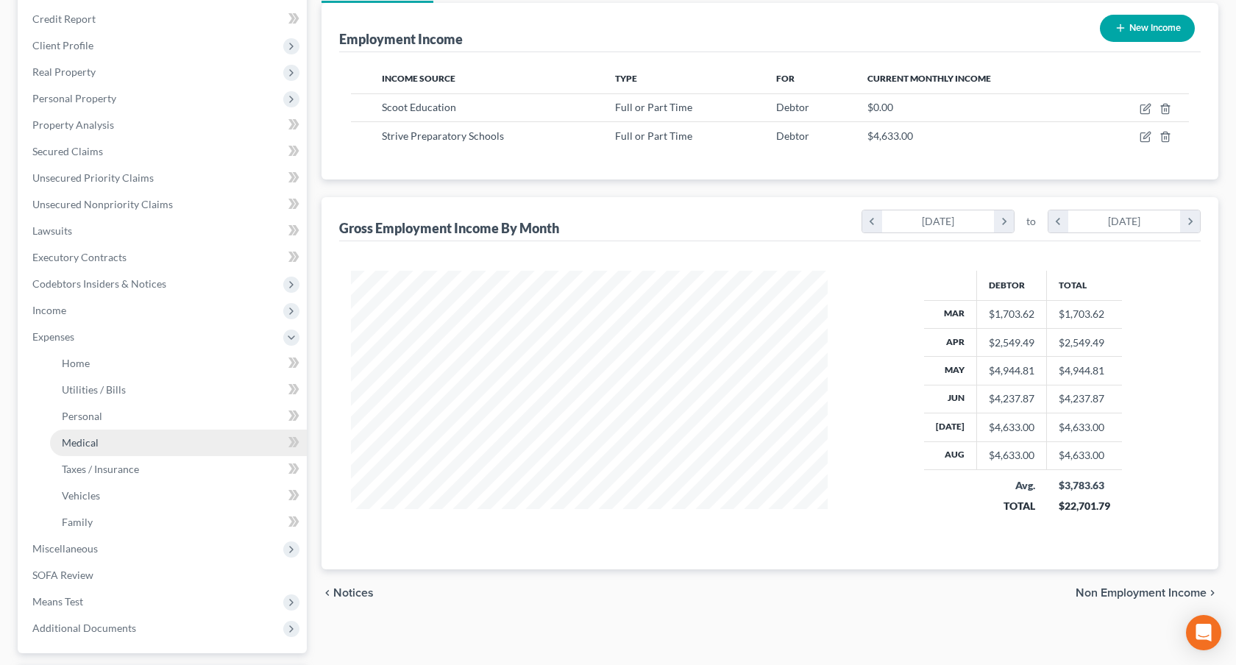
click at [146, 430] on link "Medical" at bounding box center [178, 443] width 257 height 26
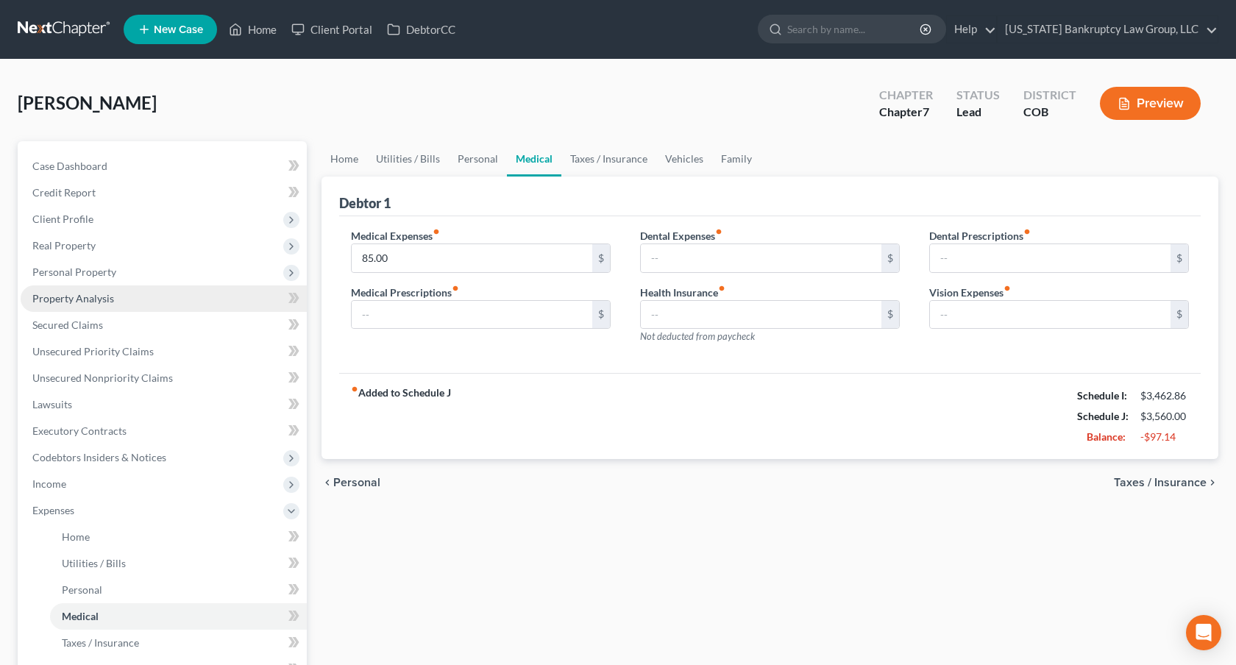
click at [97, 302] on span "Property Analysis" at bounding box center [73, 298] width 82 height 13
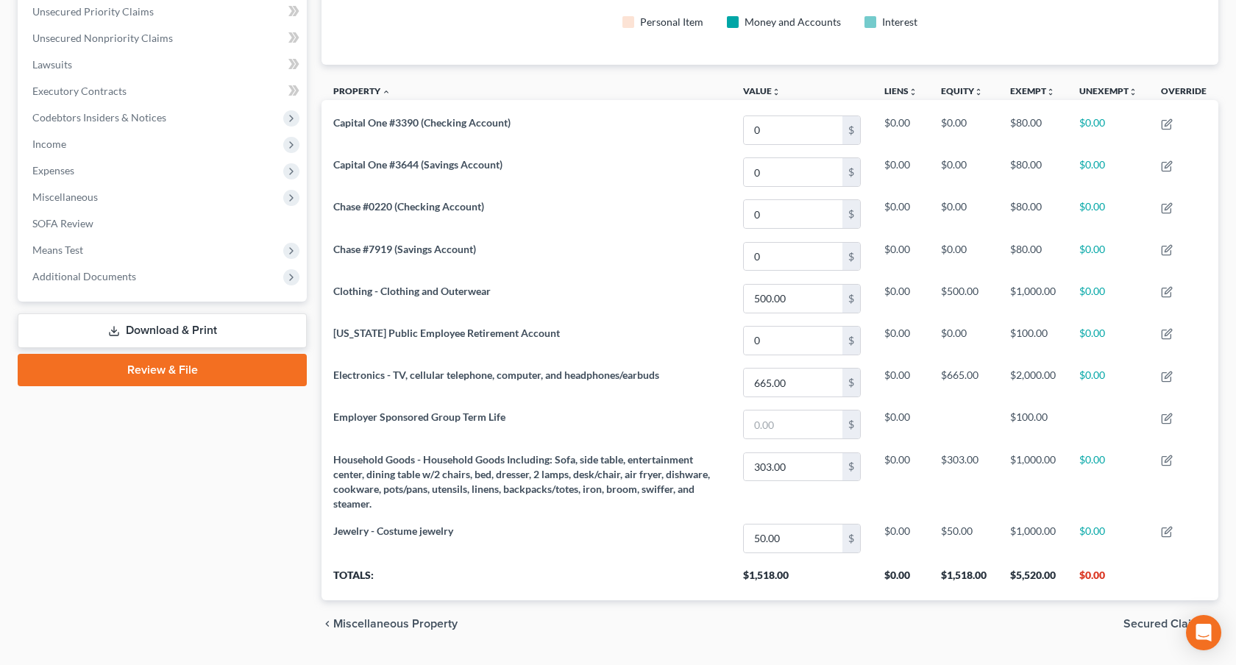
scroll to position [339, 0]
click at [95, 246] on span "Means Test" at bounding box center [164, 251] width 286 height 26
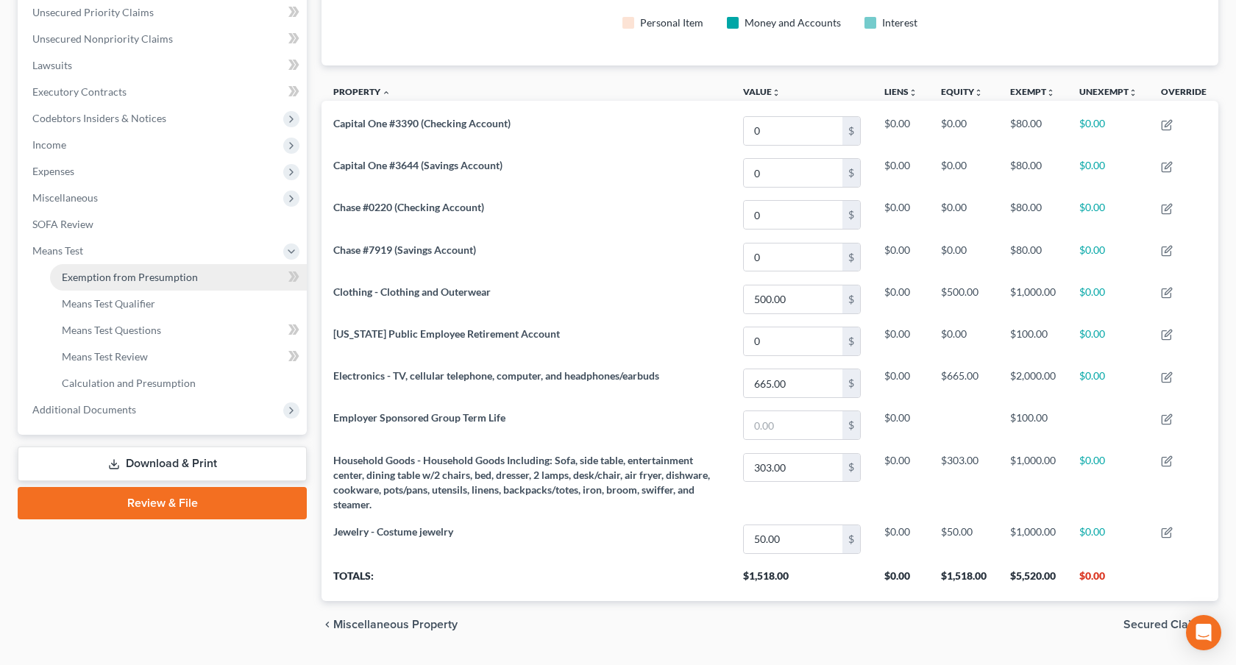
click at [106, 274] on span "Exemption from Presumption" at bounding box center [130, 277] width 136 height 13
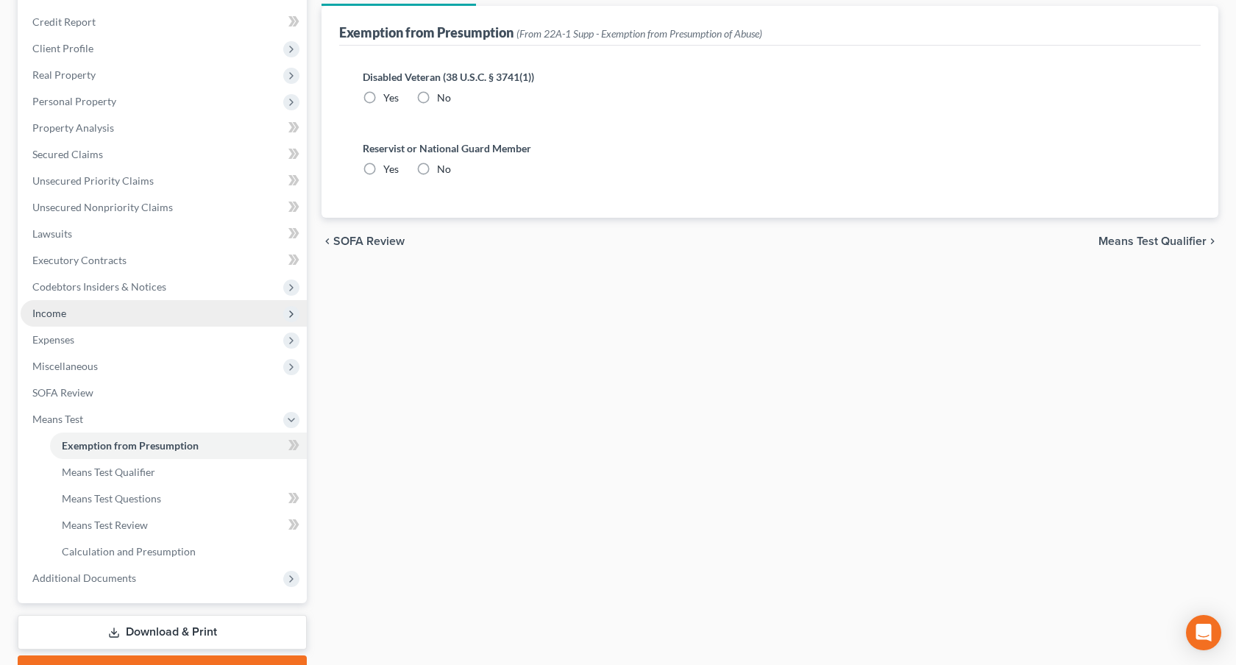
scroll to position [248, 0]
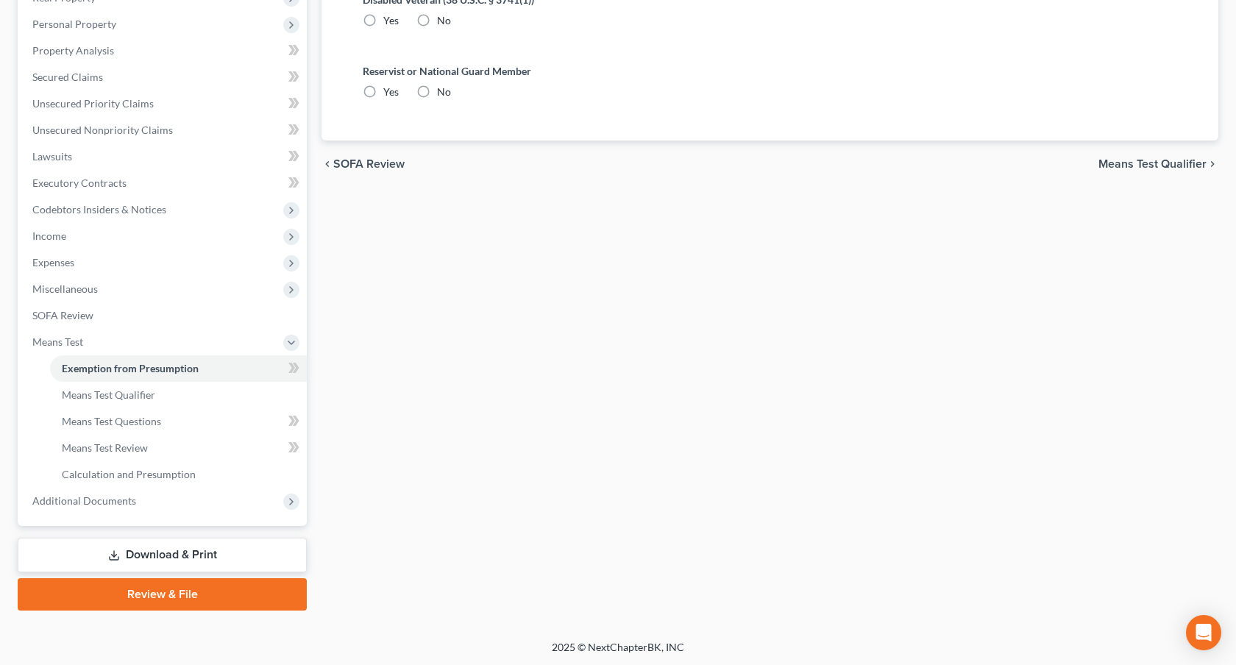
click at [437, 17] on label "No" at bounding box center [444, 20] width 14 height 15
click at [443, 17] on input "No" at bounding box center [448, 18] width 10 height 10
radio input "true"
click at [437, 91] on label "No" at bounding box center [444, 92] width 14 height 15
click at [443, 91] on input "No" at bounding box center [448, 90] width 10 height 10
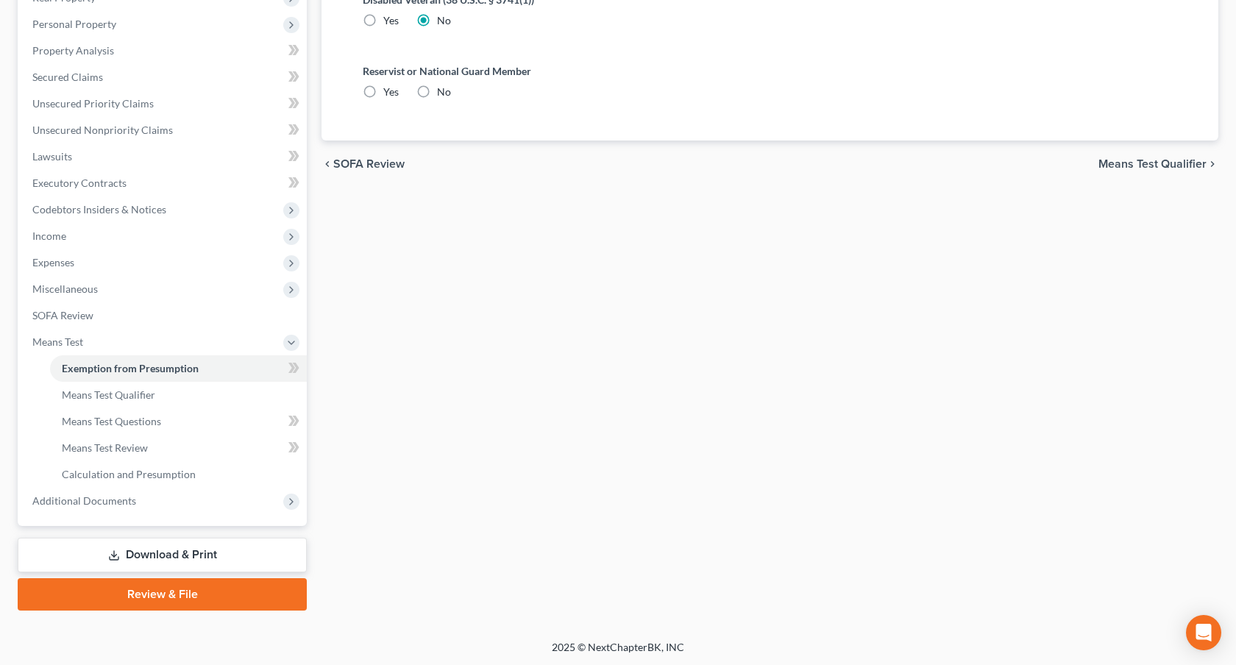
radio input "true"
click at [171, 484] on link "Calculation and Presumption" at bounding box center [178, 474] width 257 height 26
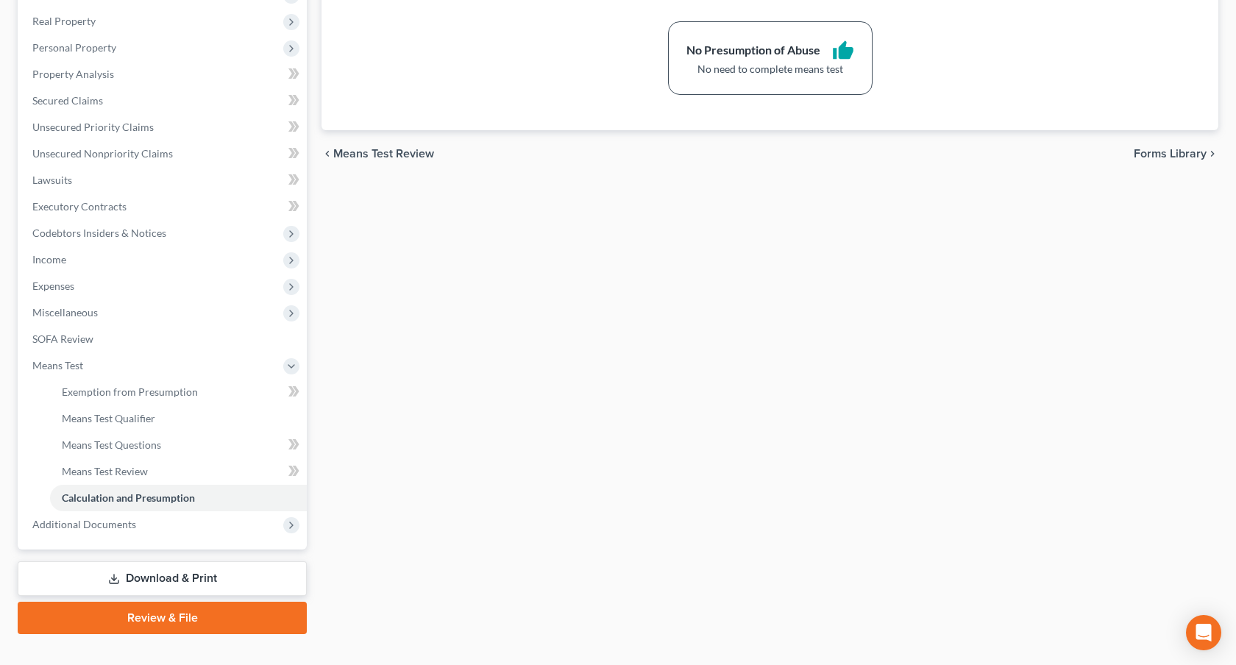
scroll to position [248, 0]
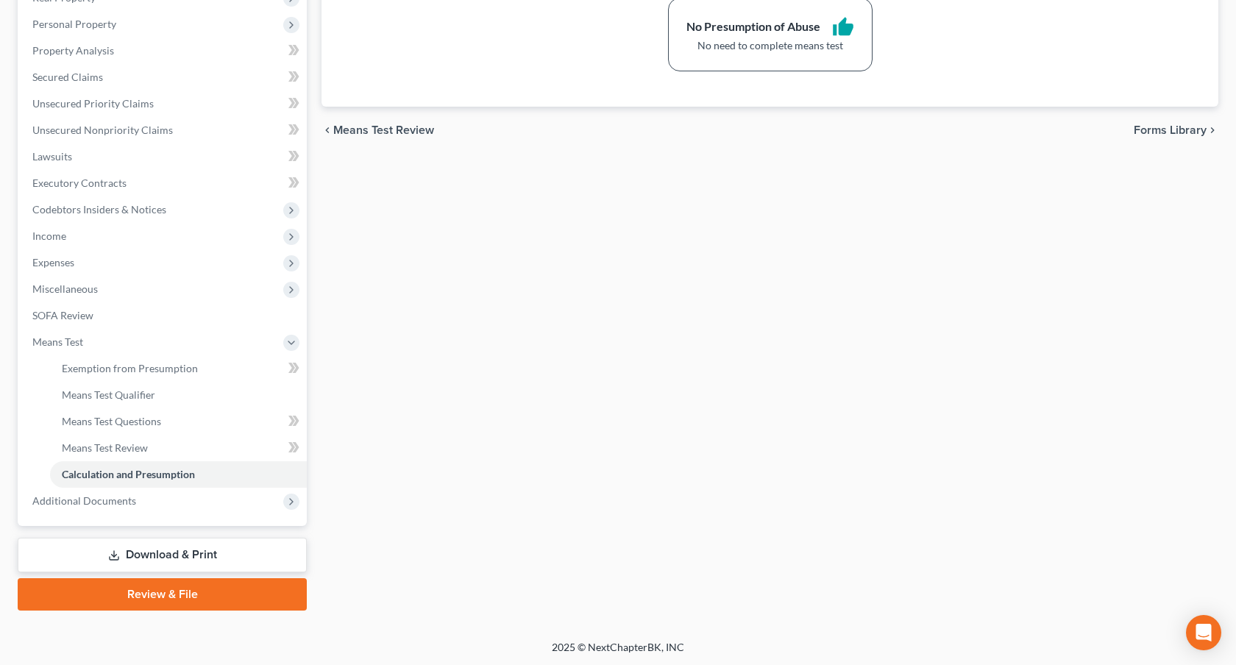
click at [217, 558] on link "Download & Print" at bounding box center [162, 555] width 289 height 35
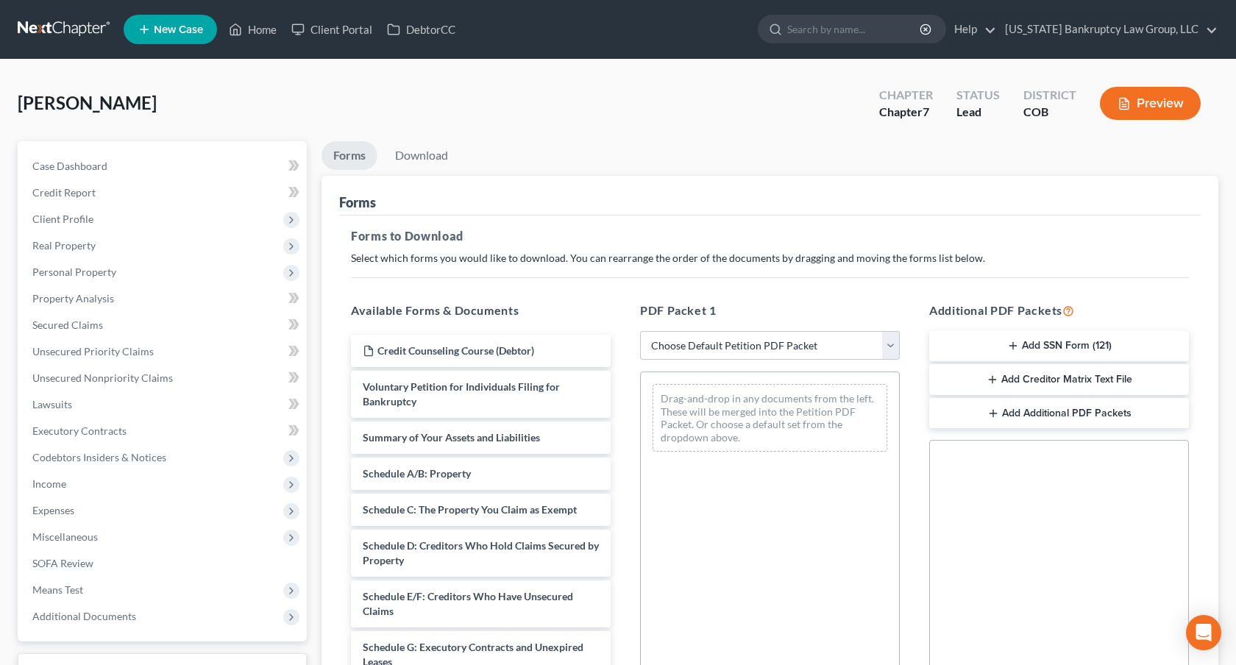
click at [1008, 349] on icon "button" at bounding box center [1013, 346] width 12 height 12
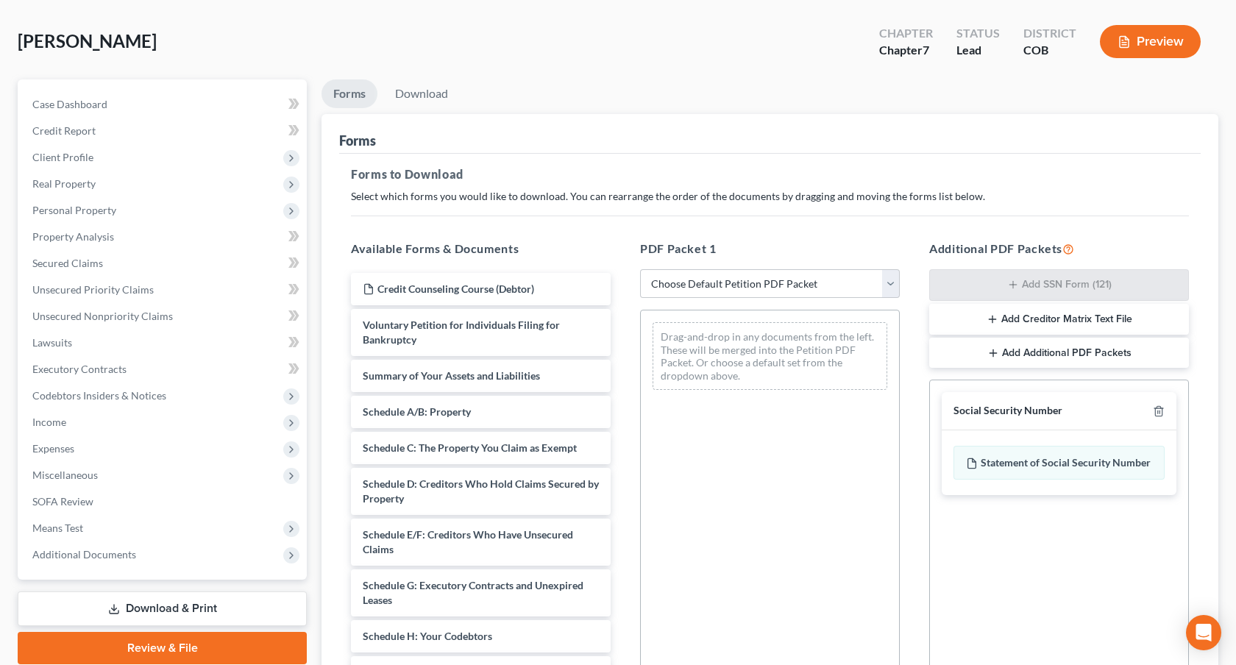
scroll to position [243, 0]
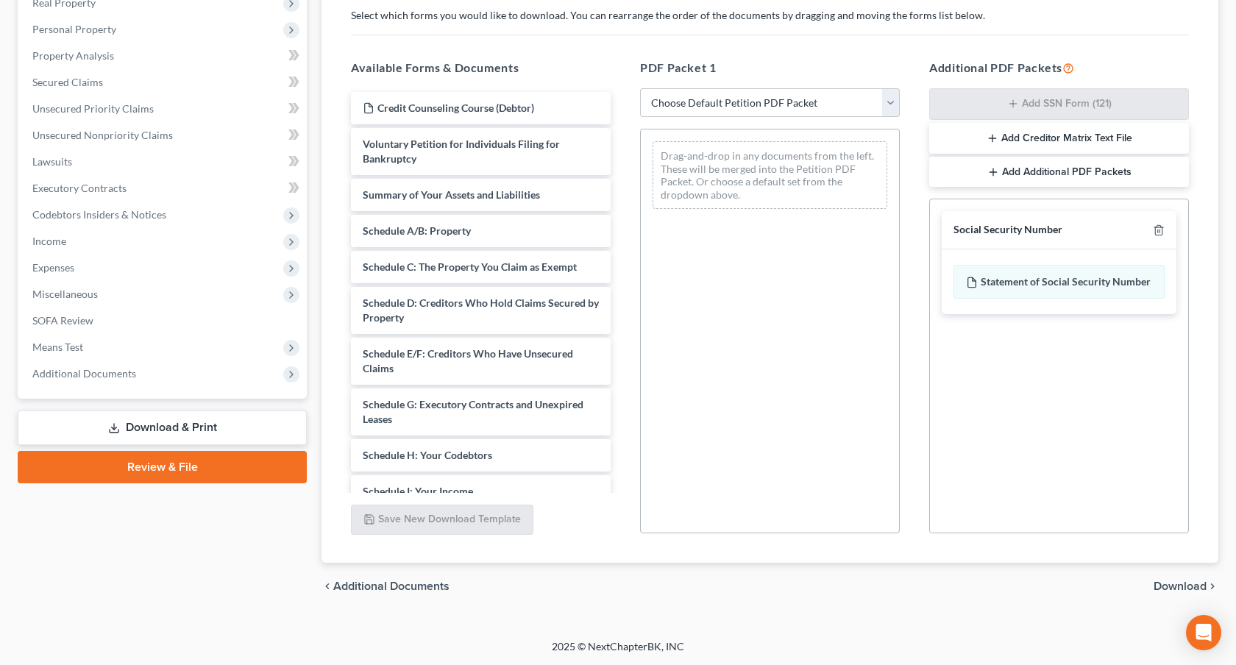
click at [1172, 585] on span "Download" at bounding box center [1179, 586] width 53 height 12
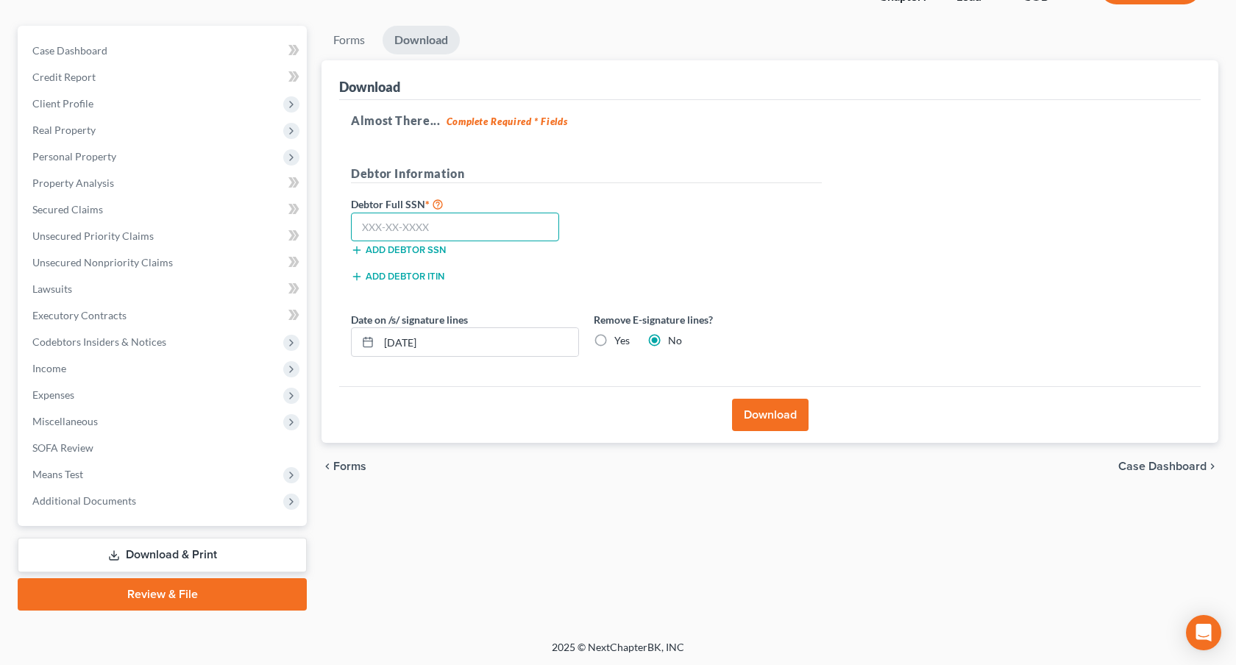
click at [438, 228] on input "text" at bounding box center [455, 227] width 208 height 29
type input "522-99-0155"
click at [772, 413] on button "Download" at bounding box center [770, 415] width 76 height 32
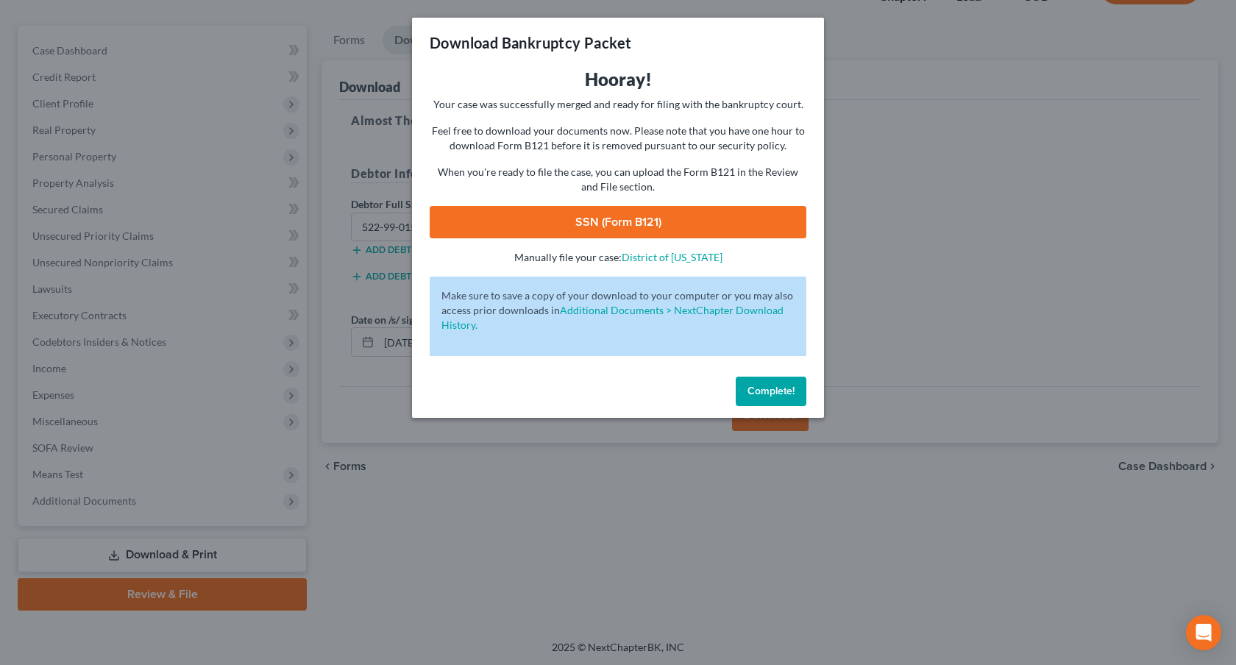
click at [733, 213] on link "SSN (Form B121)" at bounding box center [618, 222] width 377 height 32
click at [516, 239] on div "Hooray! Your case was successfully merged and ready for filing with the bankrup…" at bounding box center [618, 166] width 377 height 197
click at [514, 232] on link "SSN (Form B121)" at bounding box center [618, 222] width 377 height 32
click at [783, 393] on span "Complete!" at bounding box center [770, 391] width 47 height 13
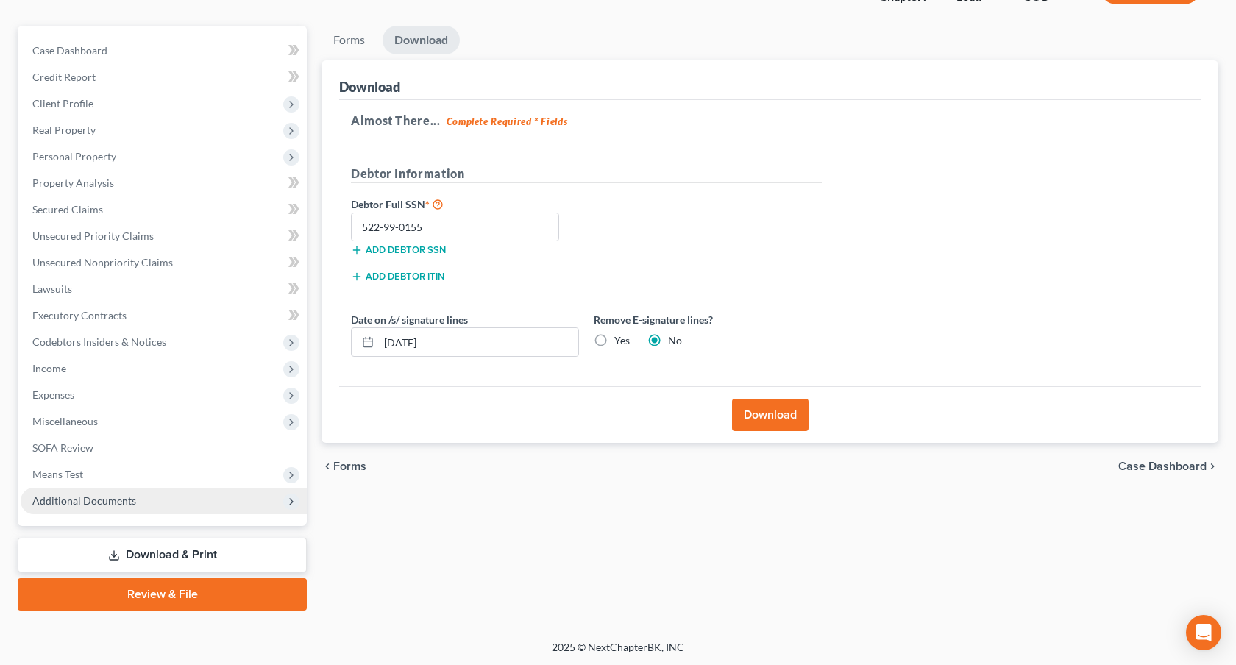
click at [165, 502] on span "Additional Documents" at bounding box center [164, 501] width 286 height 26
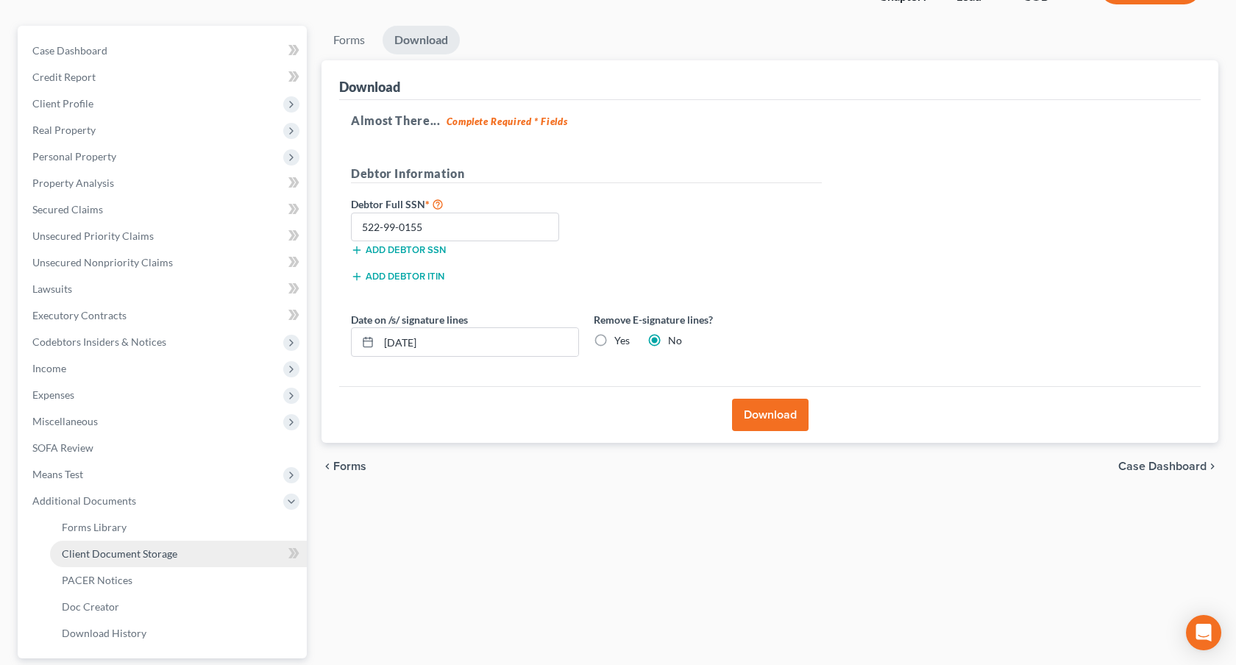
click at [177, 557] on link "Client Document Storage" at bounding box center [178, 554] width 257 height 26
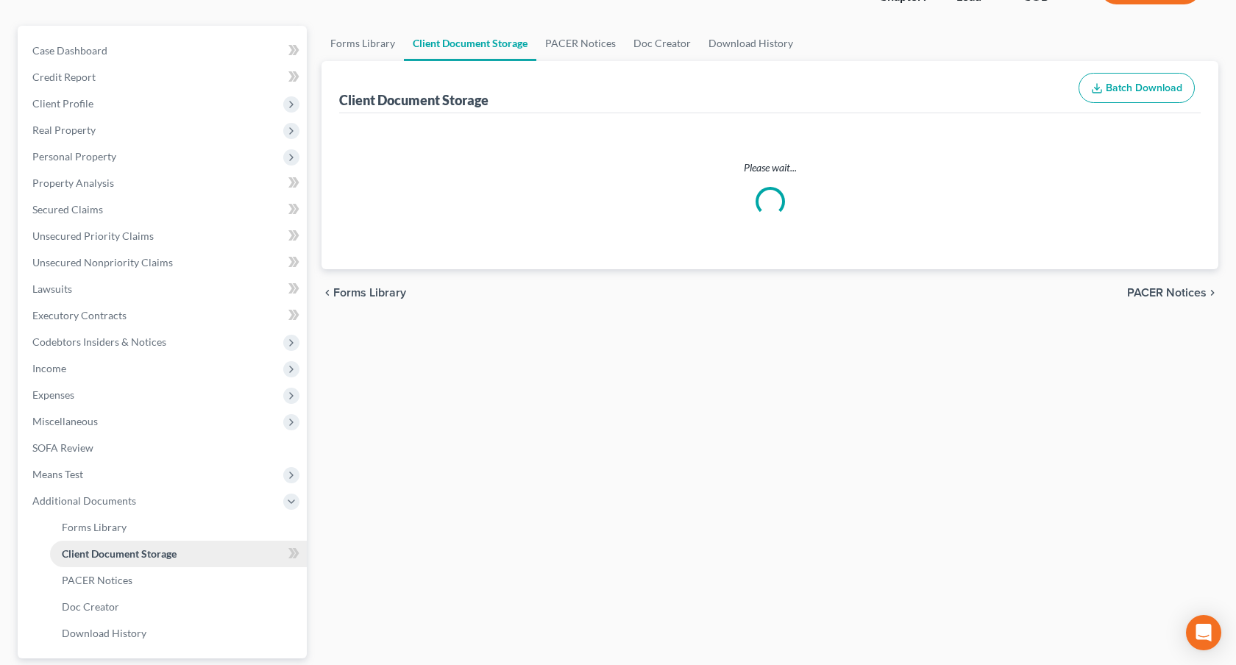
scroll to position [29, 0]
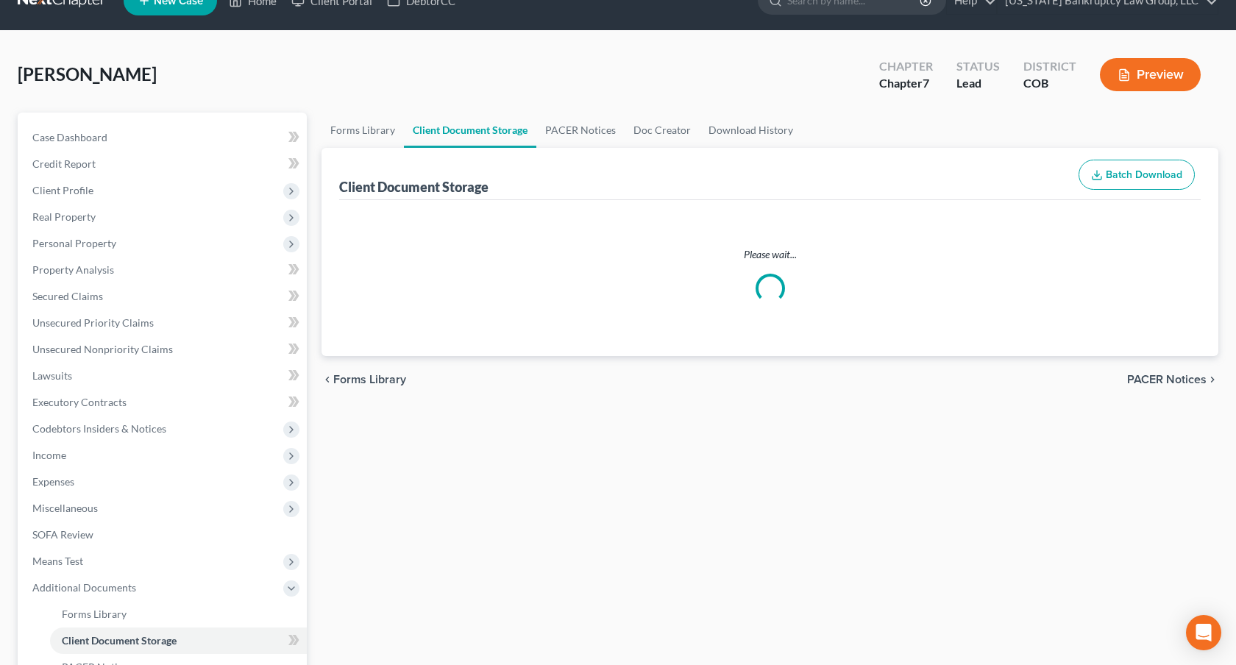
select select "5"
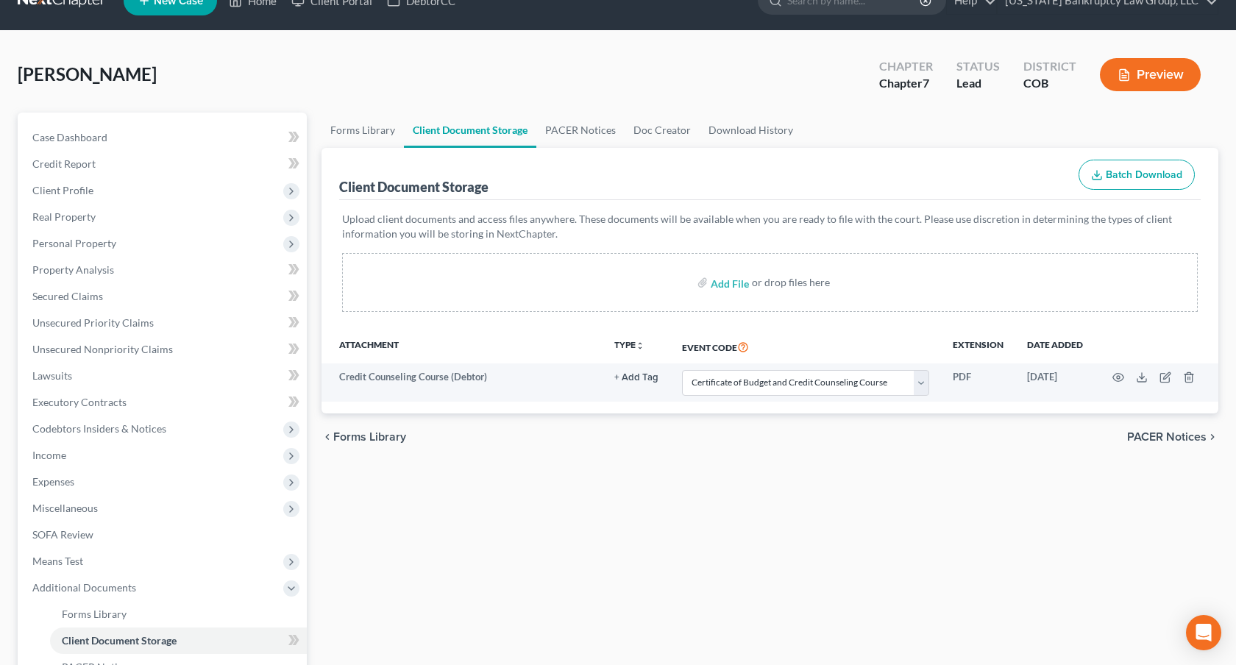
scroll to position [0, 0]
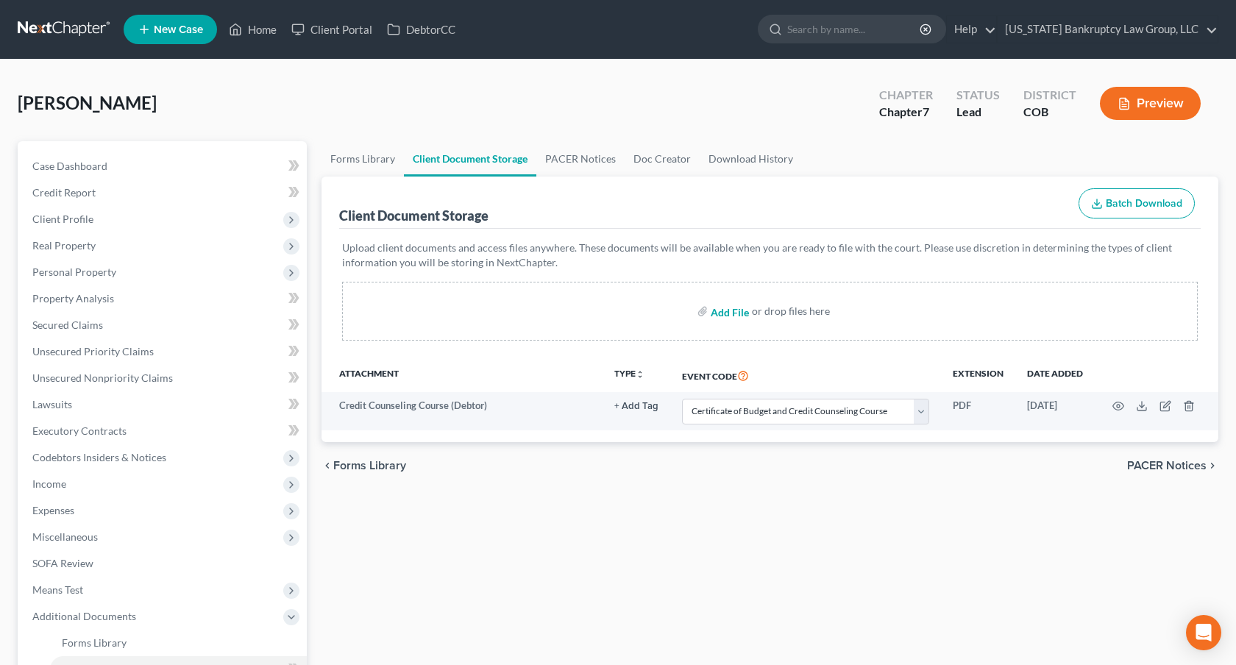
click at [736, 311] on input "file" at bounding box center [727, 311] width 35 height 26
type input "C:\fakepath\Paystubs for Filing.pdf"
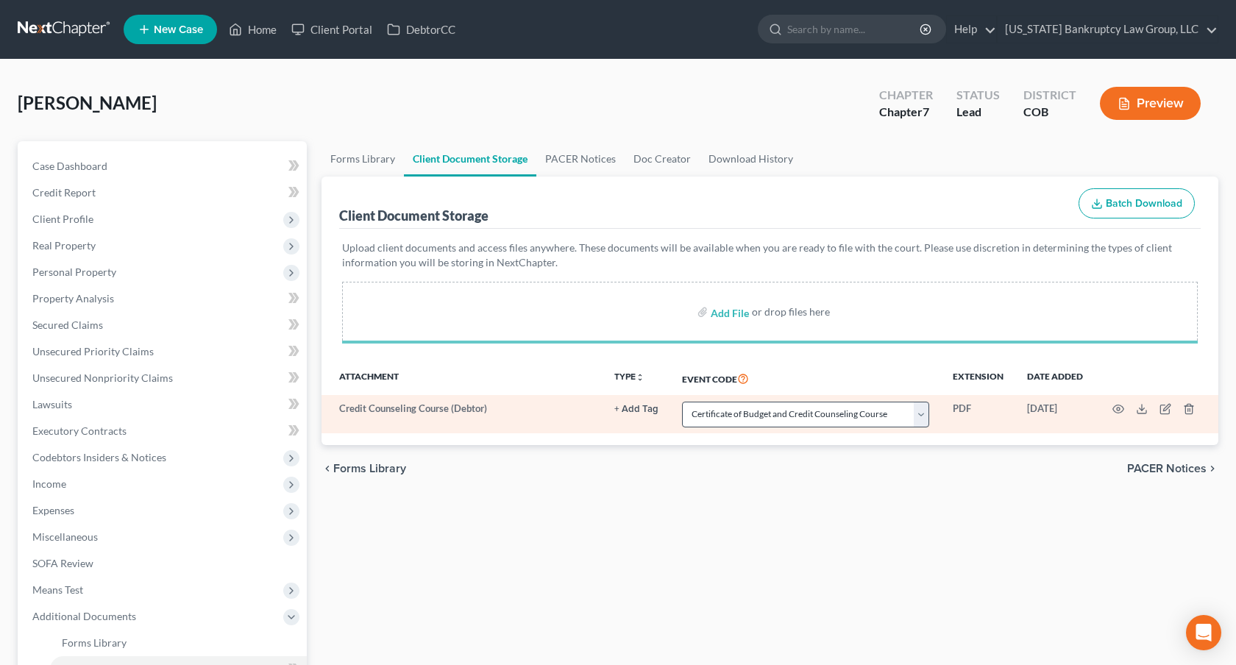
select select "5"
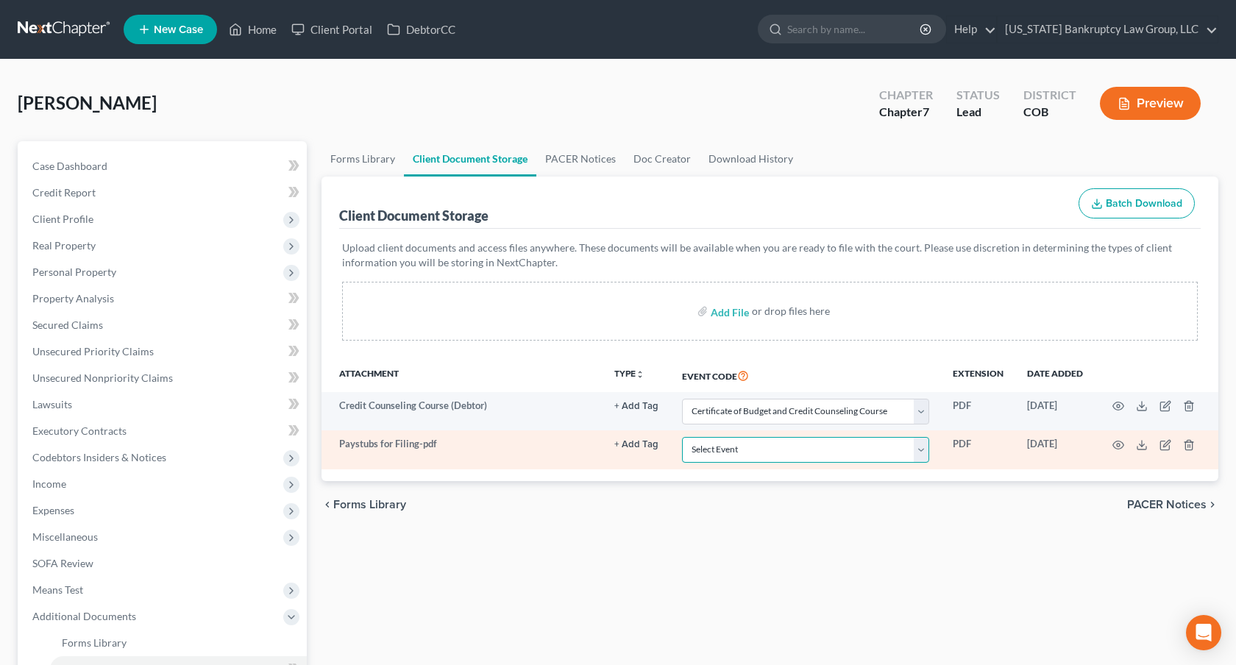
click at [803, 446] on select "Select Event 1009-1.1 Notice of Amendments 20 Largest Unsecured Creditors Amend…" at bounding box center [805, 450] width 247 height 26
select select "28"
click at [683, 437] on select "Select Event 1009-1.1 Notice of Amendments 20 Largest Unsecured Creditors Amend…" at bounding box center [805, 450] width 247 height 26
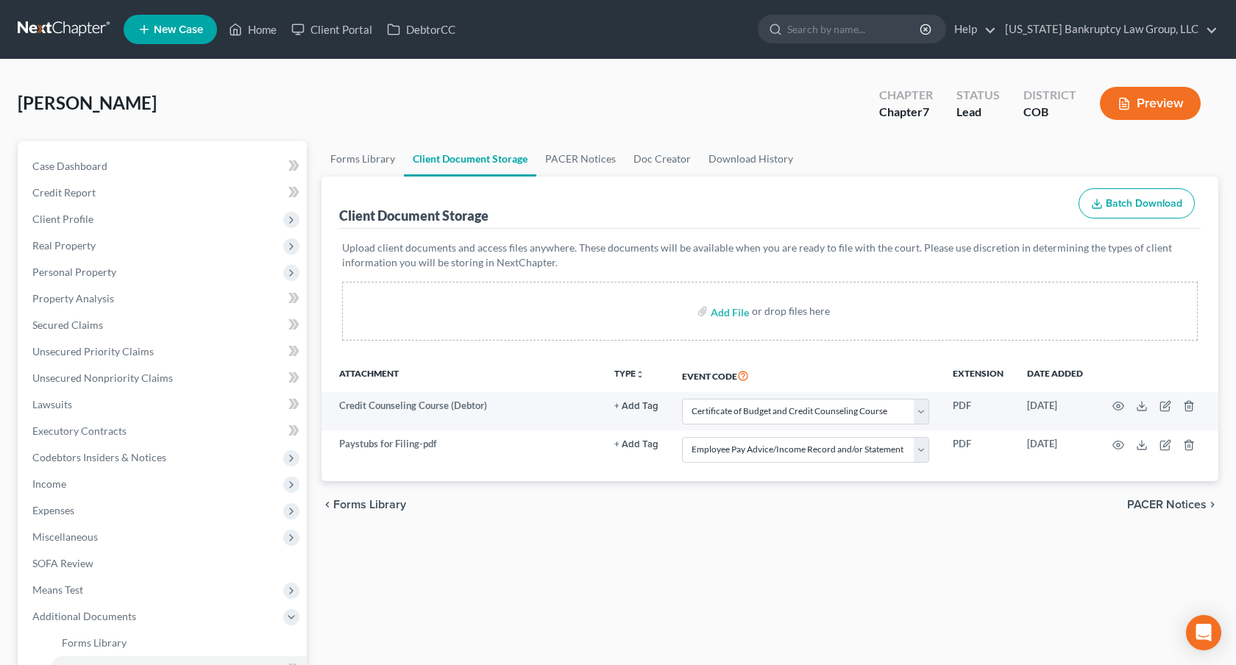
click at [79, 32] on link at bounding box center [65, 29] width 94 height 26
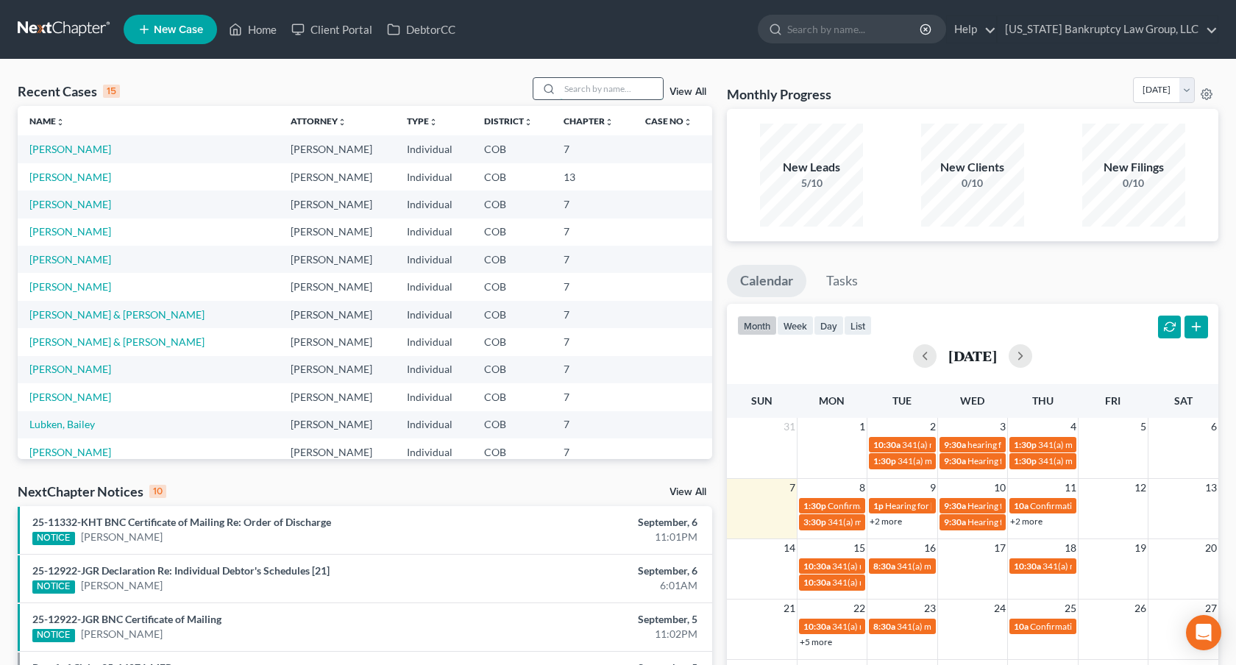
click at [619, 90] on input "search" at bounding box center [611, 88] width 103 height 21
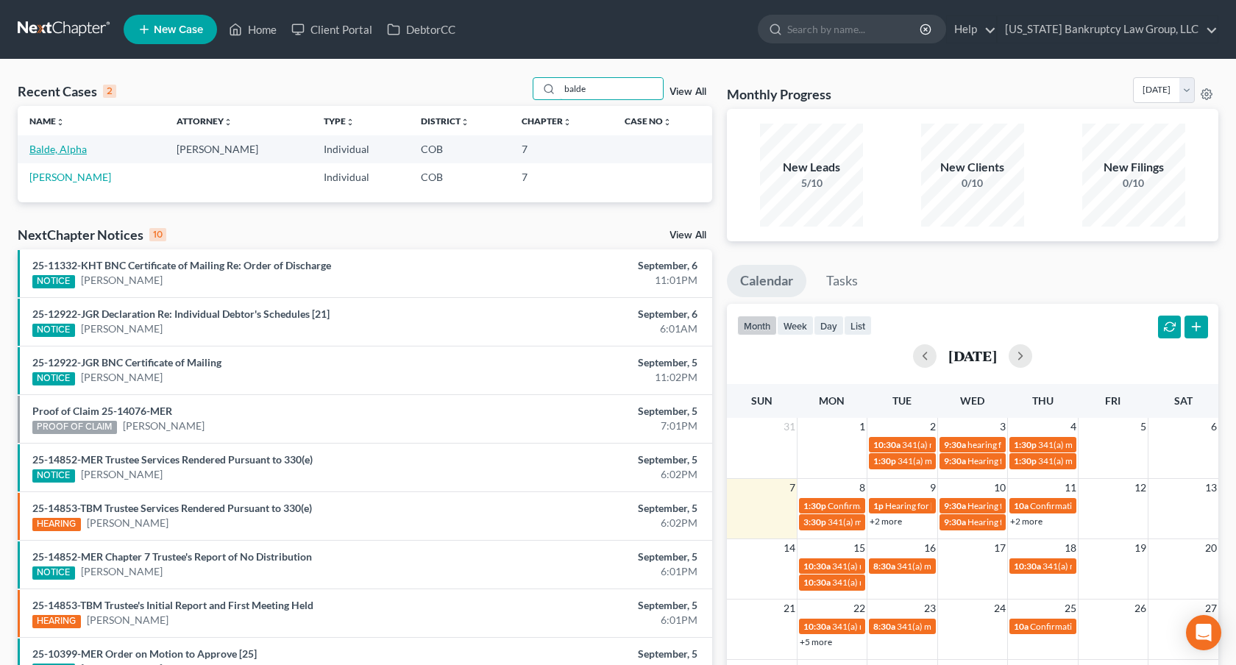
type input "balde"
click at [77, 147] on link "Balde, Alpha" at bounding box center [57, 149] width 57 height 13
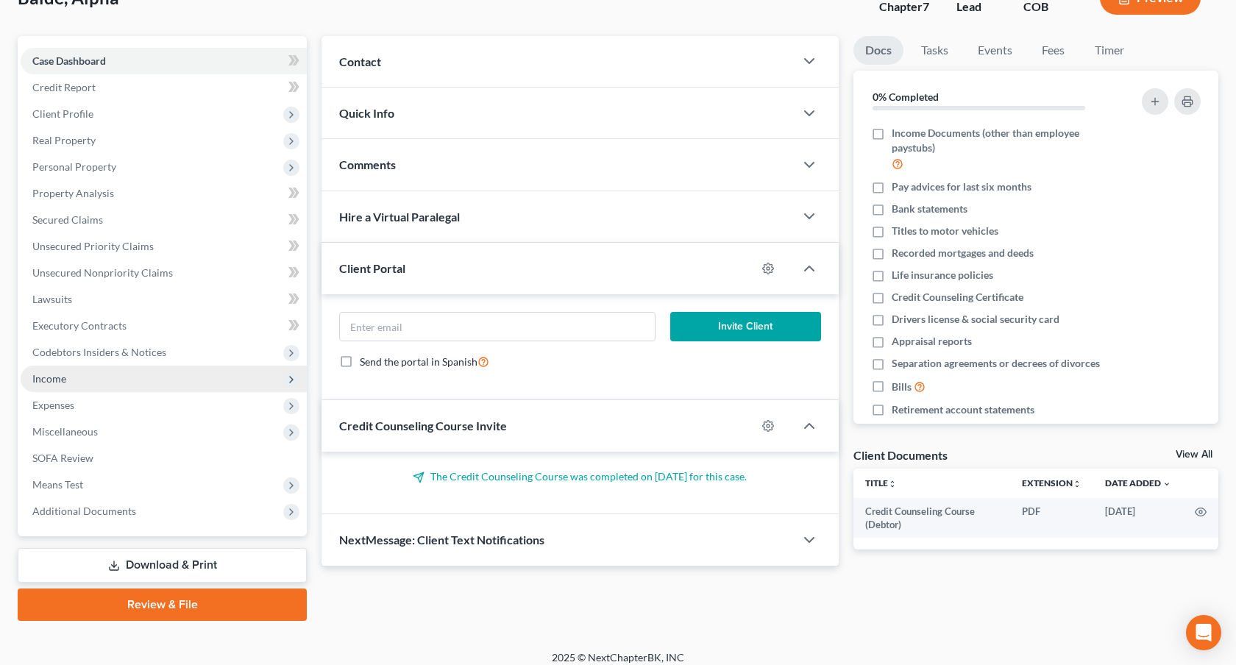
scroll to position [109, 0]
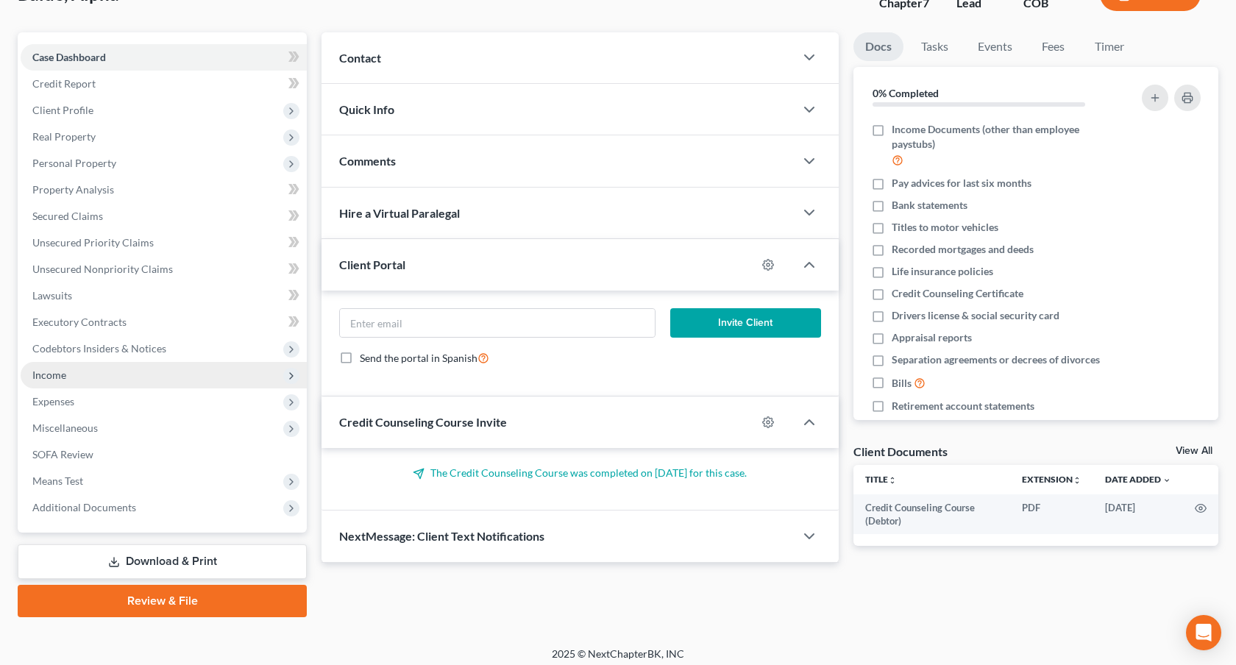
click at [144, 377] on span "Income" at bounding box center [164, 375] width 286 height 26
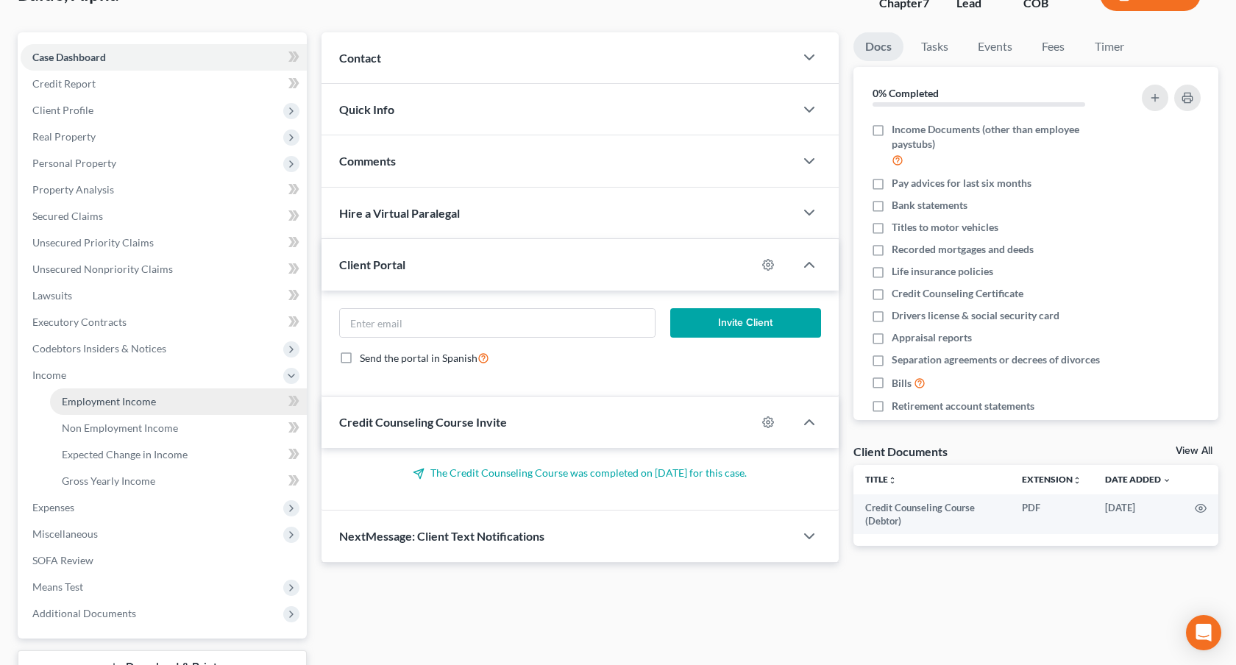
click at [149, 402] on span "Employment Income" at bounding box center [109, 401] width 94 height 13
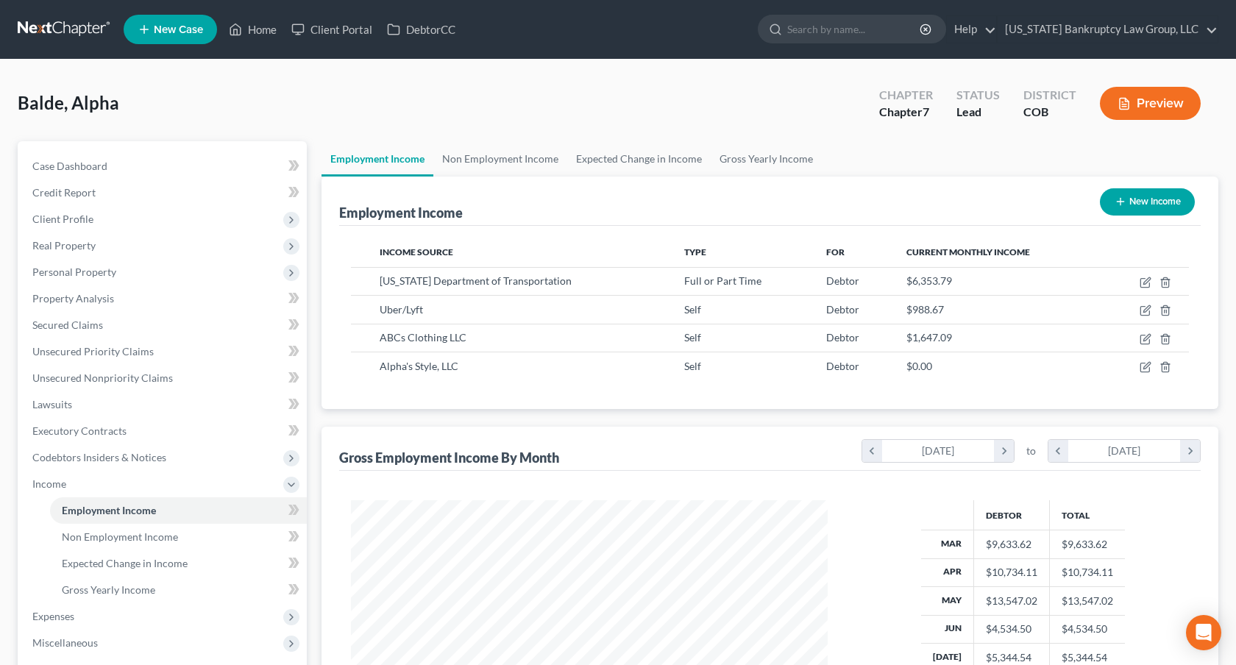
scroll to position [263, 505]
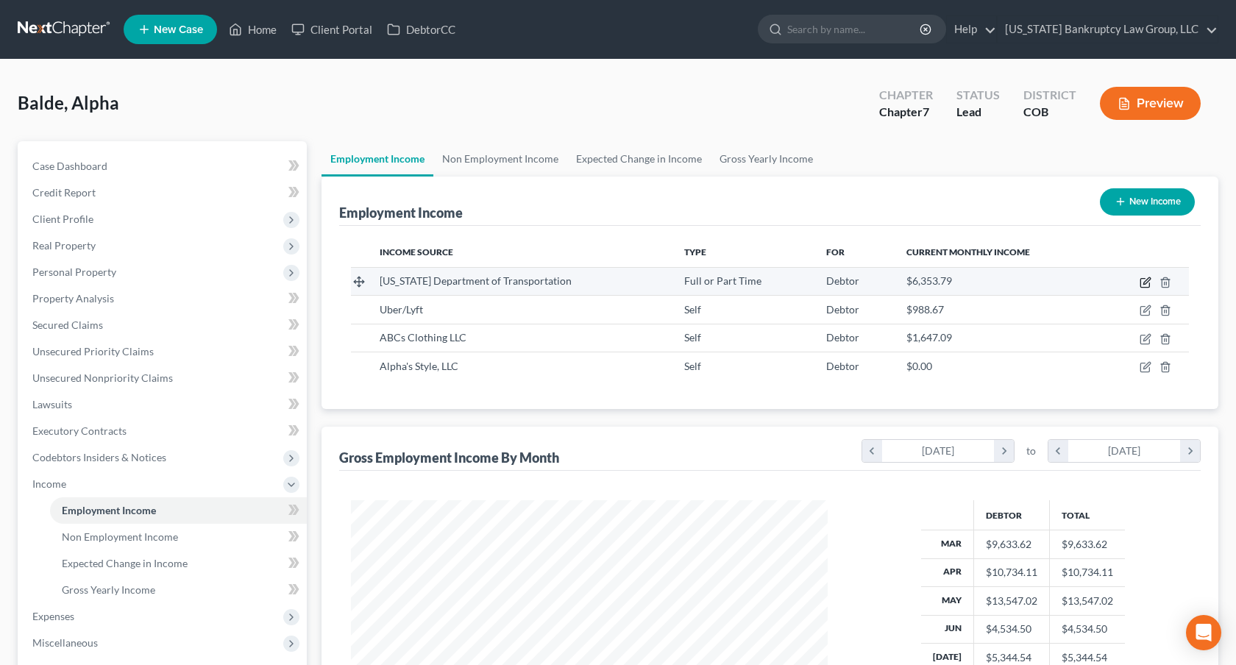
click at [1144, 281] on icon "button" at bounding box center [1145, 283] width 12 height 12
select select "0"
select select "5"
select select "2"
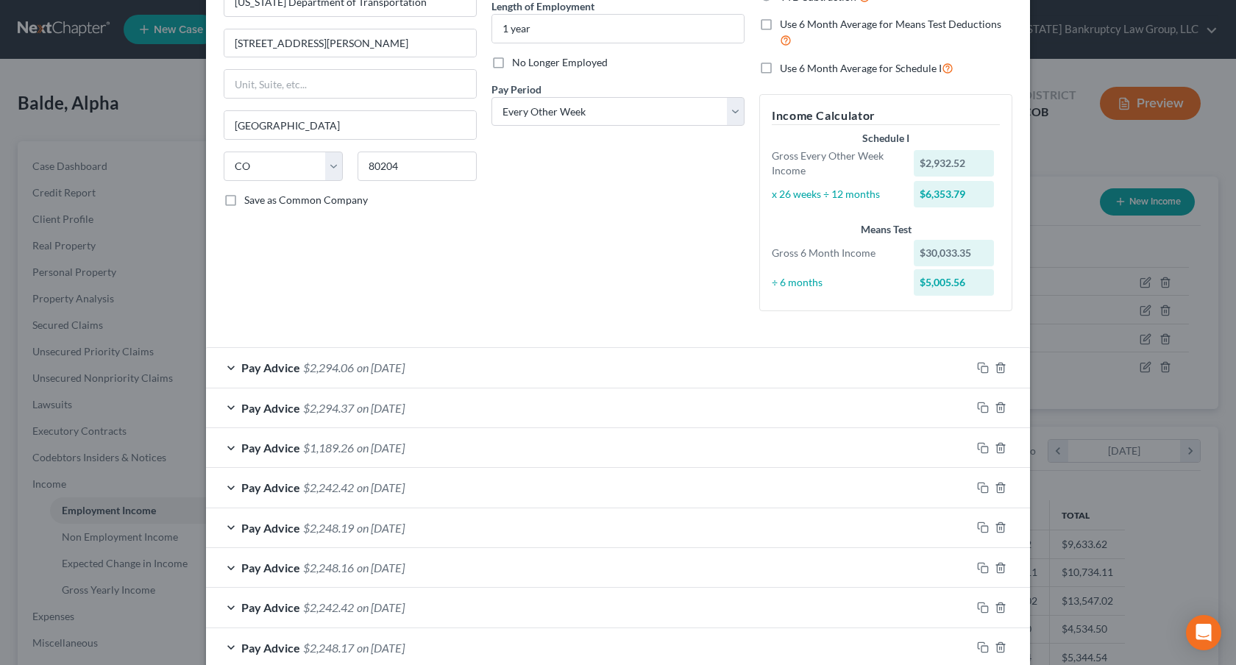
scroll to position [153, 0]
click at [667, 365] on div "Pay Advice $2,294.06 on [DATE]" at bounding box center [588, 366] width 765 height 39
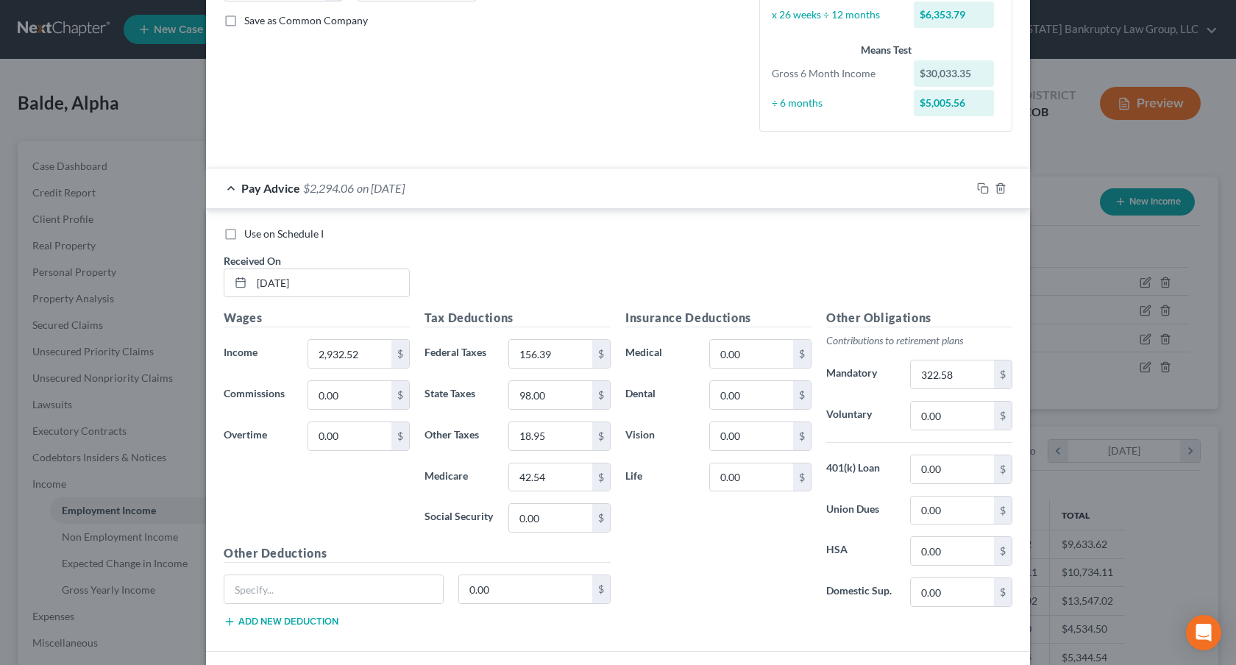
scroll to position [335, 0]
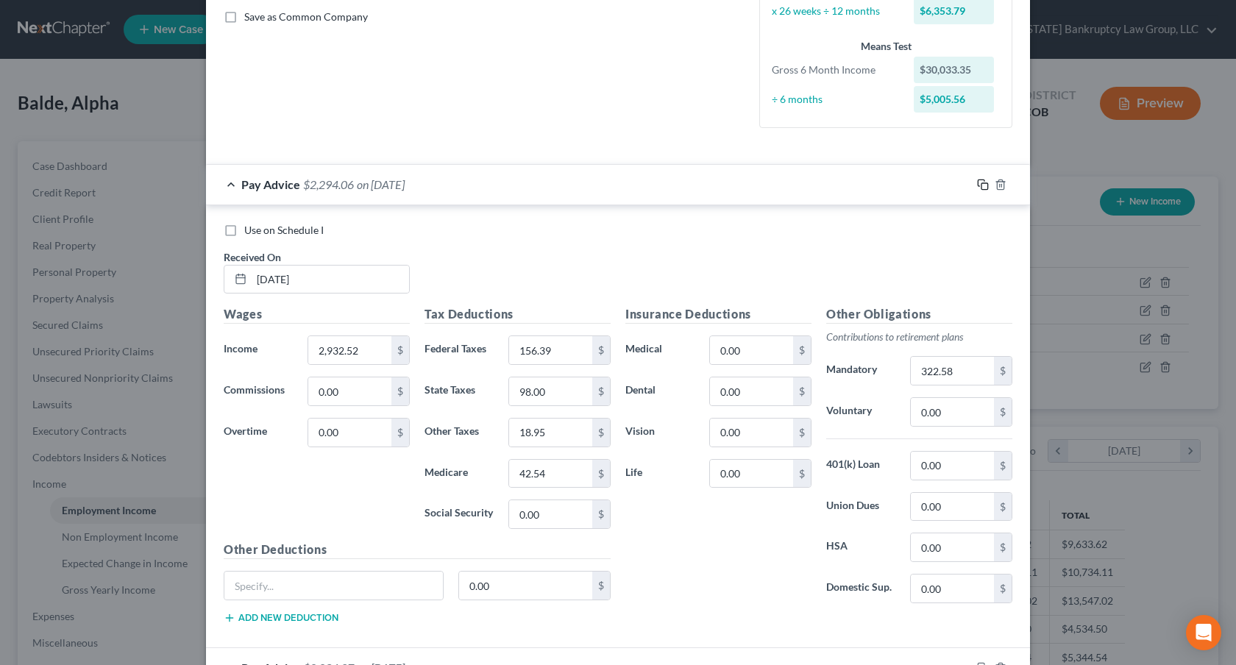
click at [983, 183] on rect "button" at bounding box center [984, 186] width 7 height 7
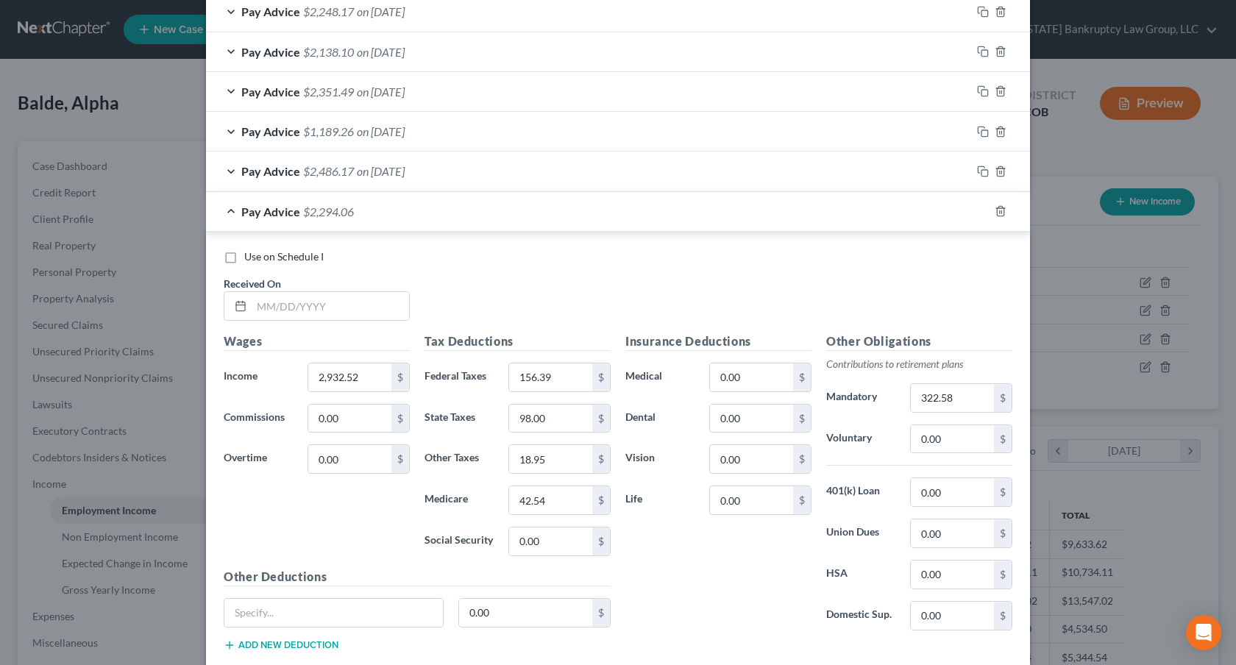
scroll to position [925, 0]
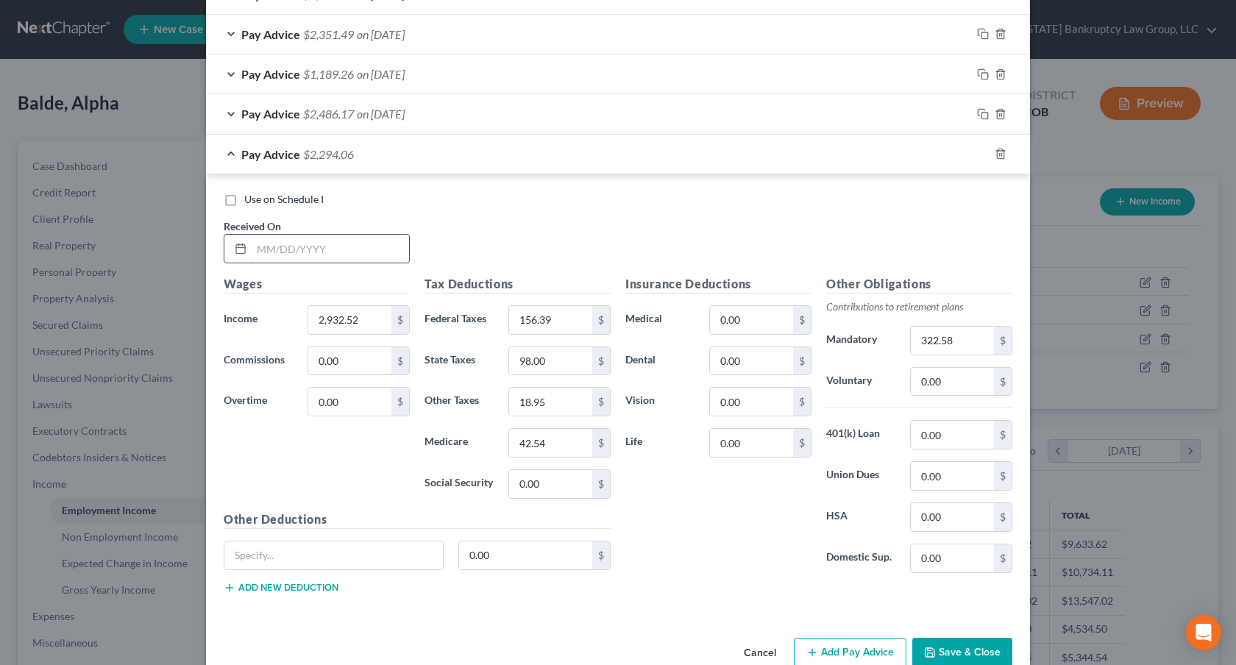
click at [289, 247] on input "text" at bounding box center [330, 249] width 157 height 28
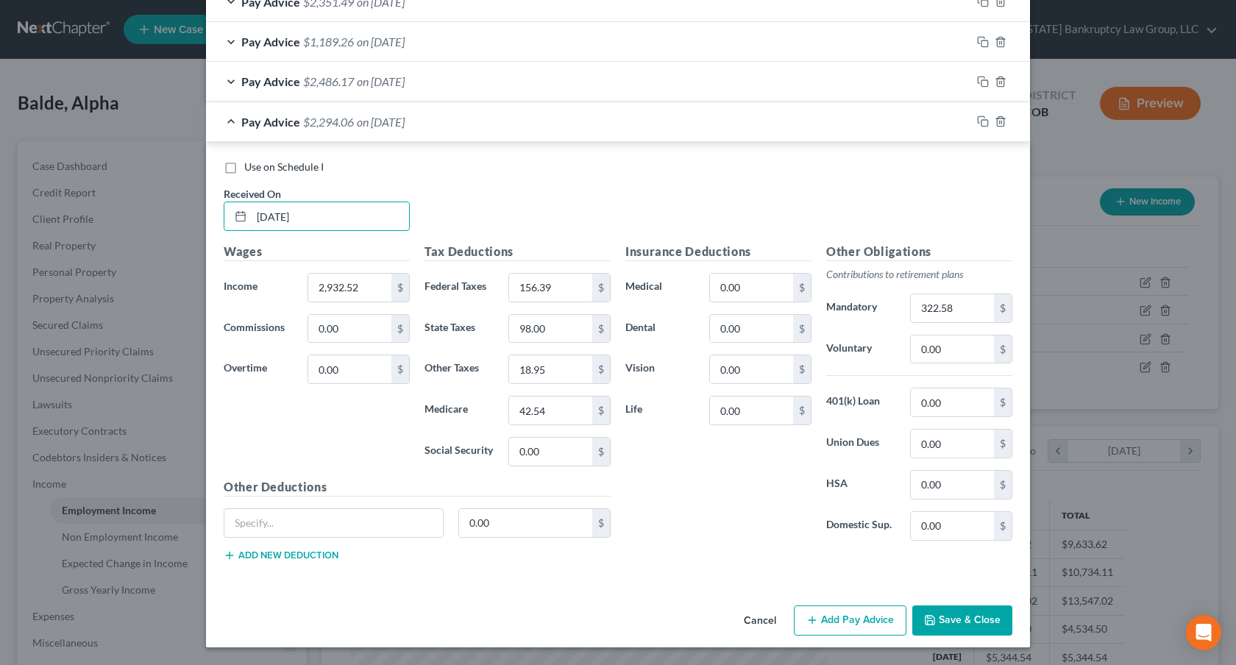
type input "[DATE]"
click at [936, 614] on icon "button" at bounding box center [930, 620] width 12 height 12
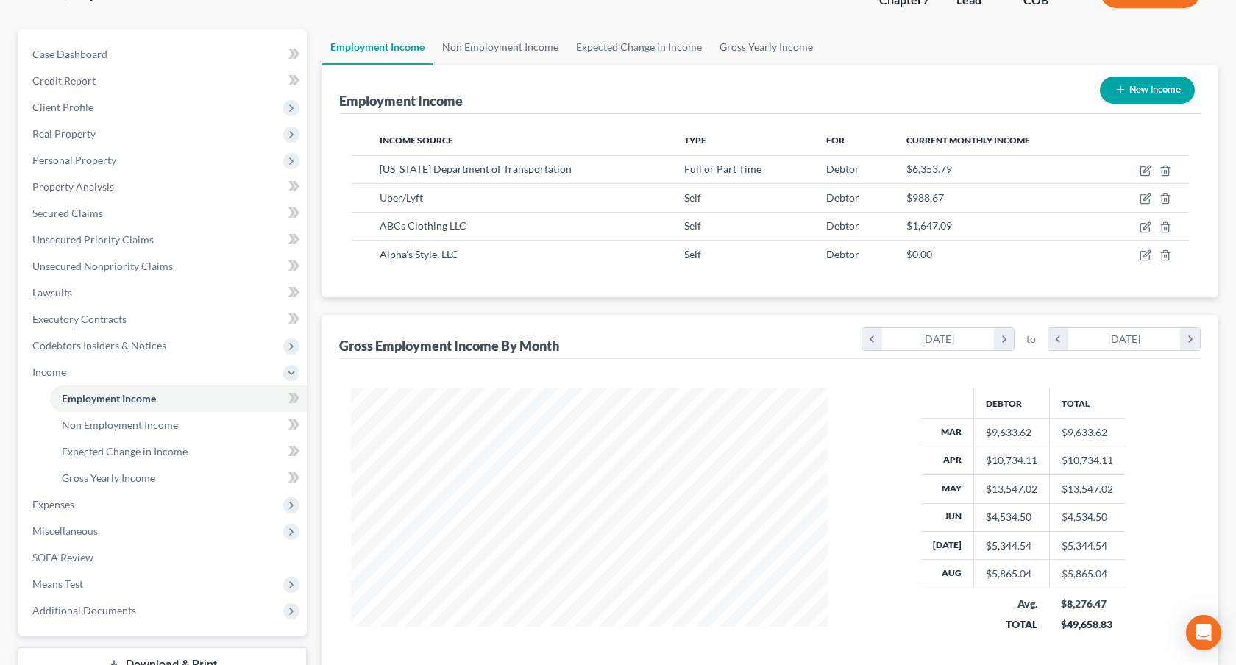
scroll to position [190, 0]
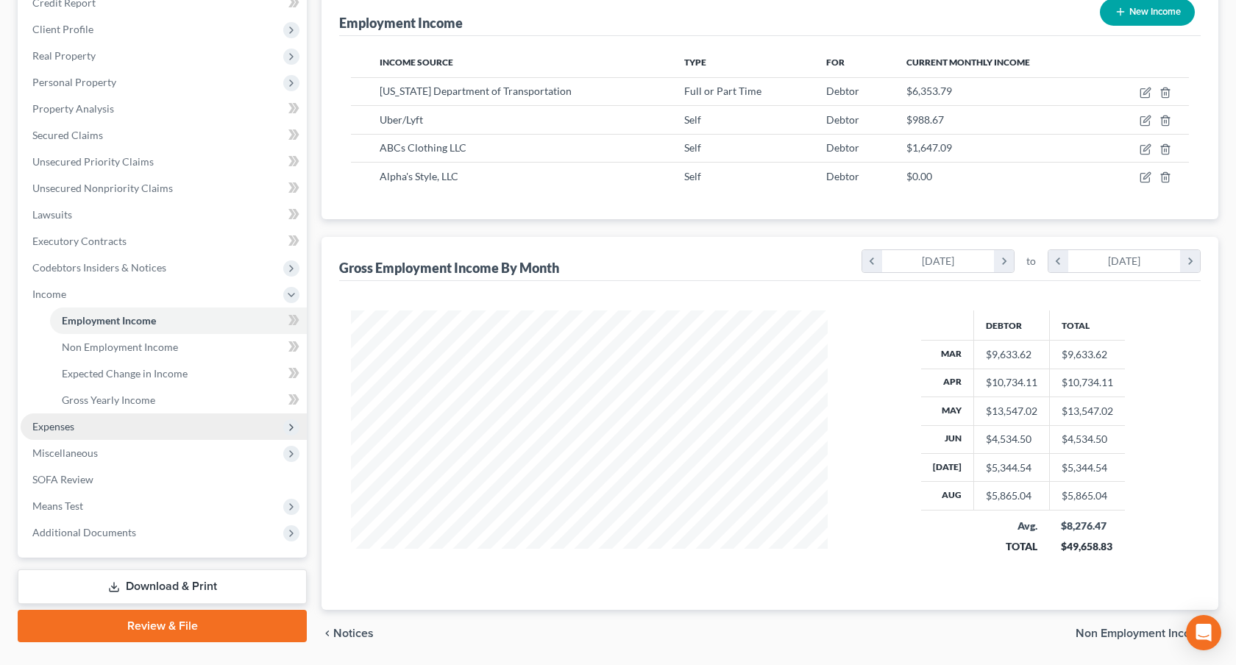
click at [143, 432] on span "Expenses" at bounding box center [164, 426] width 286 height 26
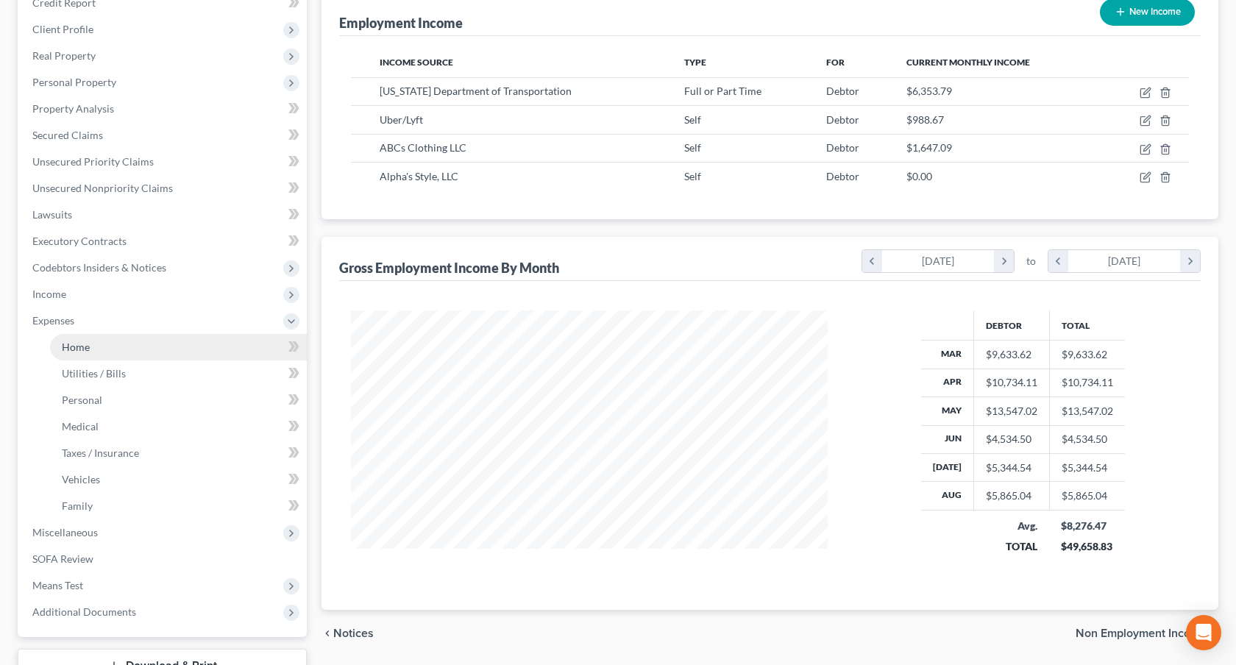
click at [123, 345] on link "Home" at bounding box center [178, 347] width 257 height 26
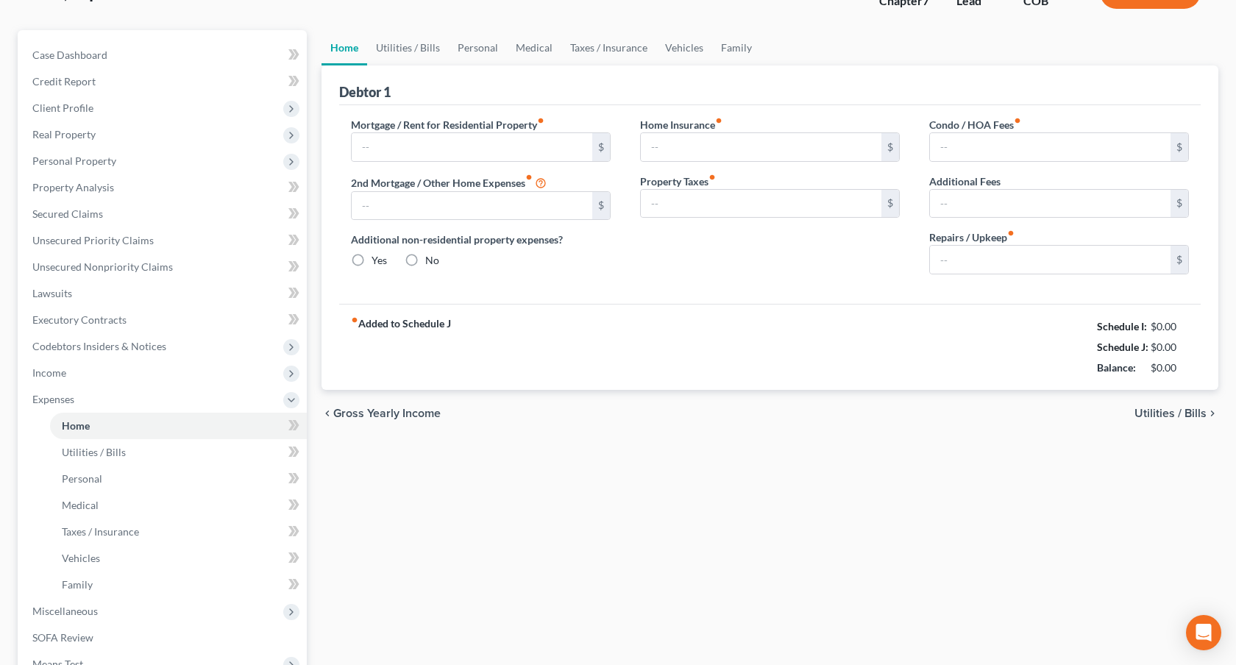
type input "3,300.00"
type input "0.00"
radio input "true"
type input "300.00"
type input "0.00"
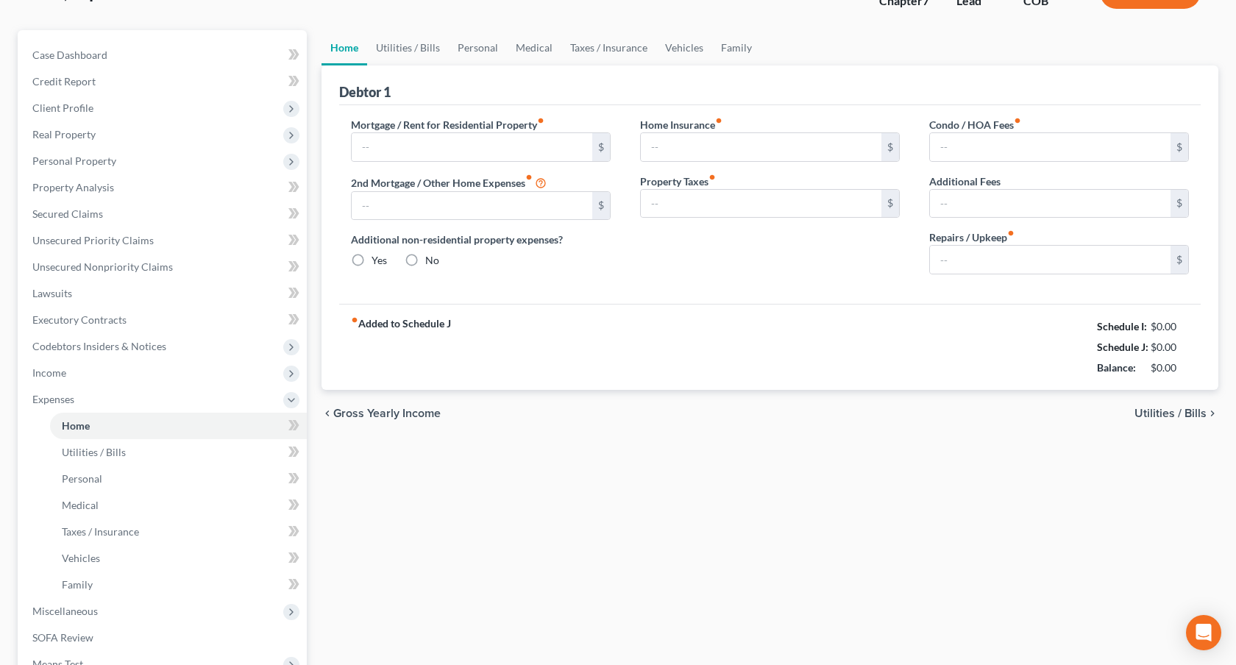
type input "0.00"
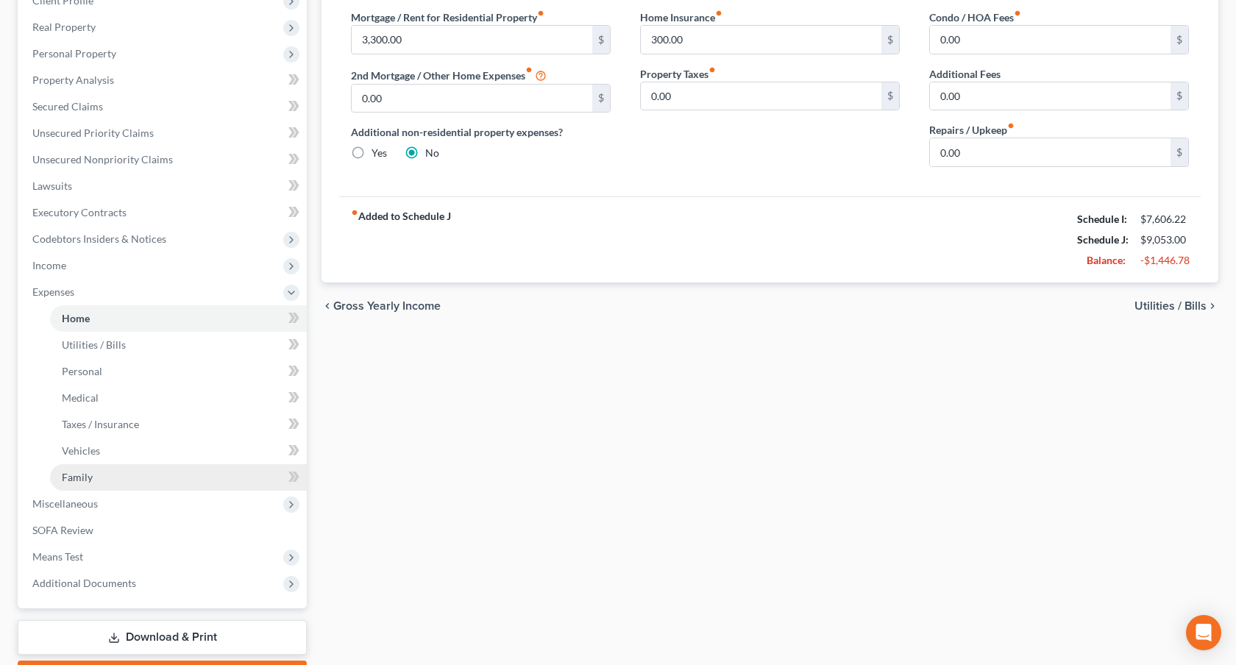
click at [128, 474] on link "Family" at bounding box center [178, 477] width 257 height 26
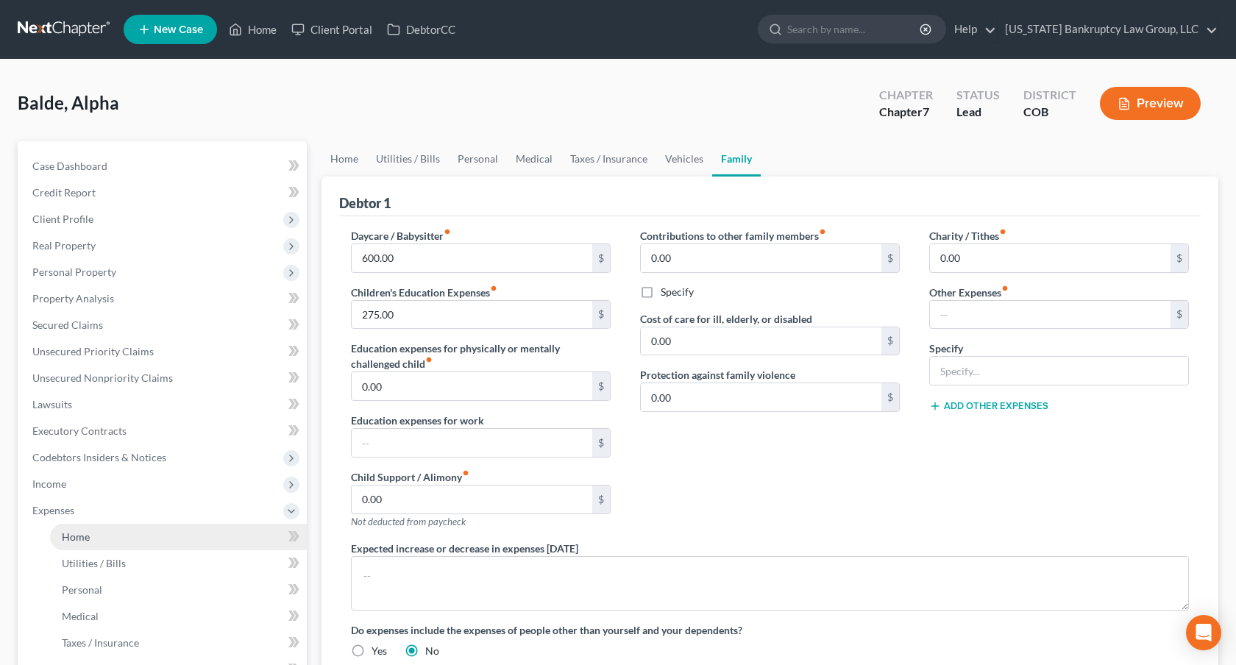
click at [138, 538] on link "Home" at bounding box center [178, 537] width 257 height 26
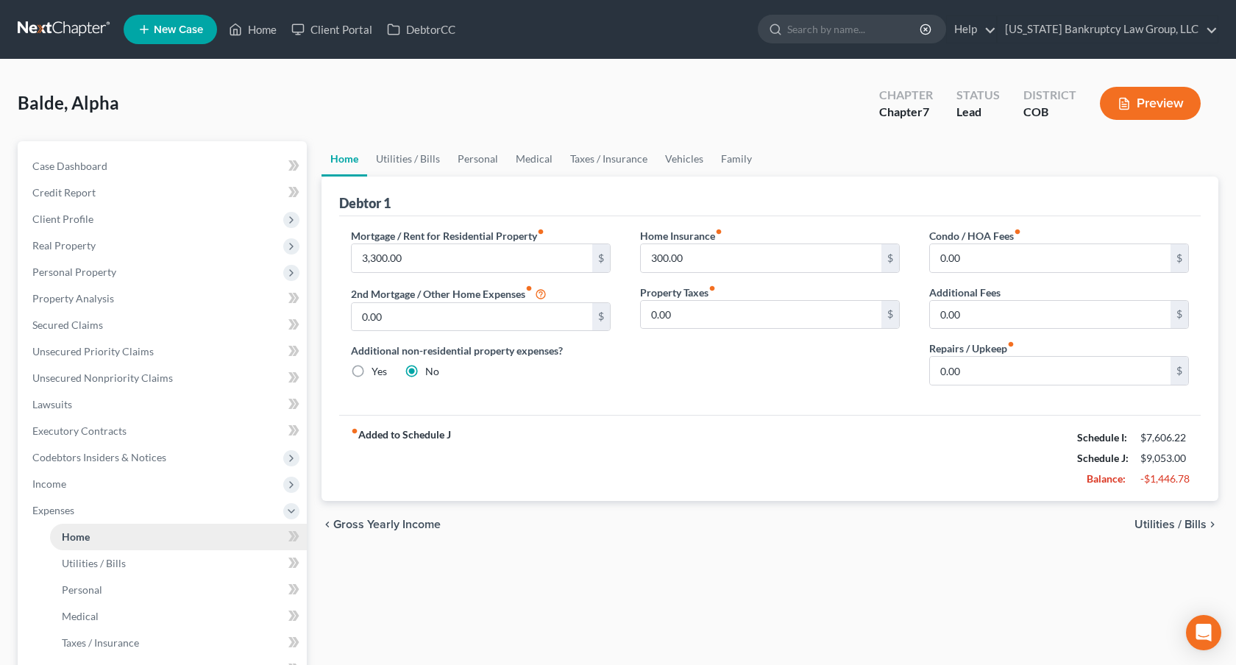
scroll to position [43, 0]
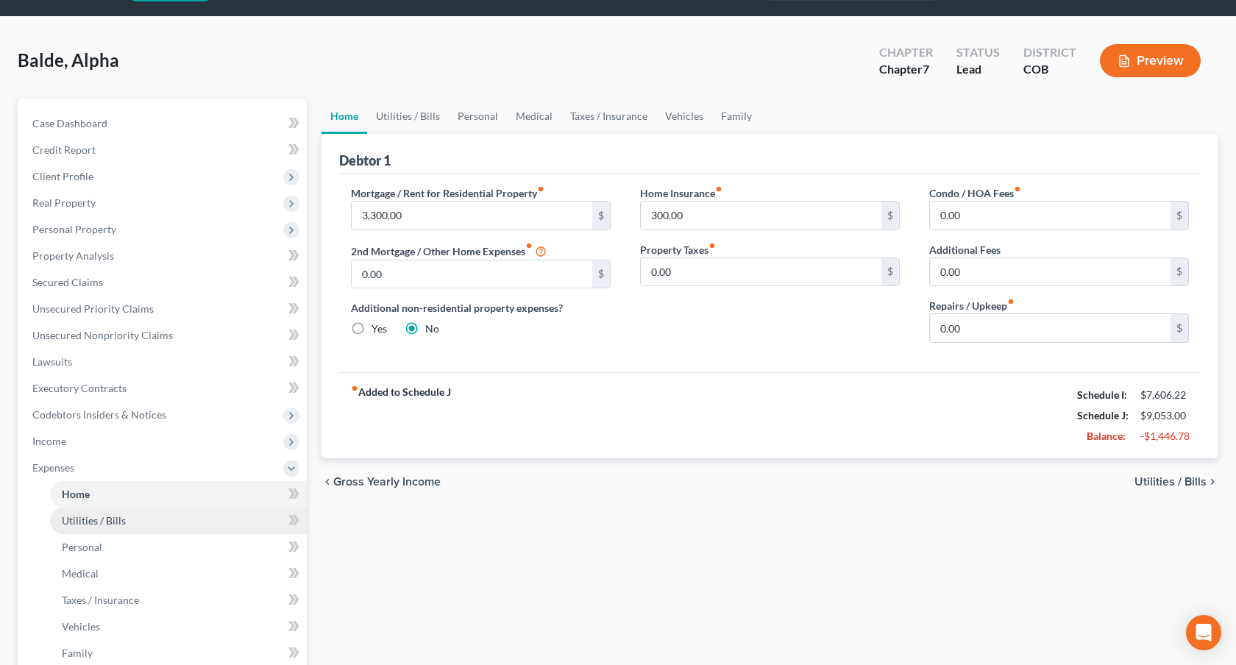
click at [102, 521] on span "Utilities / Bills" at bounding box center [94, 520] width 64 height 13
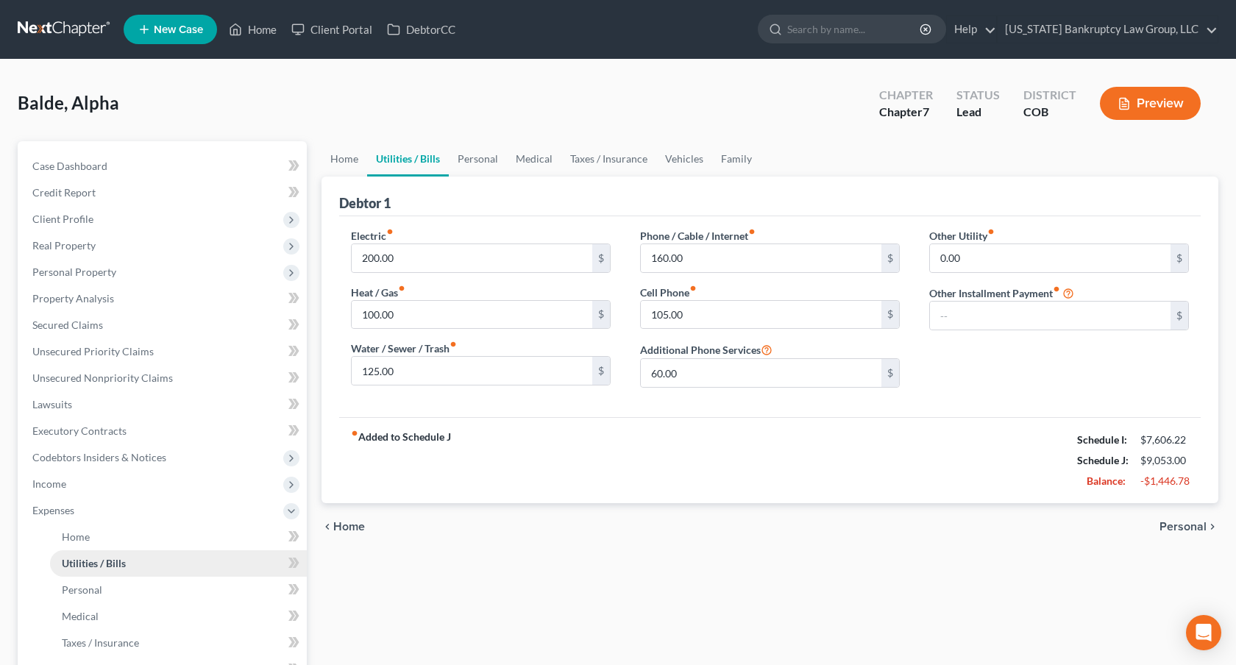
scroll to position [35, 0]
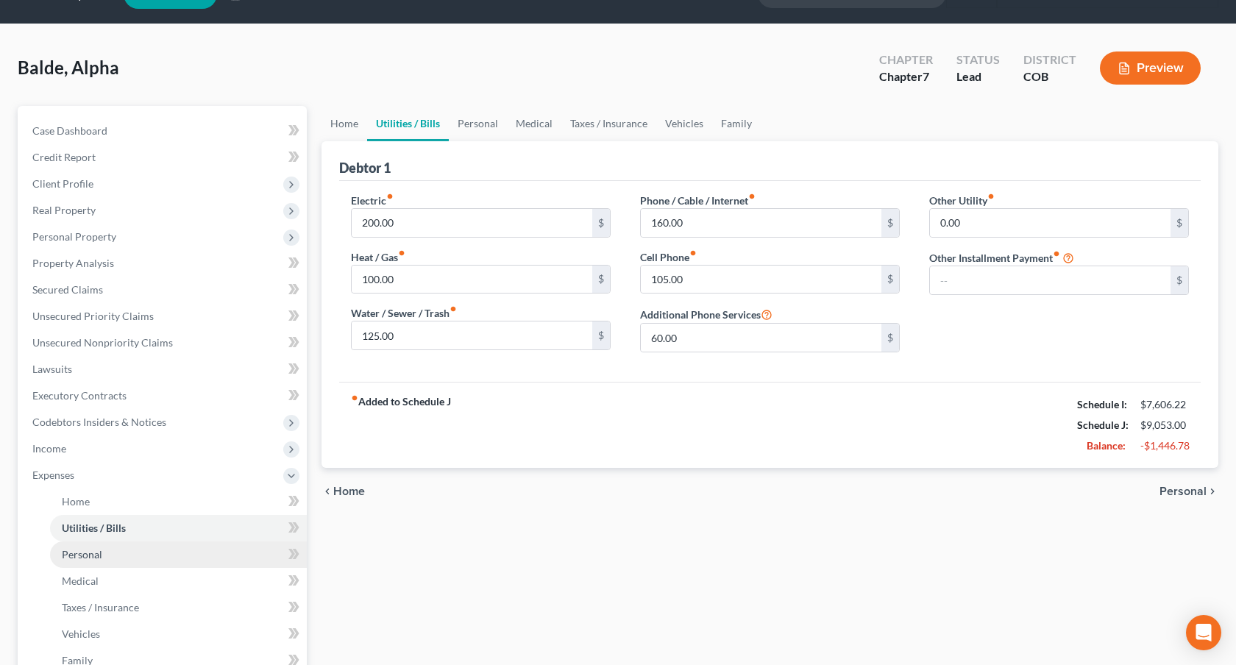
click at [103, 546] on link "Personal" at bounding box center [178, 554] width 257 height 26
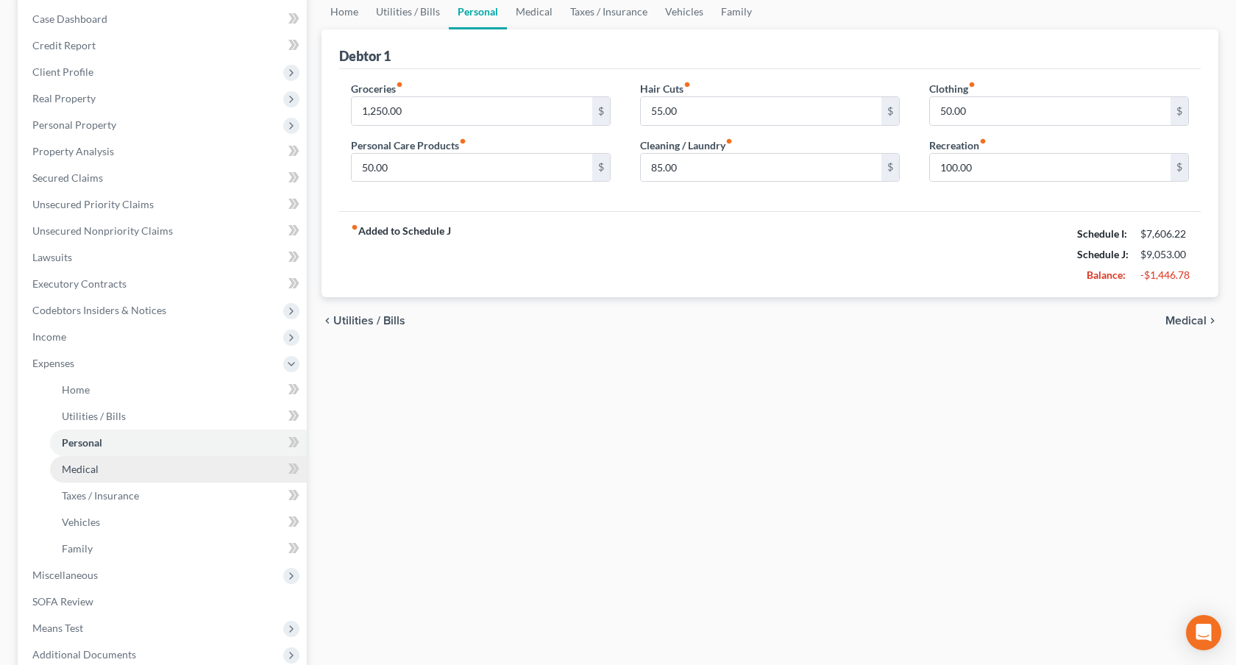
click at [88, 474] on span "Medical" at bounding box center [80, 469] width 37 height 13
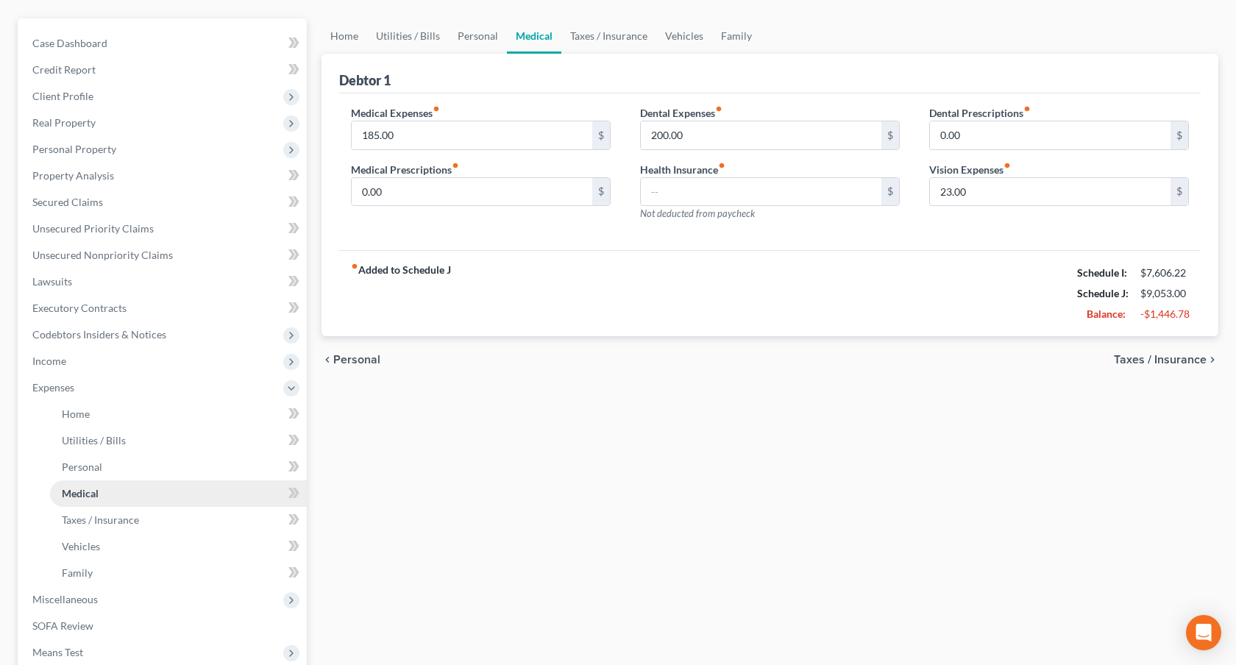
scroll to position [135, 0]
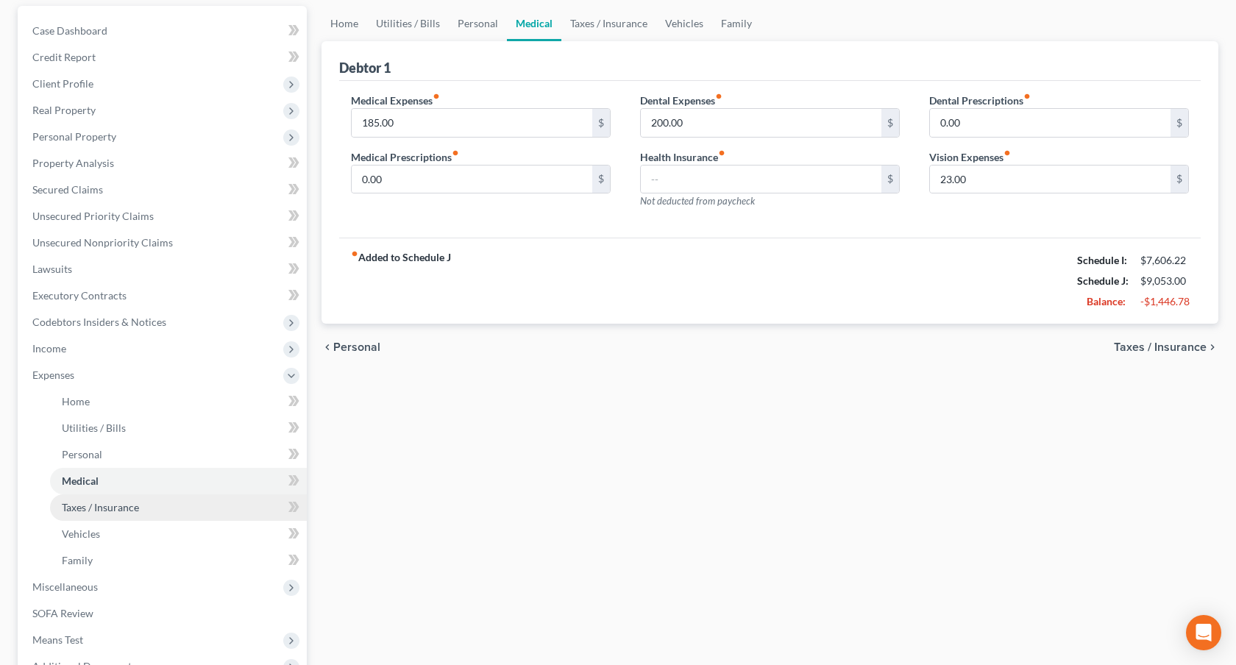
click at [93, 507] on span "Taxes / Insurance" at bounding box center [100, 507] width 77 height 13
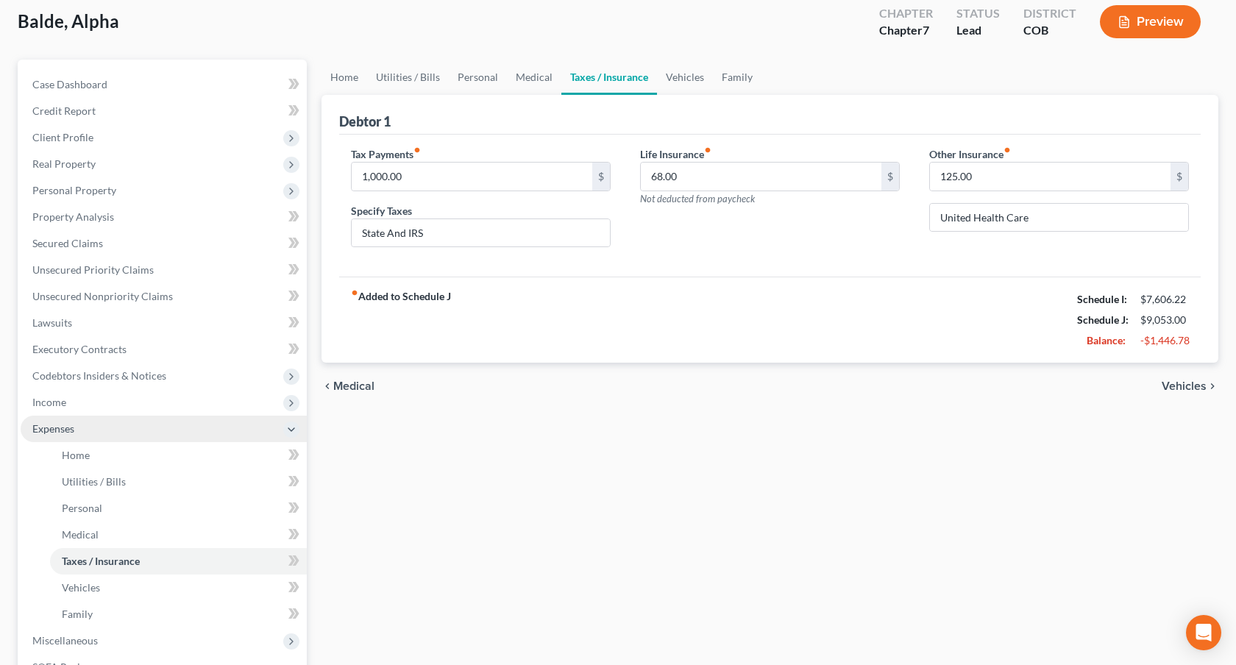
scroll to position [84, 0]
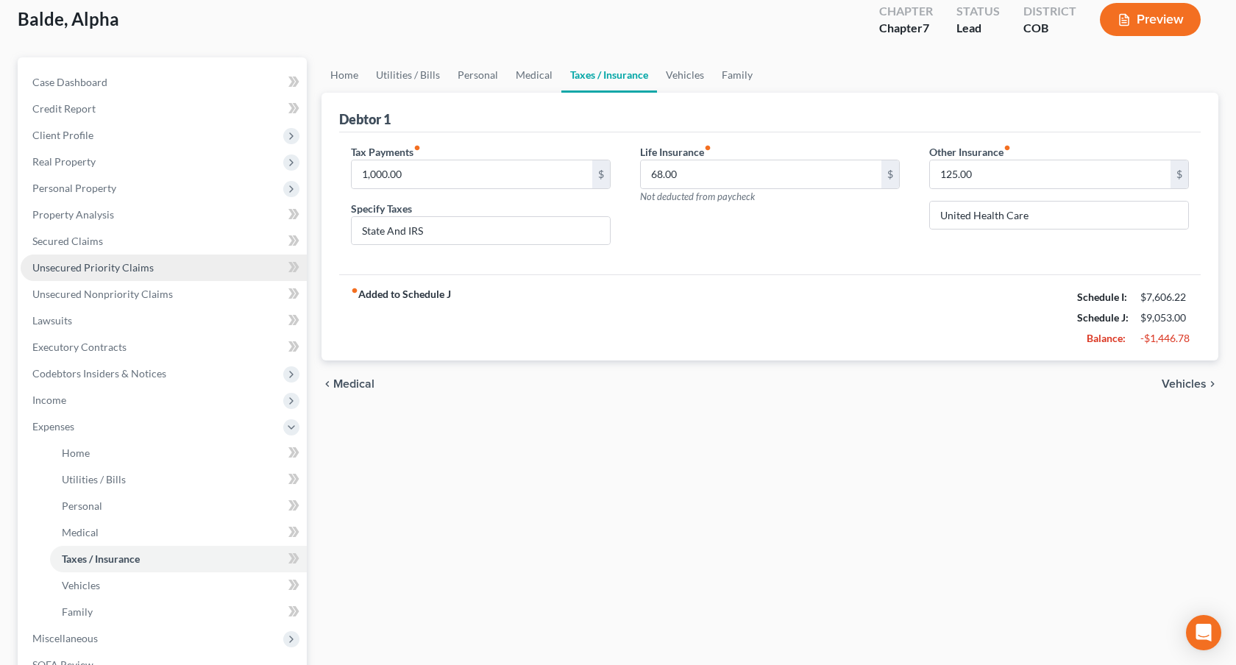
click at [159, 271] on link "Unsecured Priority Claims" at bounding box center [164, 267] width 286 height 26
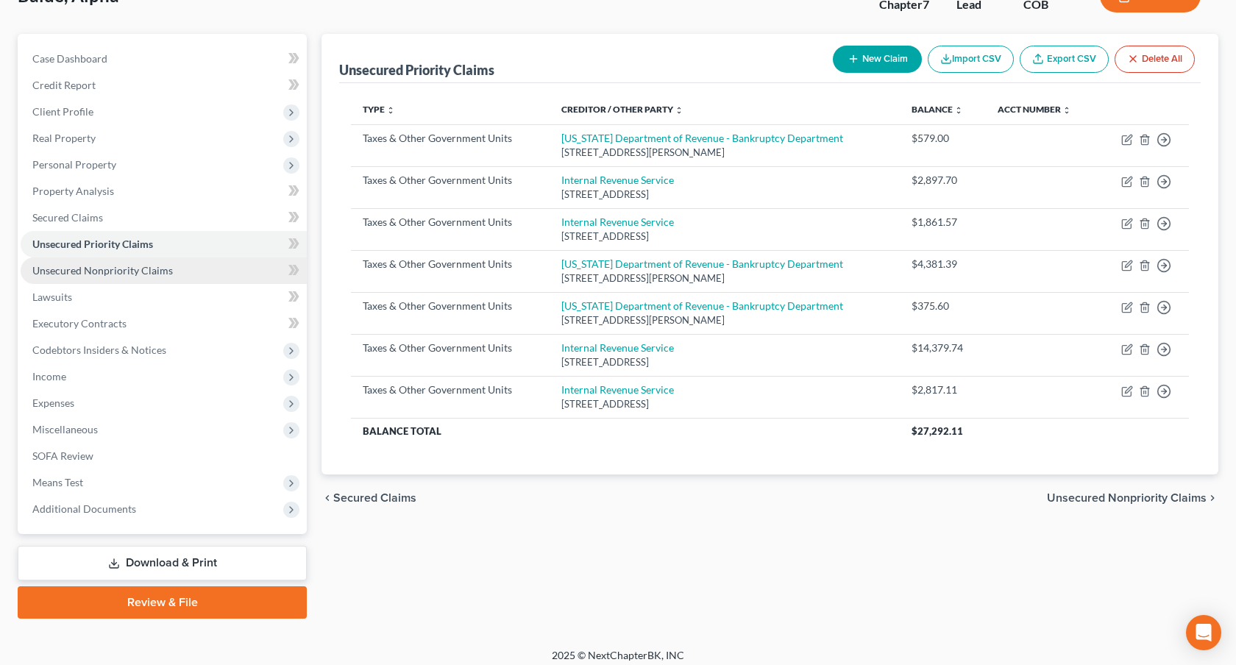
scroll to position [115, 0]
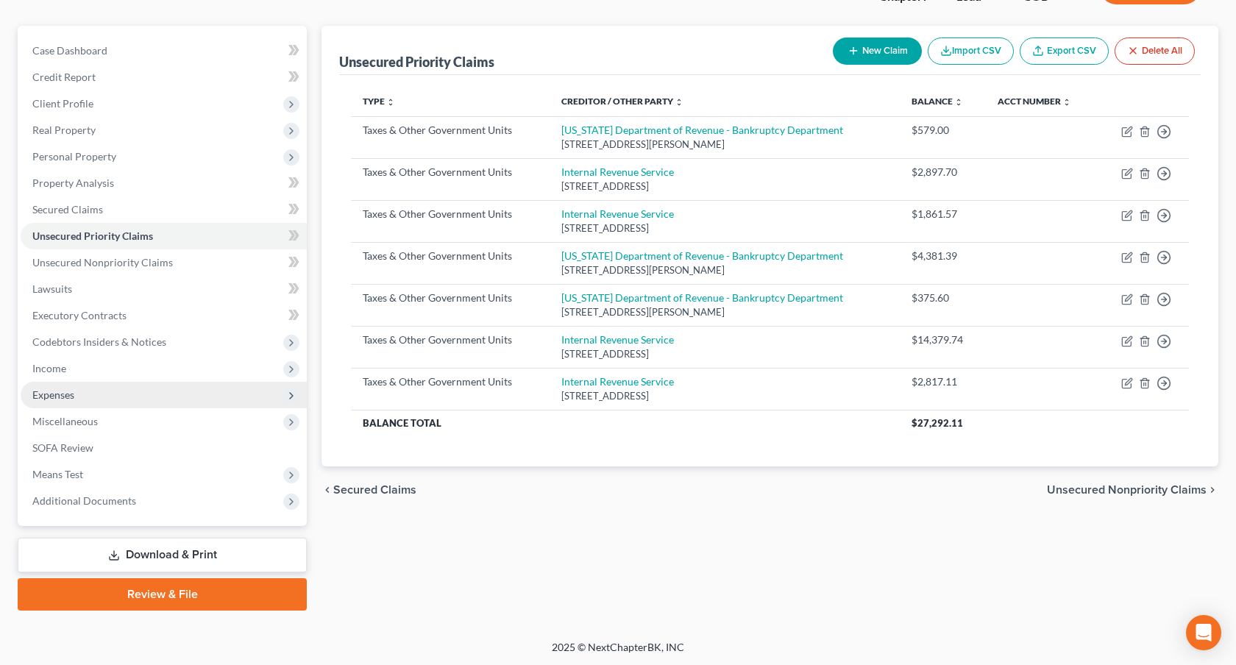
click at [102, 390] on span "Expenses" at bounding box center [164, 395] width 286 height 26
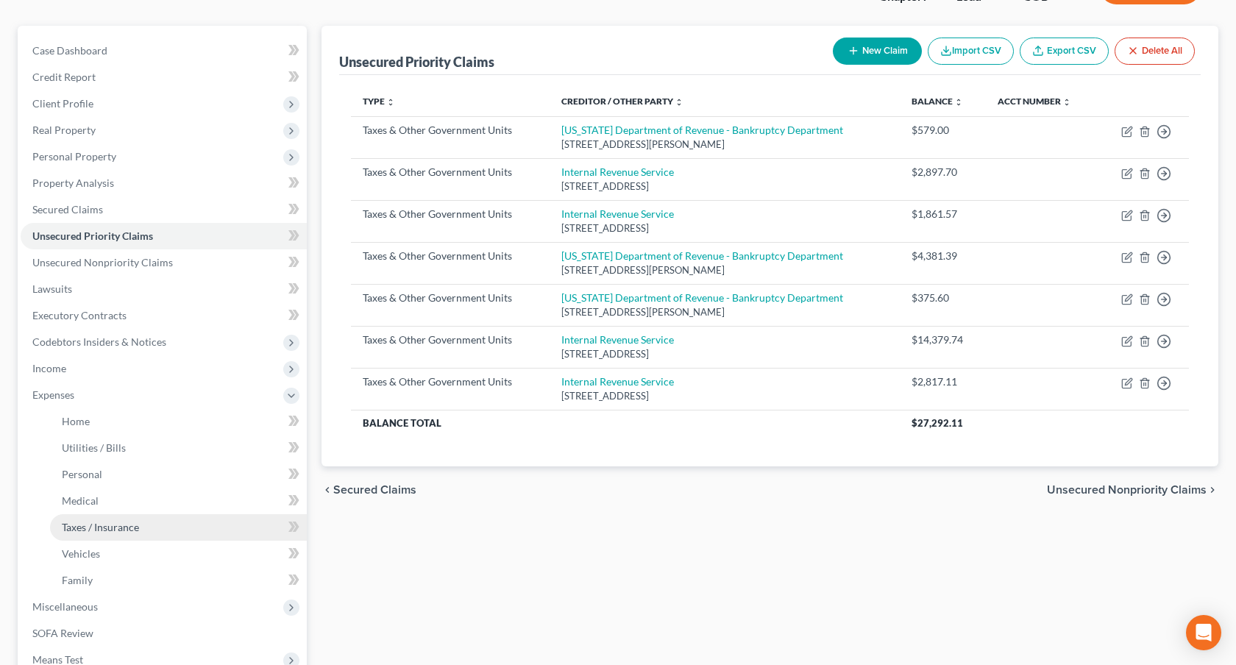
click at [121, 530] on span "Taxes / Insurance" at bounding box center [100, 527] width 77 height 13
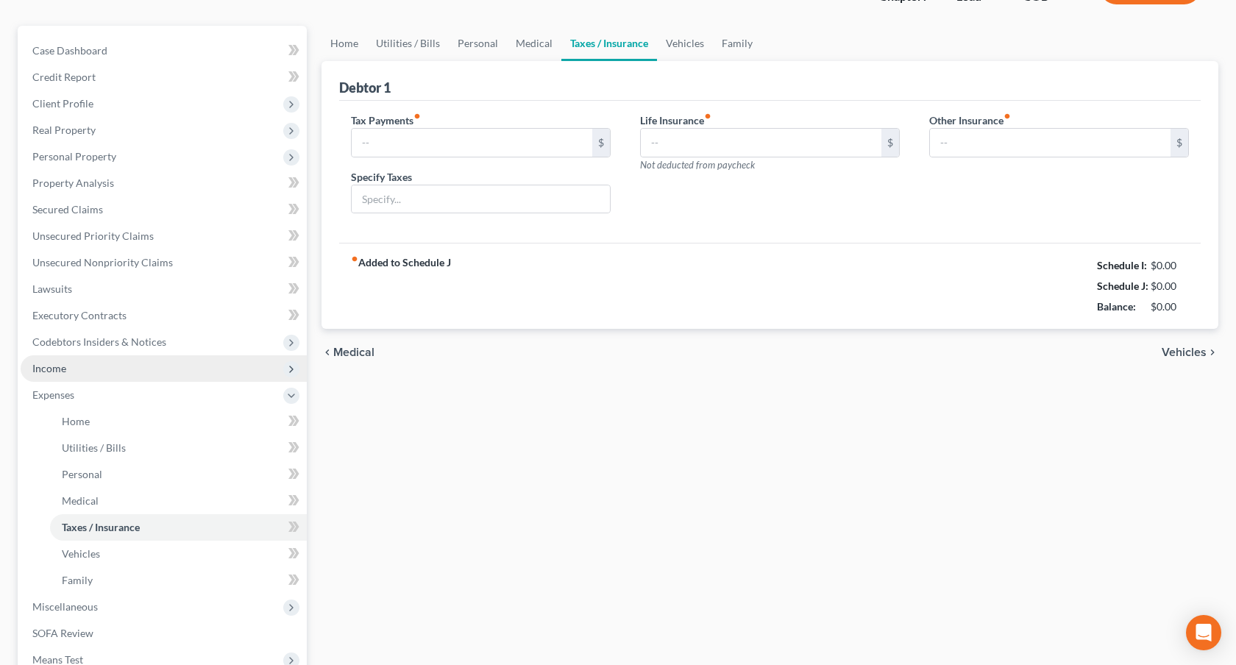
type input "1,000.00"
type input "State And IRS"
type input "68.00"
type input "125.00"
type input "United Health Care"
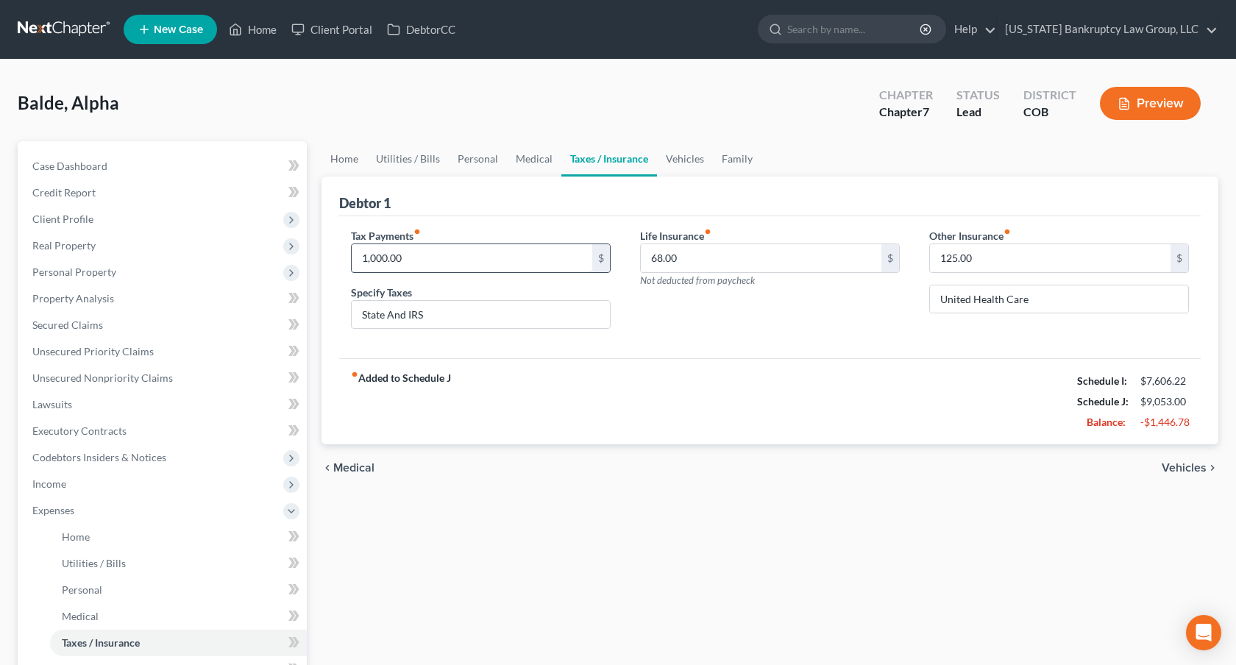
click at [377, 263] on input "1,000.00" at bounding box center [472, 258] width 241 height 28
type input "500.00"
click at [436, 319] on input "State And IRS" at bounding box center [481, 315] width 258 height 28
type input "State And IRS Income Tax"
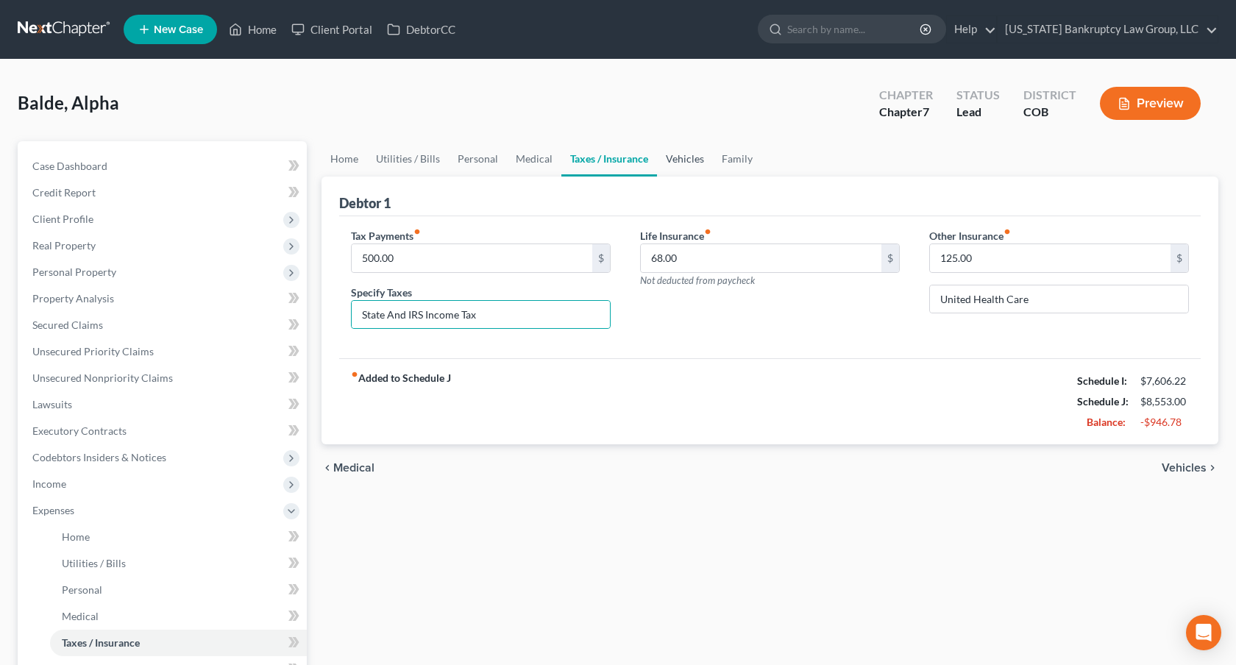
click at [677, 158] on link "Vehicles" at bounding box center [685, 158] width 56 height 35
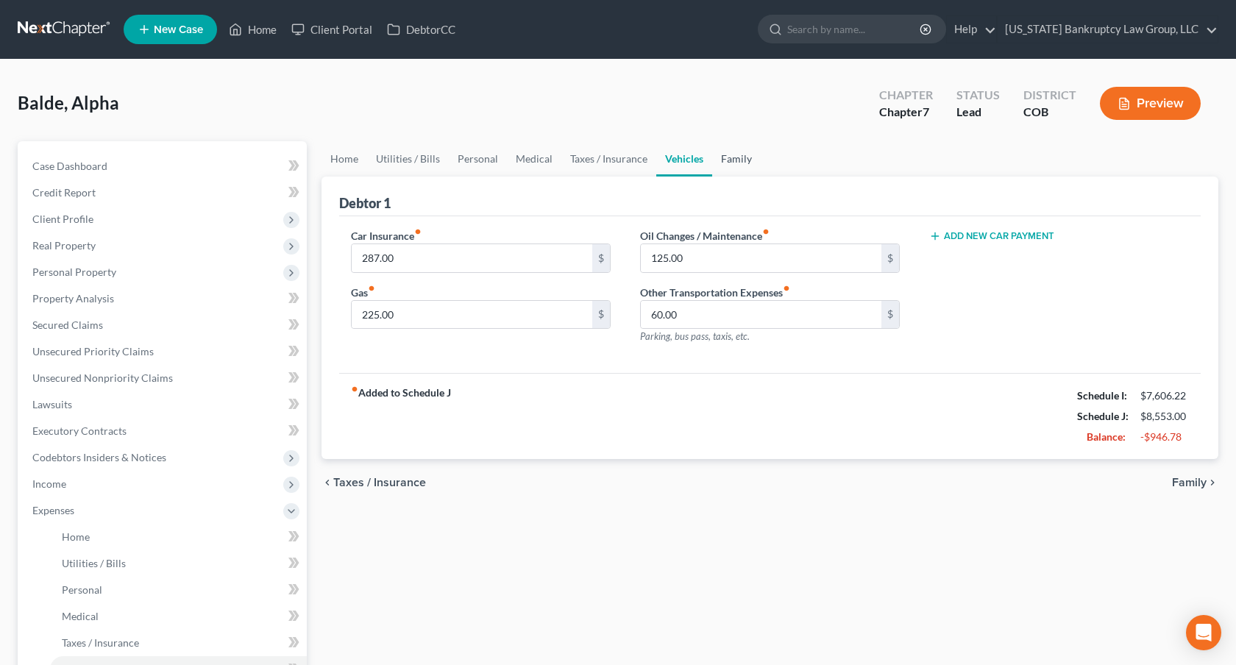
click at [733, 157] on link "Family" at bounding box center [736, 158] width 49 height 35
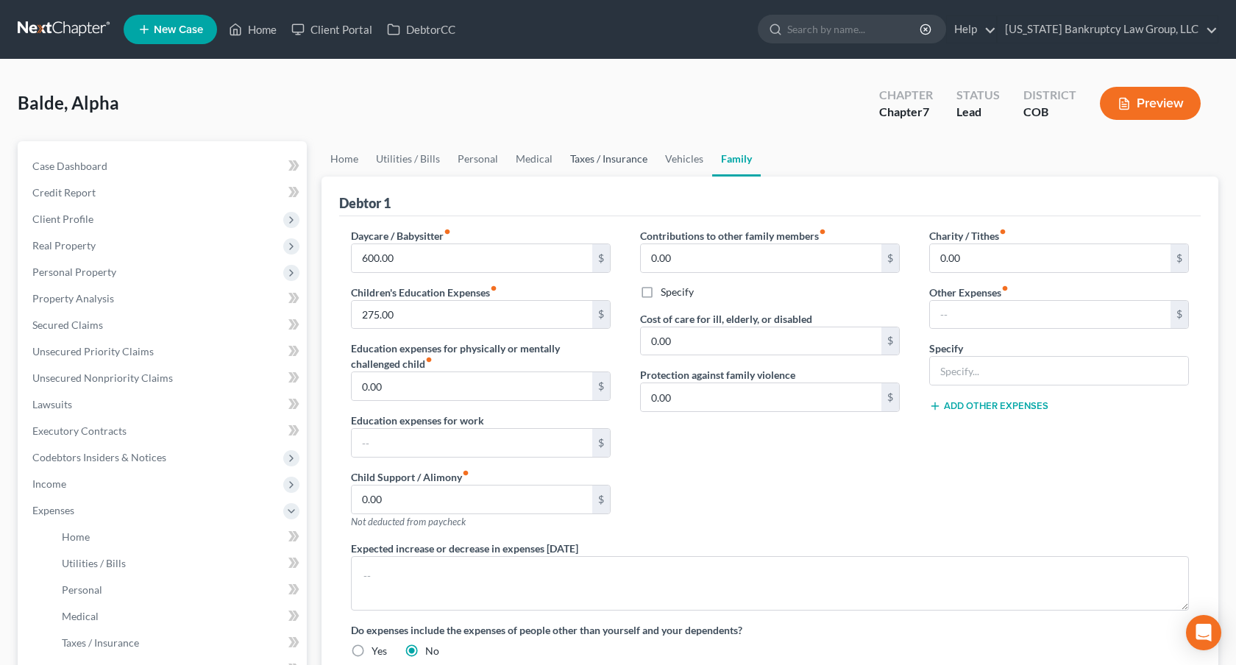
click at [620, 161] on link "Taxes / Insurance" at bounding box center [608, 158] width 95 height 35
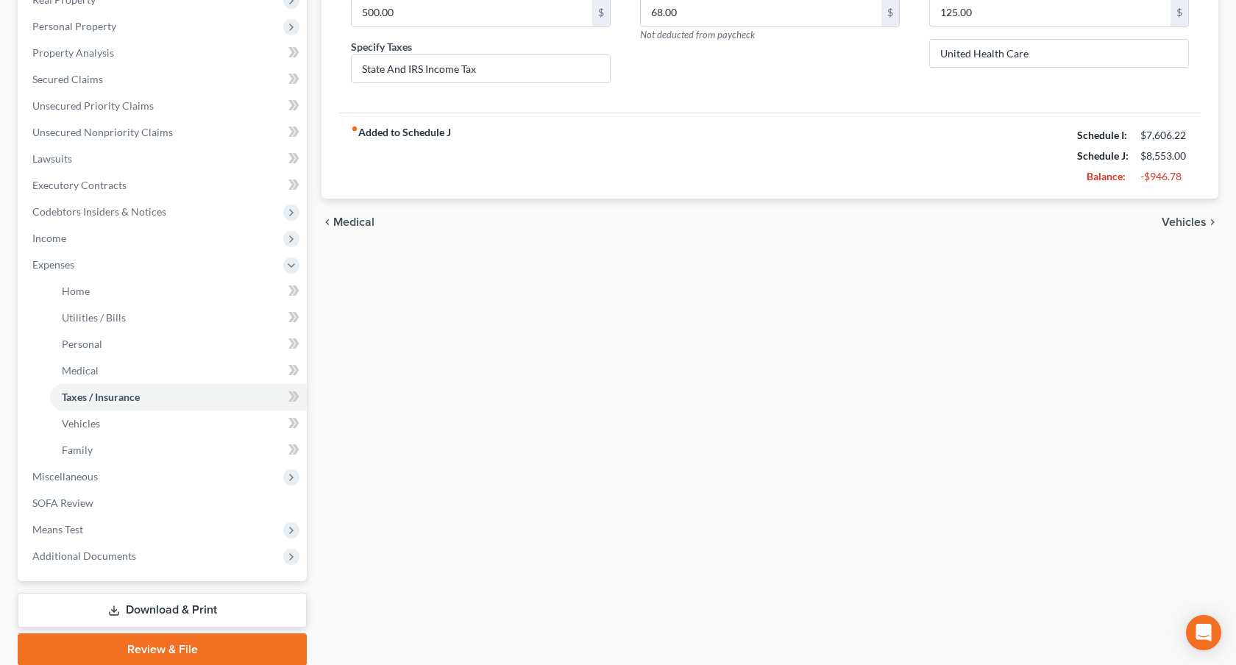
scroll to position [301, 0]
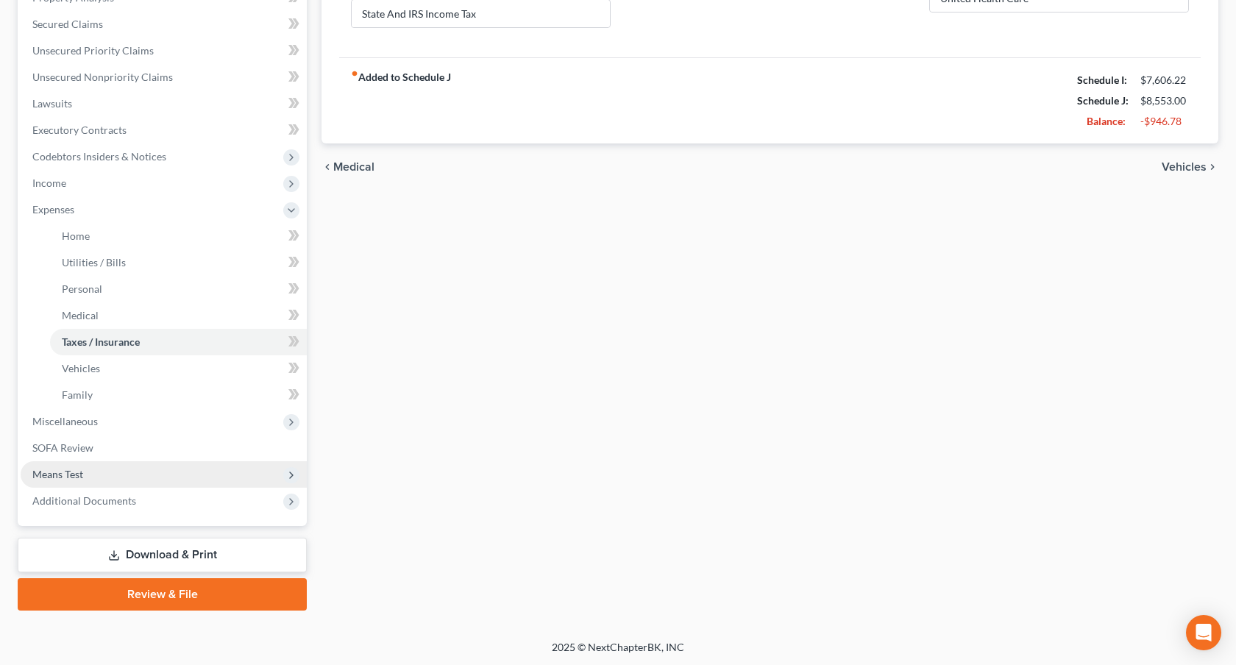
click at [149, 472] on span "Means Test" at bounding box center [164, 474] width 286 height 26
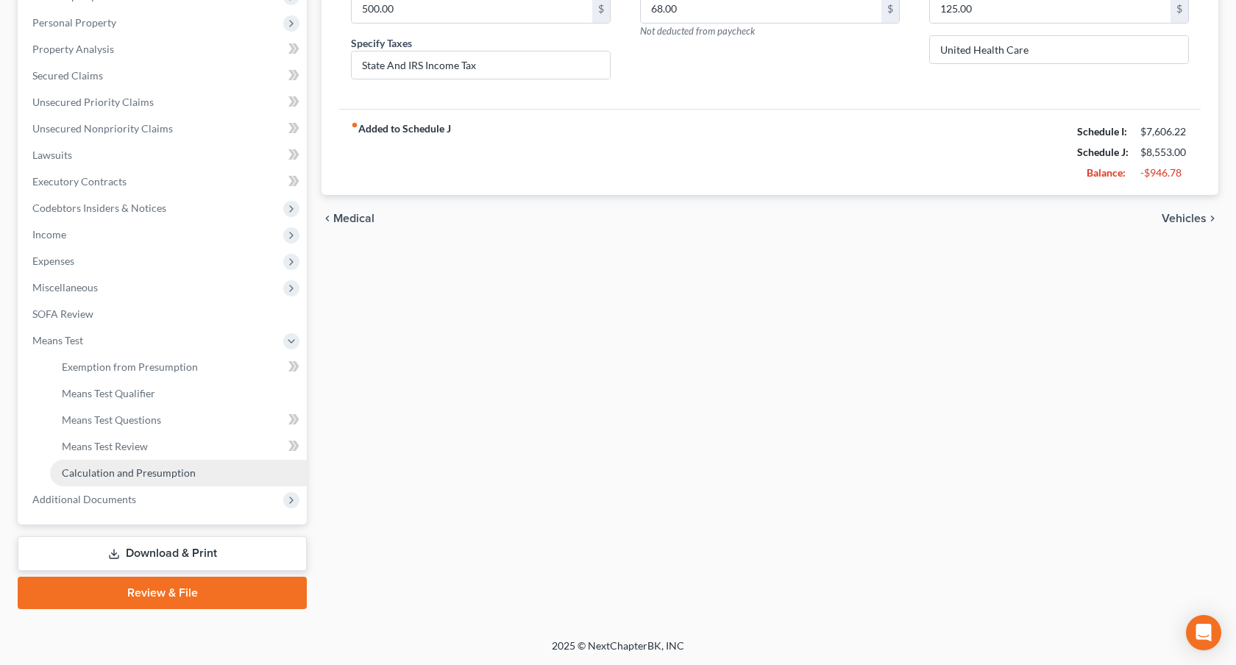
scroll to position [248, 0]
click at [156, 480] on link "Calculation and Presumption" at bounding box center [178, 474] width 257 height 26
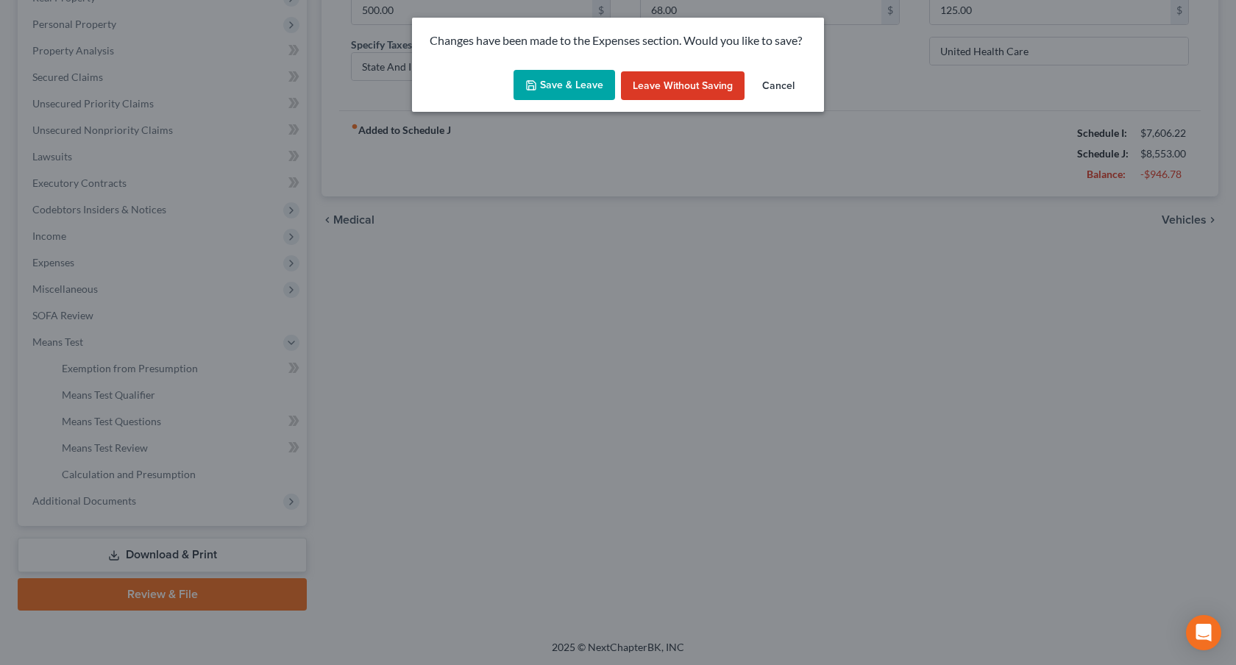
click at [569, 89] on button "Save & Leave" at bounding box center [563, 85] width 101 height 31
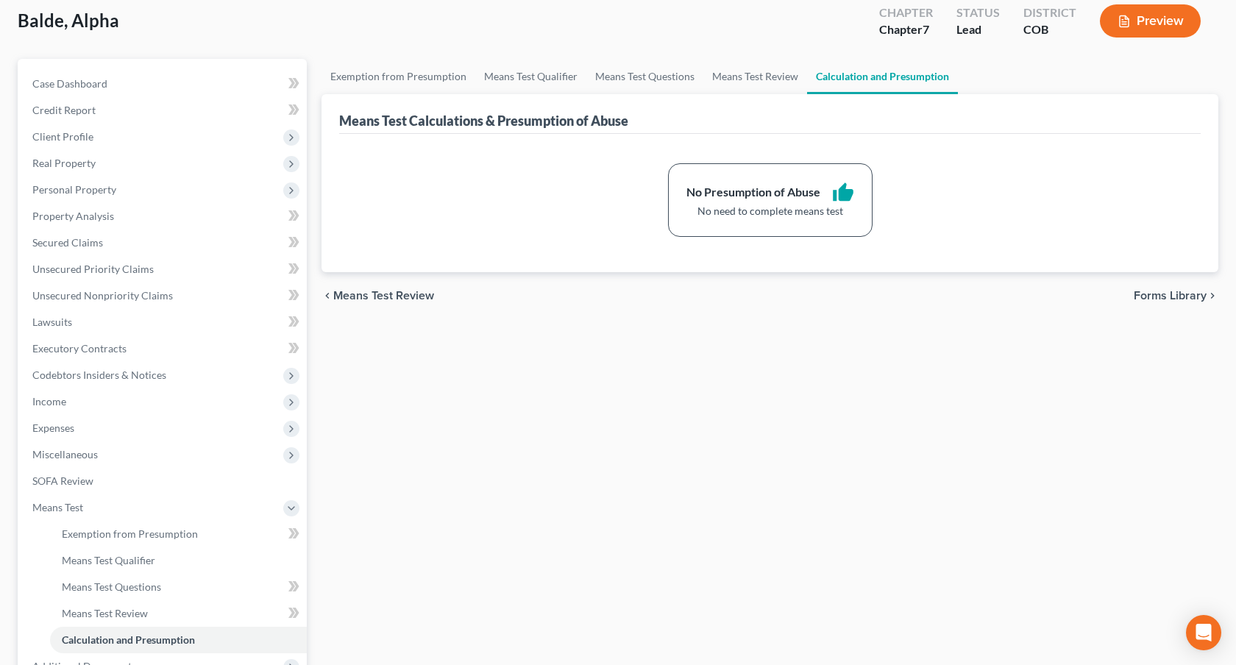
scroll to position [110, 0]
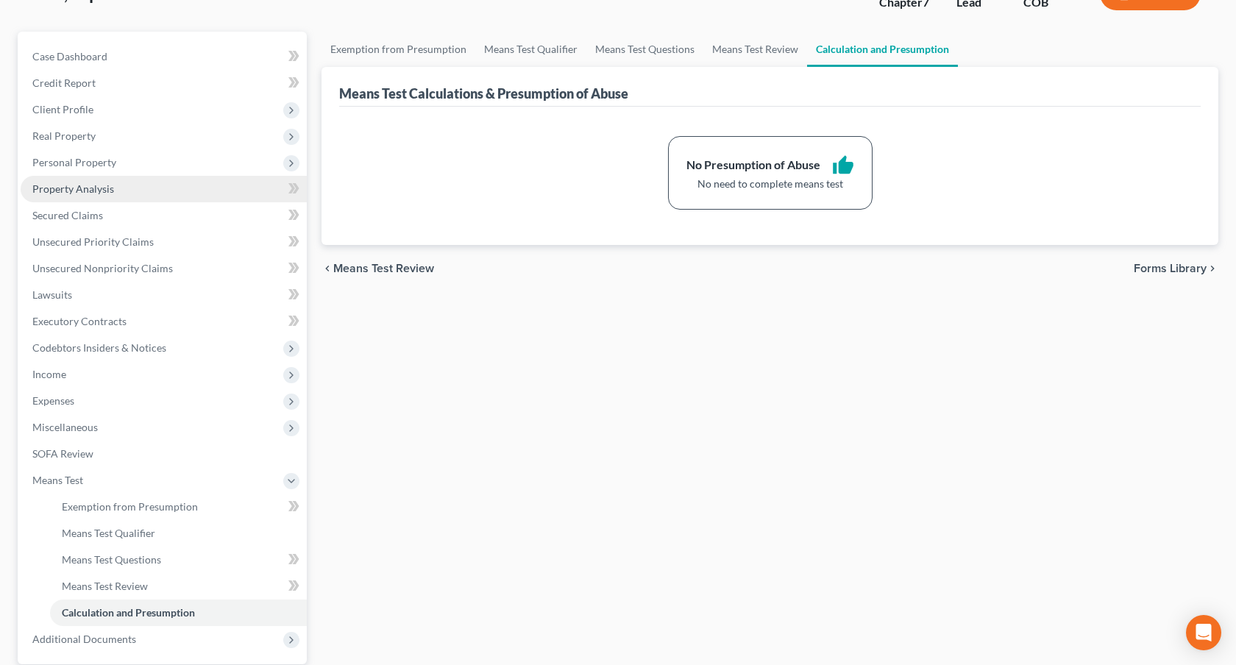
click at [115, 185] on link "Property Analysis" at bounding box center [164, 189] width 286 height 26
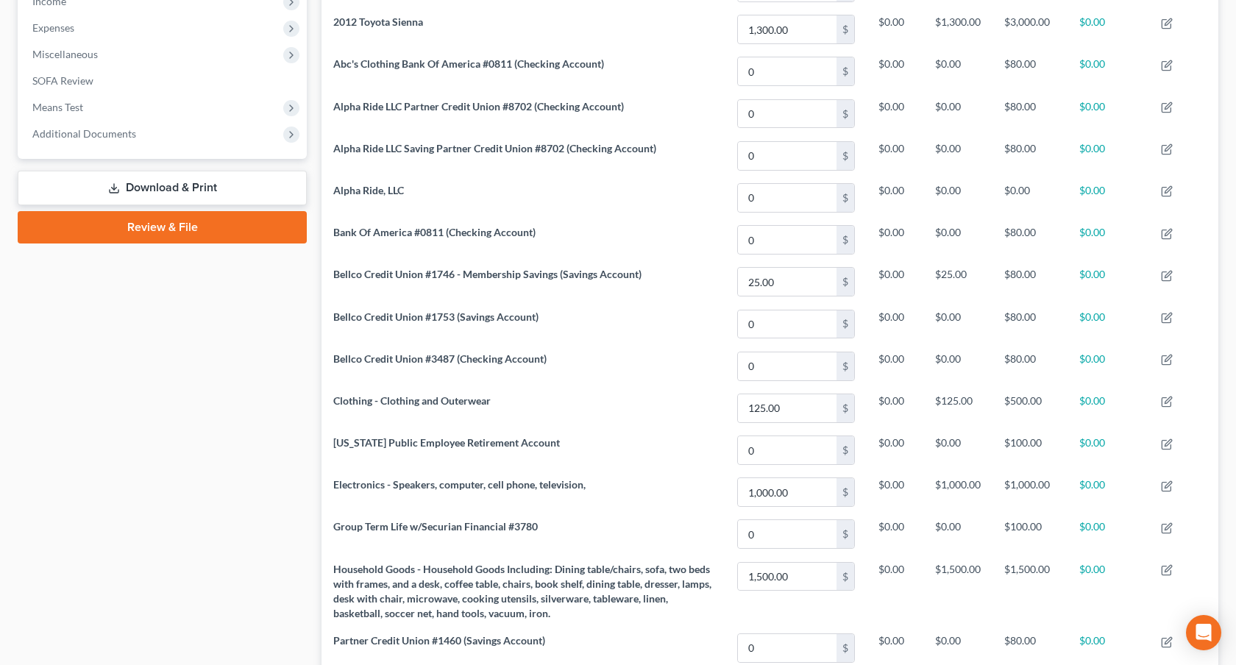
scroll to position [477, 0]
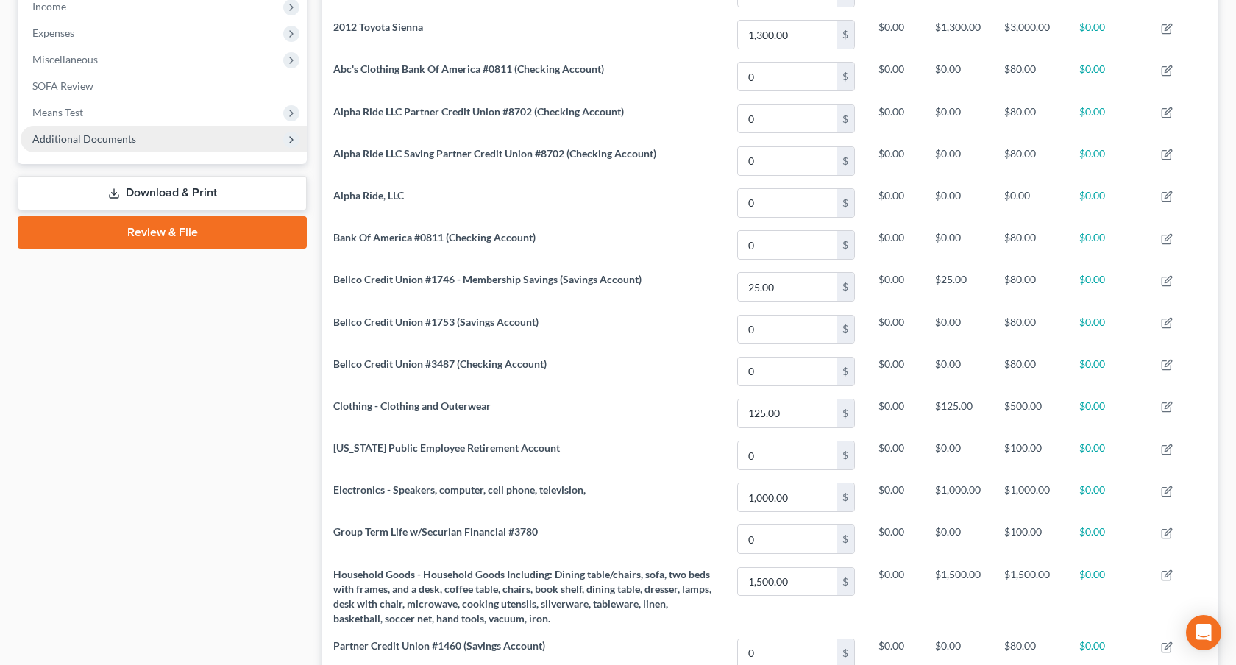
click at [116, 135] on span "Additional Documents" at bounding box center [84, 138] width 104 height 13
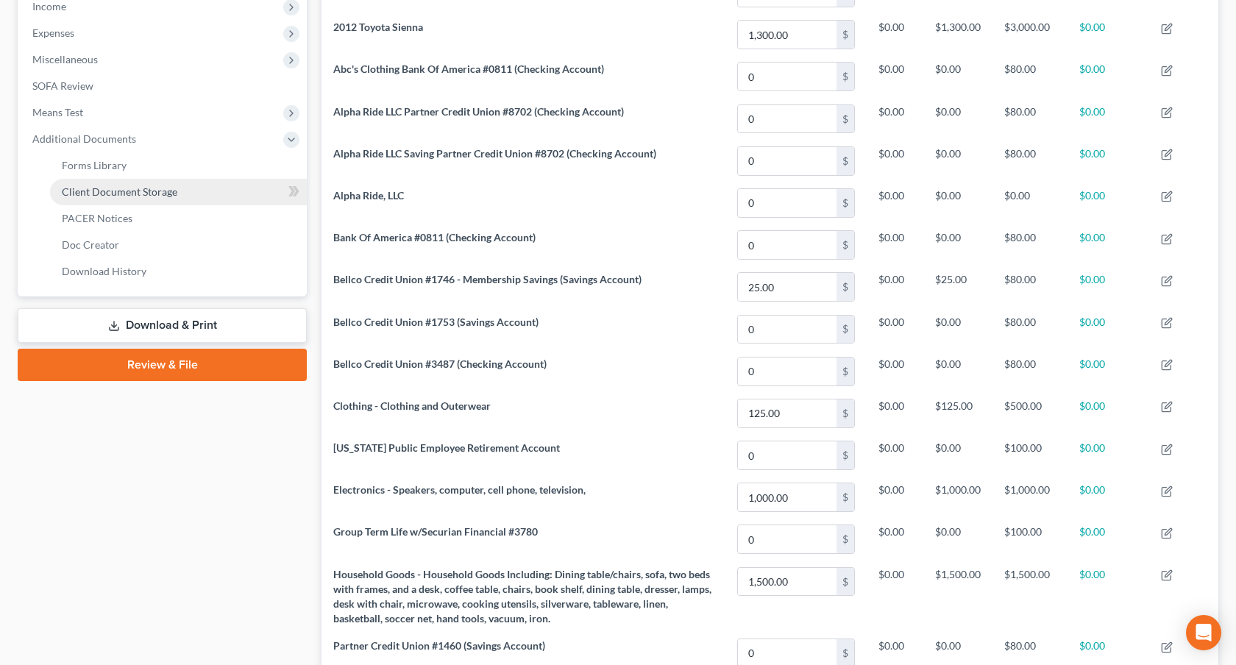
click at [146, 182] on link "Client Document Storage" at bounding box center [178, 192] width 257 height 26
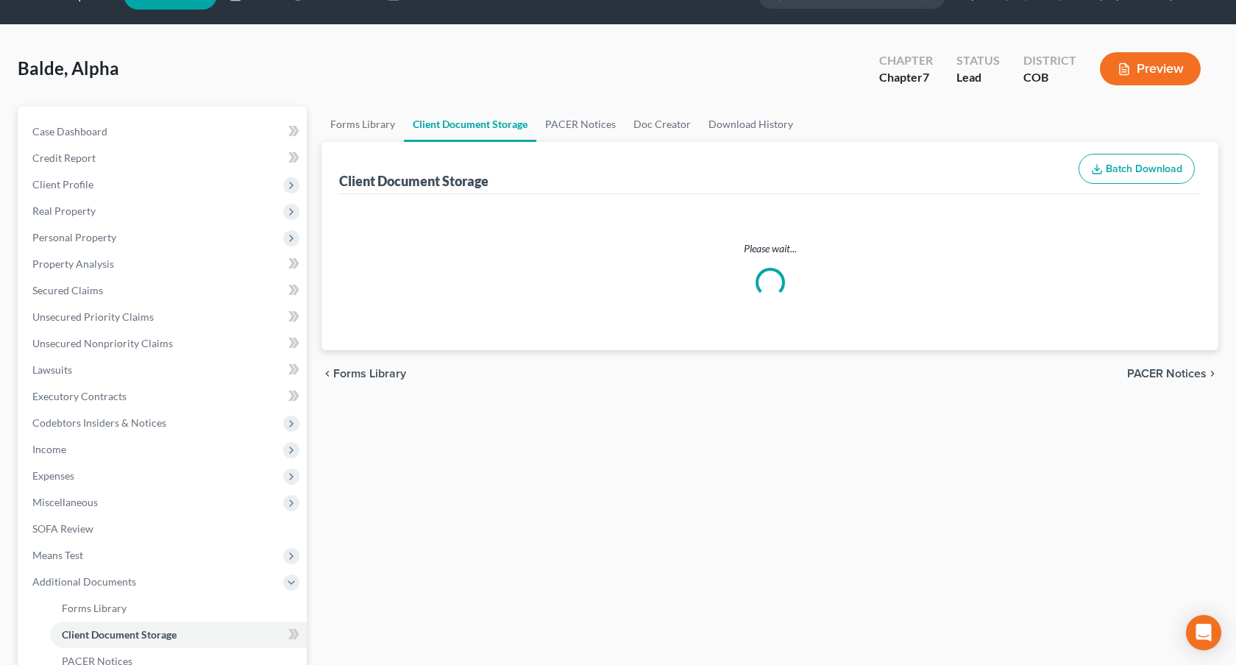
select select "5"
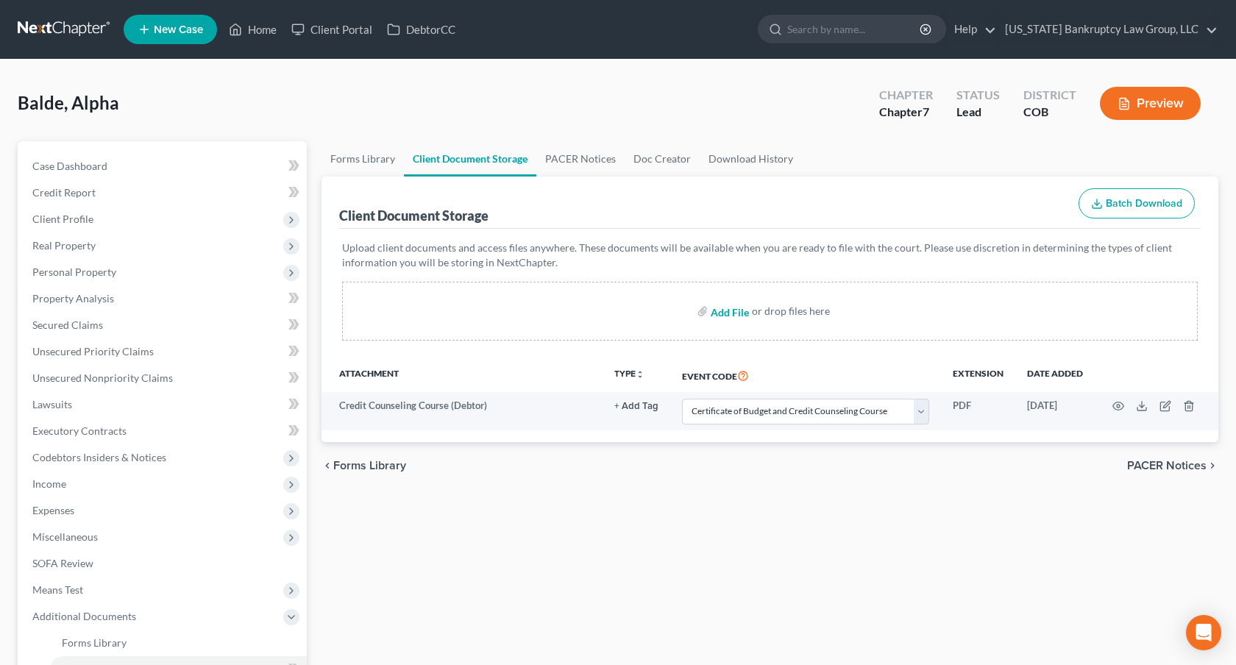
click at [726, 313] on input "file" at bounding box center [727, 311] width 35 height 26
type input "C:\fakepath\Paystubs for Filing.pdf"
select select "5"
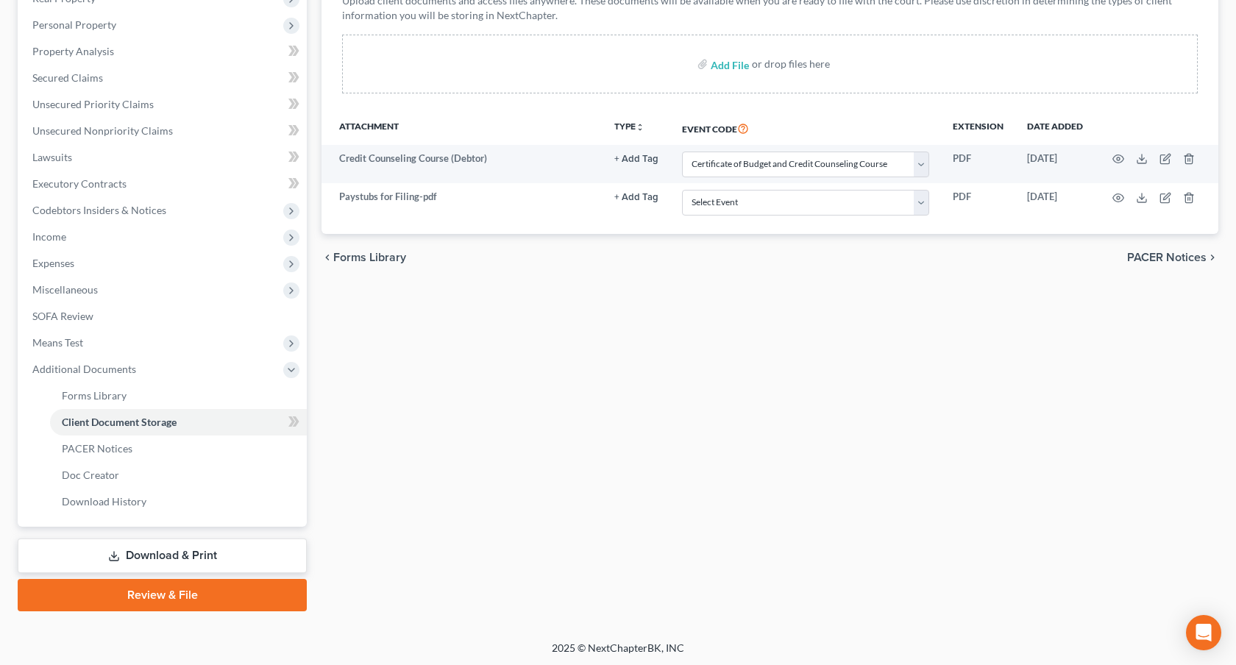
scroll to position [248, 0]
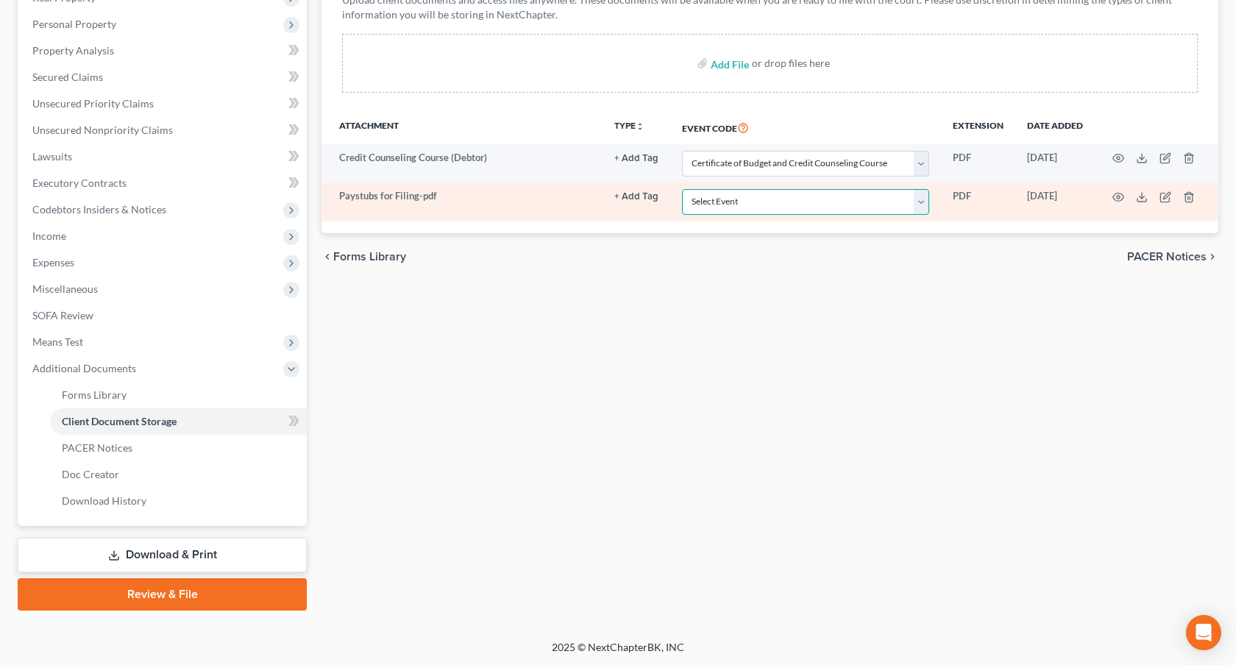
click at [749, 212] on select "Select Event 1009-1.1 Notice of Amendments 20 Largest Unsecured Creditors Amend…" at bounding box center [805, 202] width 247 height 26
select select "28"
click at [683, 189] on select "Select Event 1009-1.1 Notice of Amendments 20 Largest Unsecured Creditors Amend…" at bounding box center [805, 202] width 247 height 26
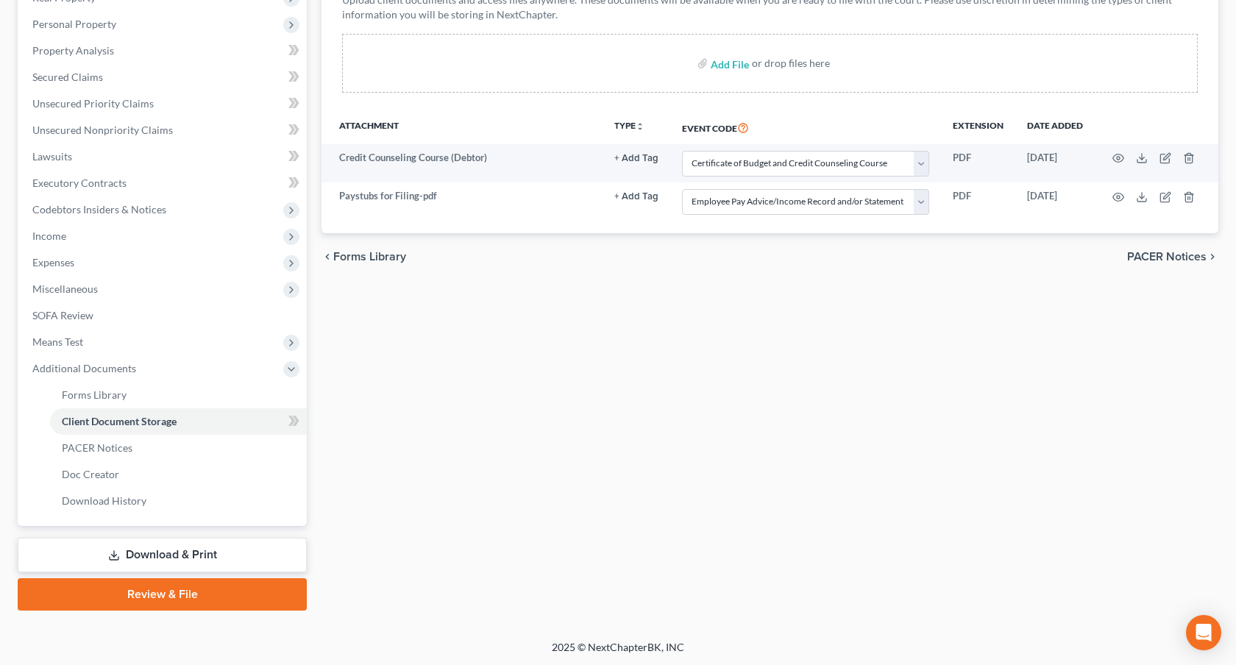
click at [264, 545] on link "Download & Print" at bounding box center [162, 555] width 289 height 35
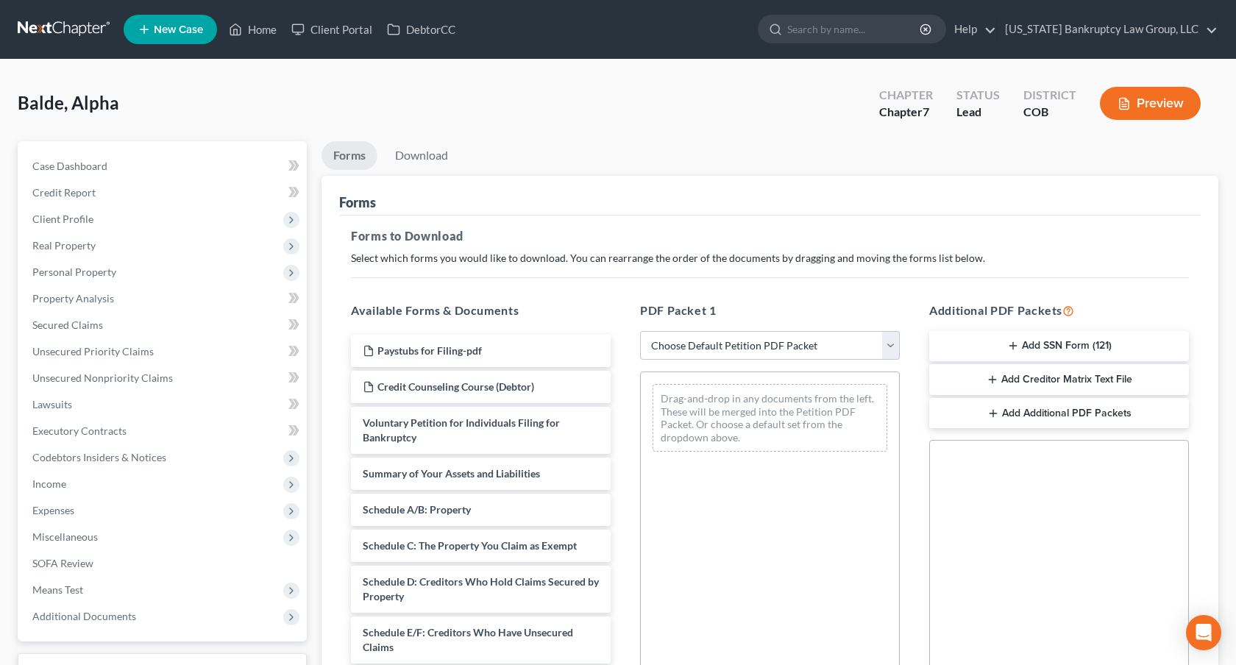
click at [1000, 350] on button "Add SSN Form (121)" at bounding box center [1059, 346] width 260 height 31
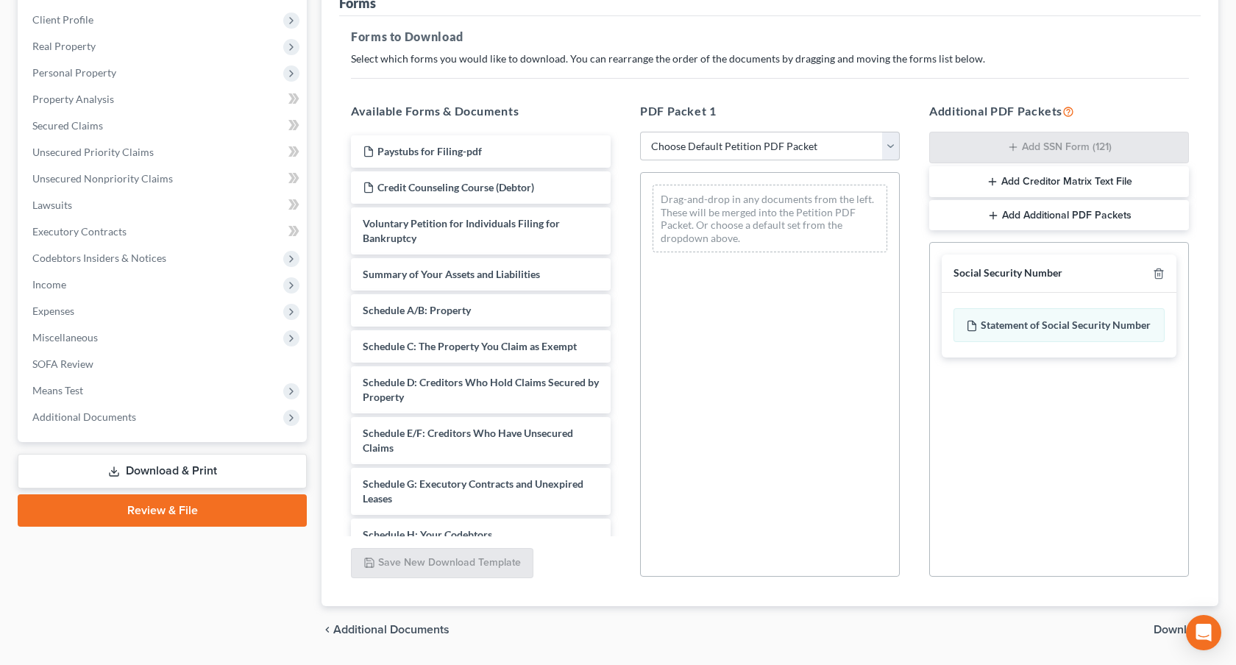
scroll to position [243, 0]
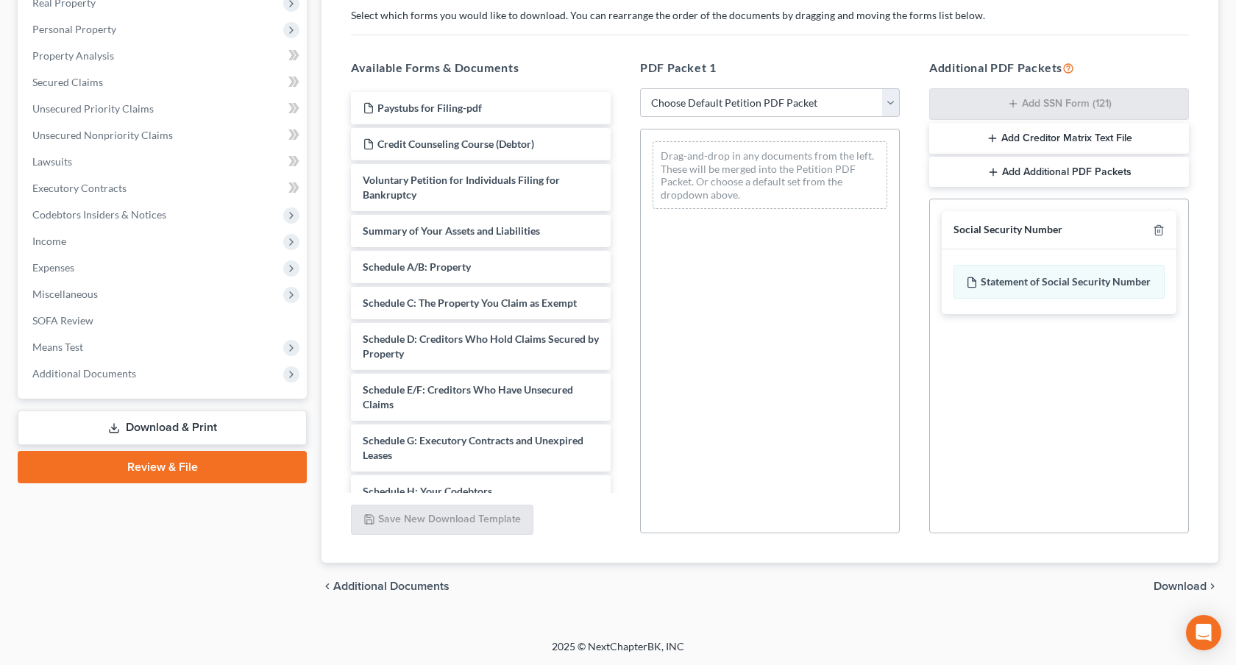
click at [1176, 582] on span "Download" at bounding box center [1179, 586] width 53 height 12
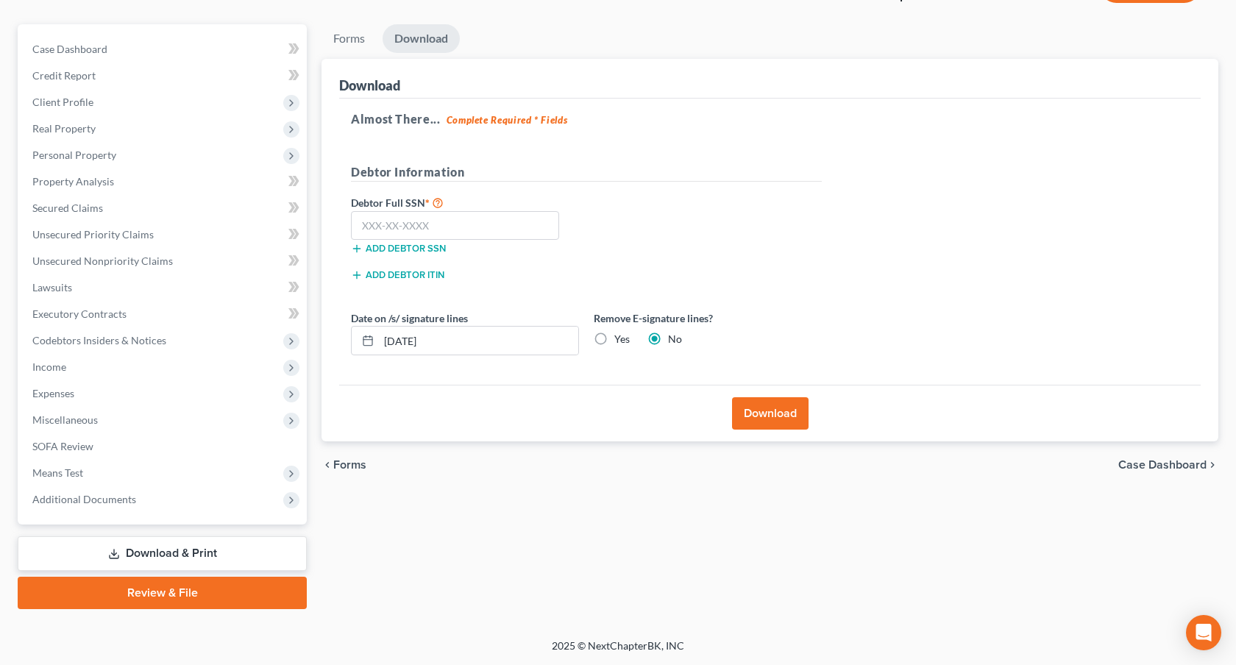
scroll to position [115, 0]
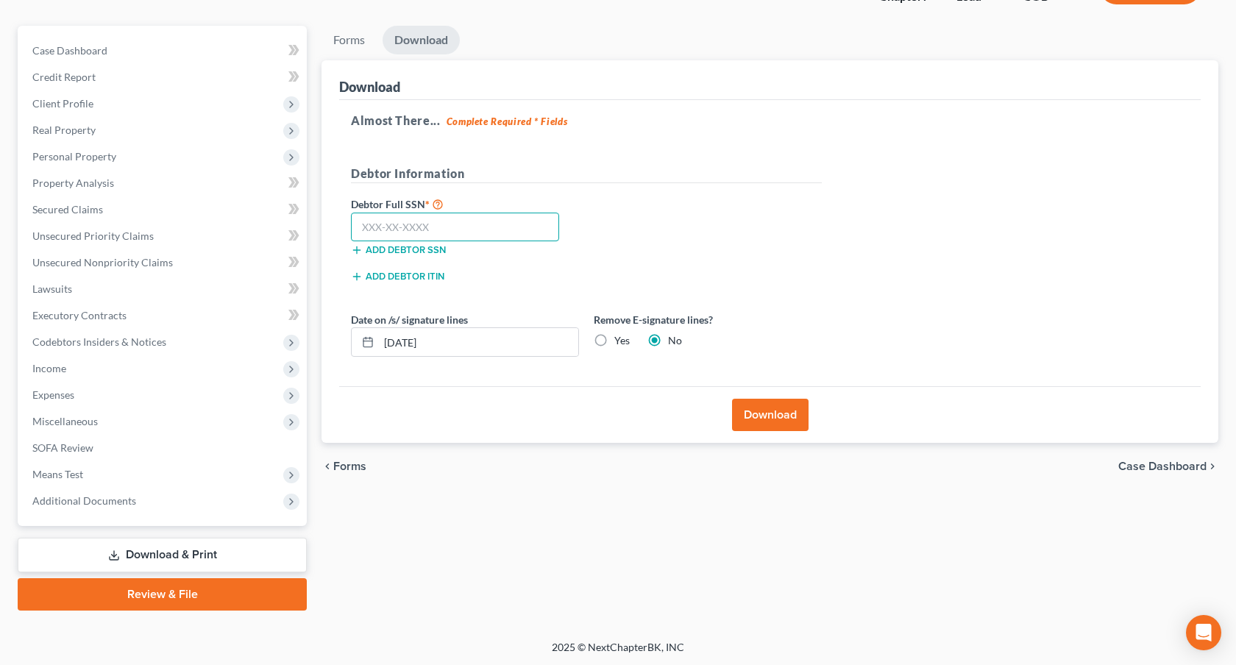
click at [516, 225] on input "text" at bounding box center [455, 227] width 208 height 29
type input "652-58-7898"
click at [752, 412] on button "Download" at bounding box center [770, 415] width 76 height 32
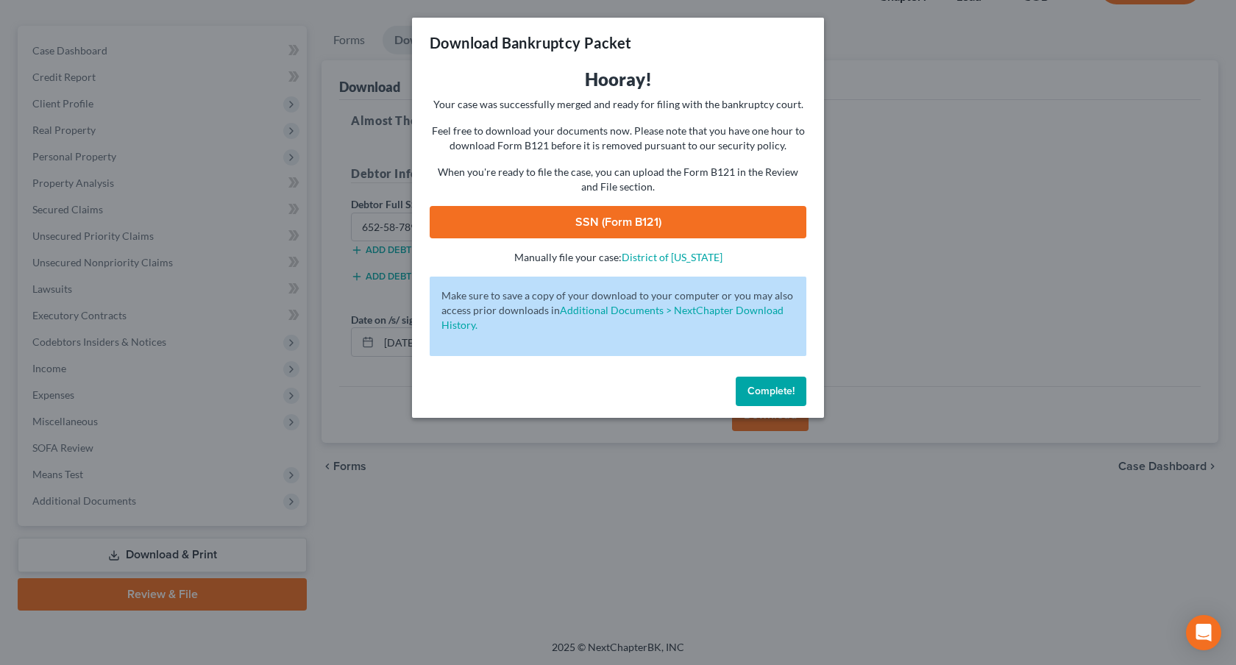
click at [784, 219] on link "SSN (Form B121)" at bounding box center [618, 222] width 377 height 32
